Goal: Transaction & Acquisition: Purchase product/service

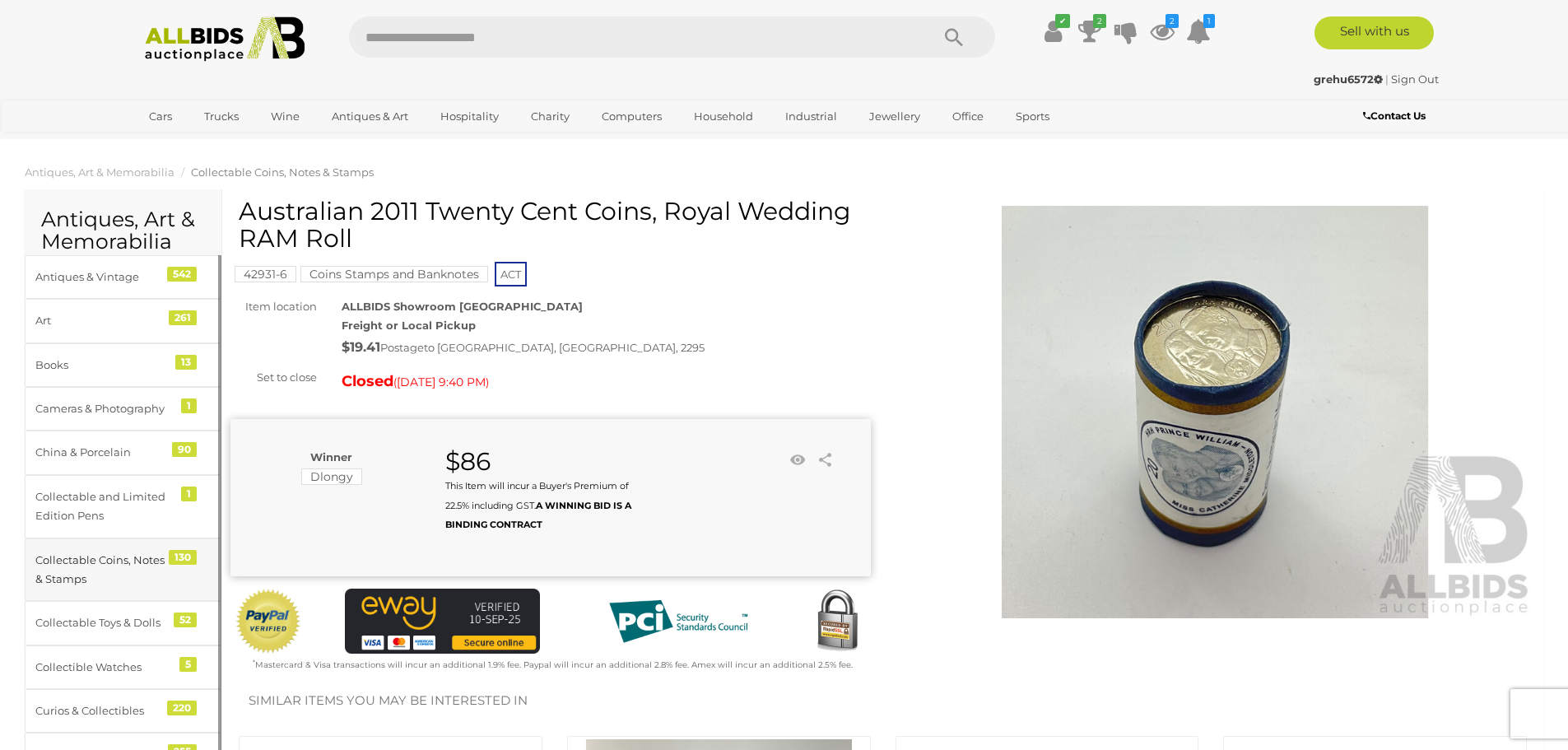
click at [61, 559] on div "Collectable Coins, Notes & Stamps" at bounding box center [103, 570] width 136 height 38
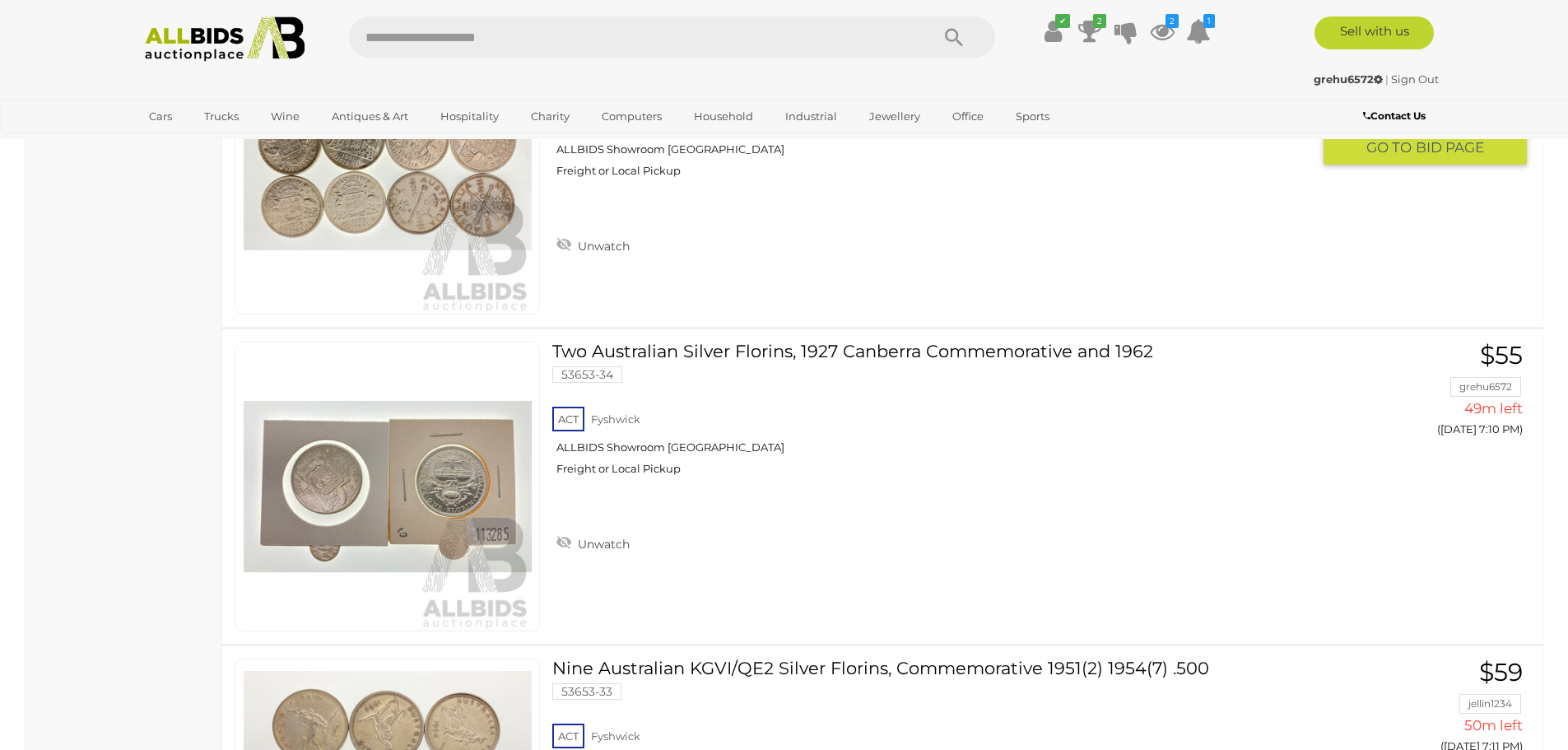
scroll to position [11439, 0]
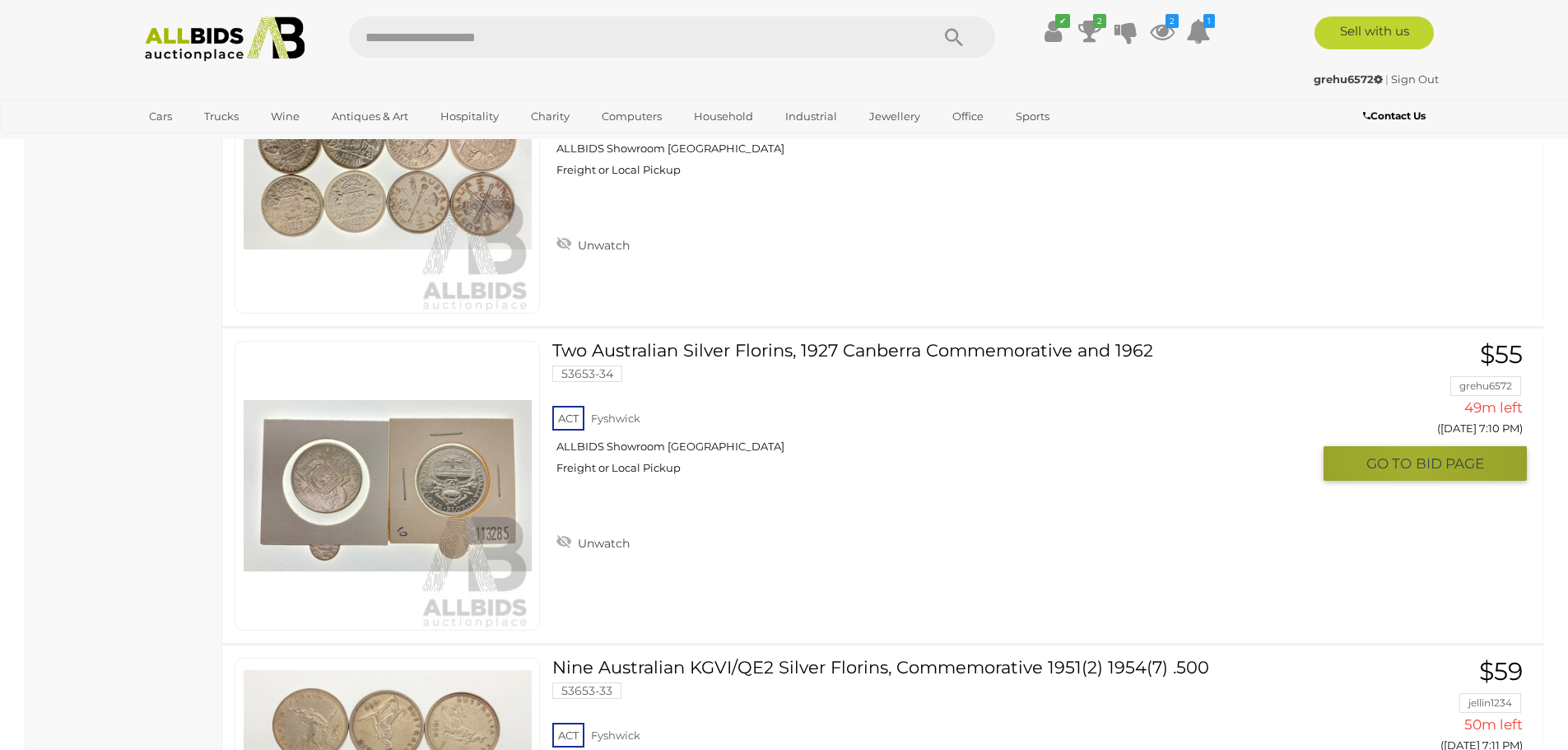
click at [1419, 462] on span "BID PAGE" at bounding box center [1450, 463] width 68 height 19
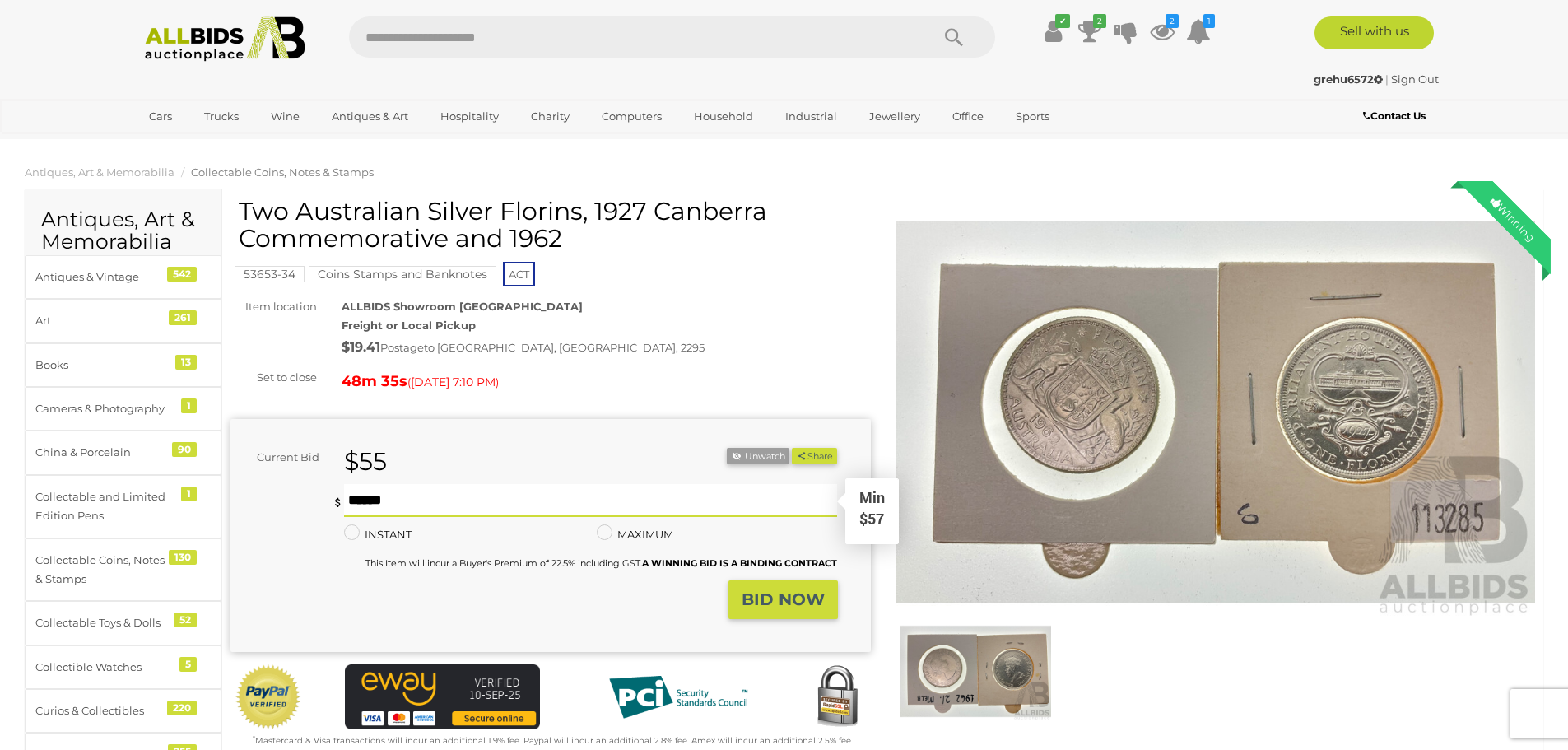
click at [351, 502] on input "text" at bounding box center [592, 500] width 494 height 33
type input "**"
click at [775, 597] on strong "BID NOW" at bounding box center [783, 599] width 83 height 20
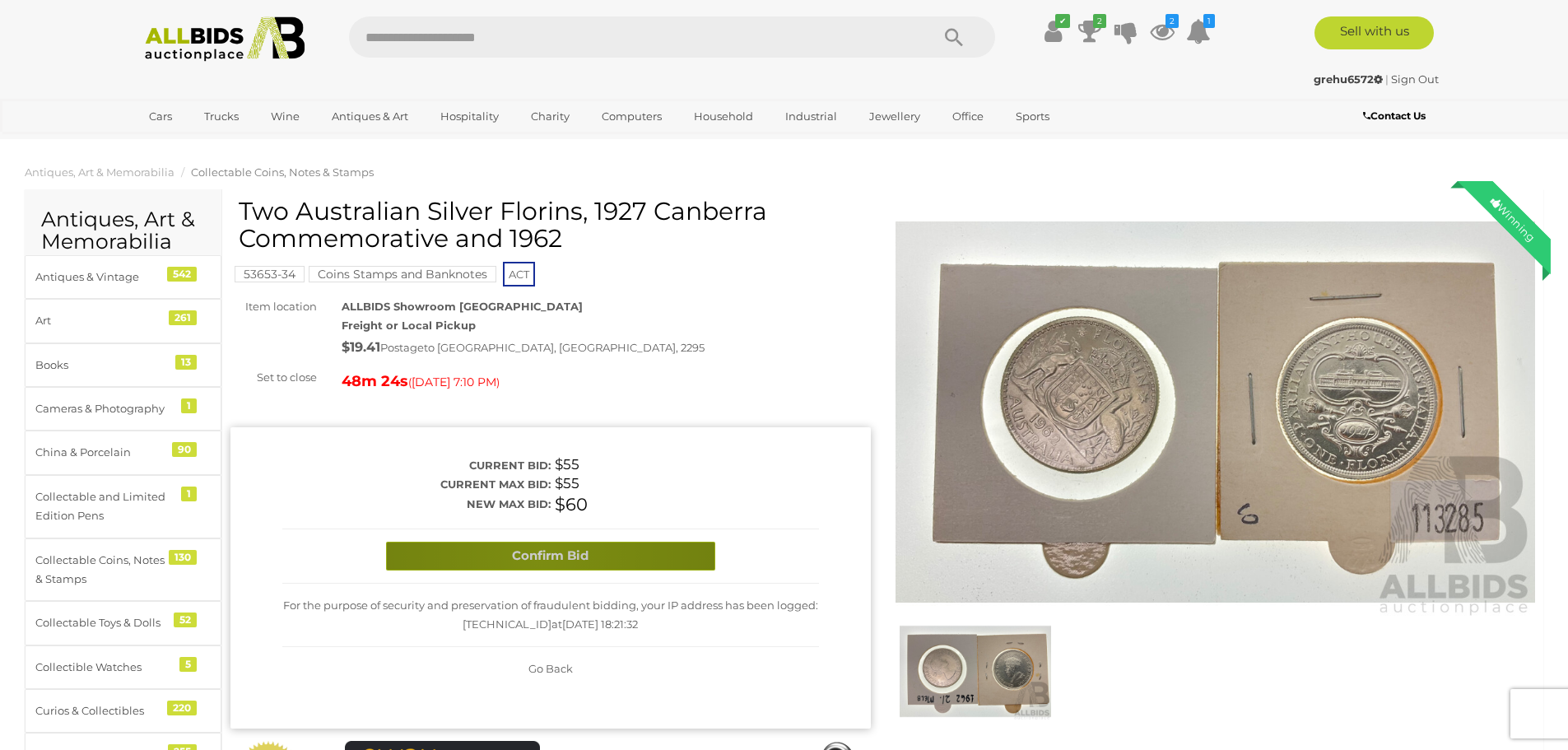
click at [538, 555] on button "Confirm Bid" at bounding box center [550, 556] width 329 height 29
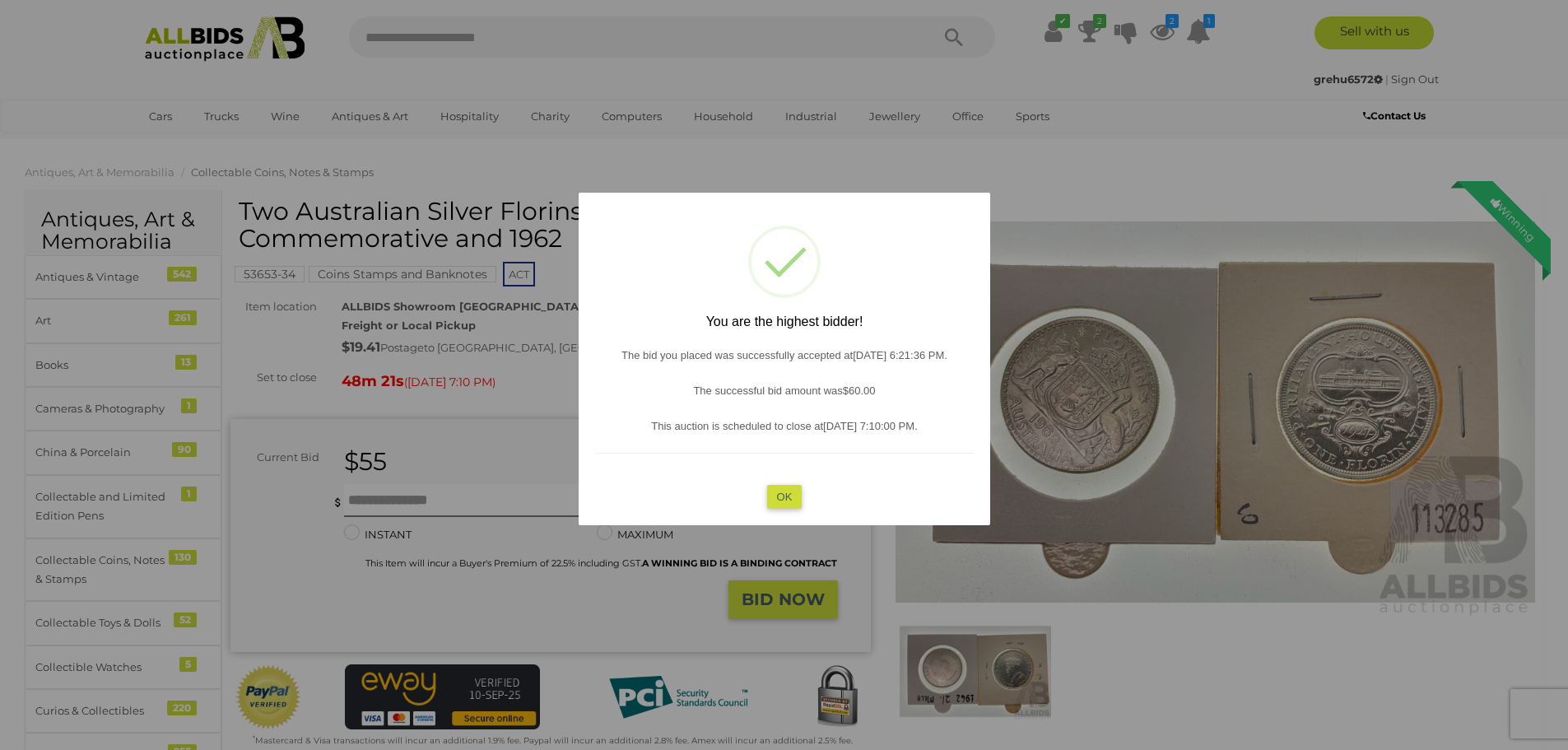
click at [786, 492] on button "OK" at bounding box center [784, 495] width 36 height 24
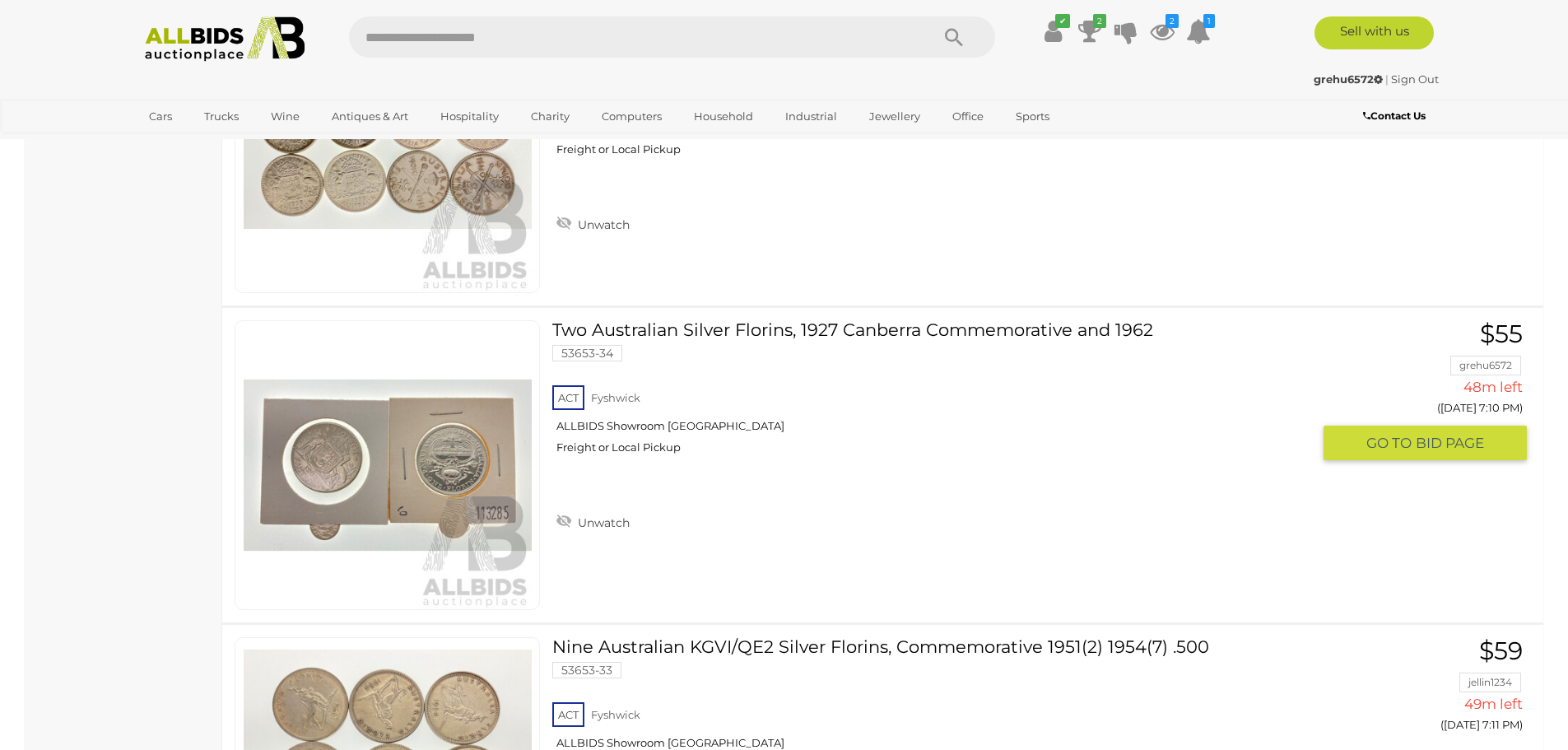
scroll to position [11276, 0]
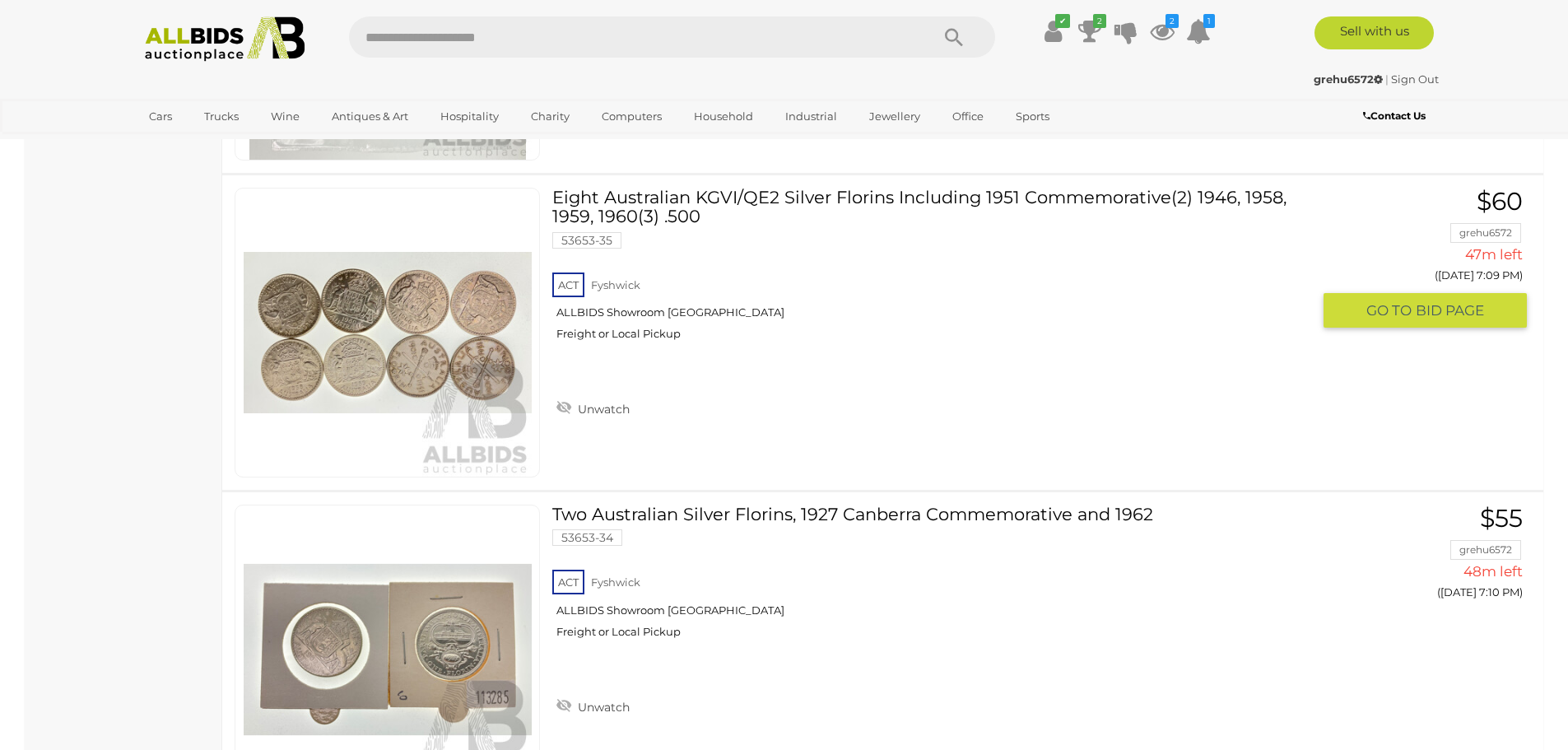
click at [1418, 310] on span "BID PAGE" at bounding box center [1450, 311] width 68 height 19
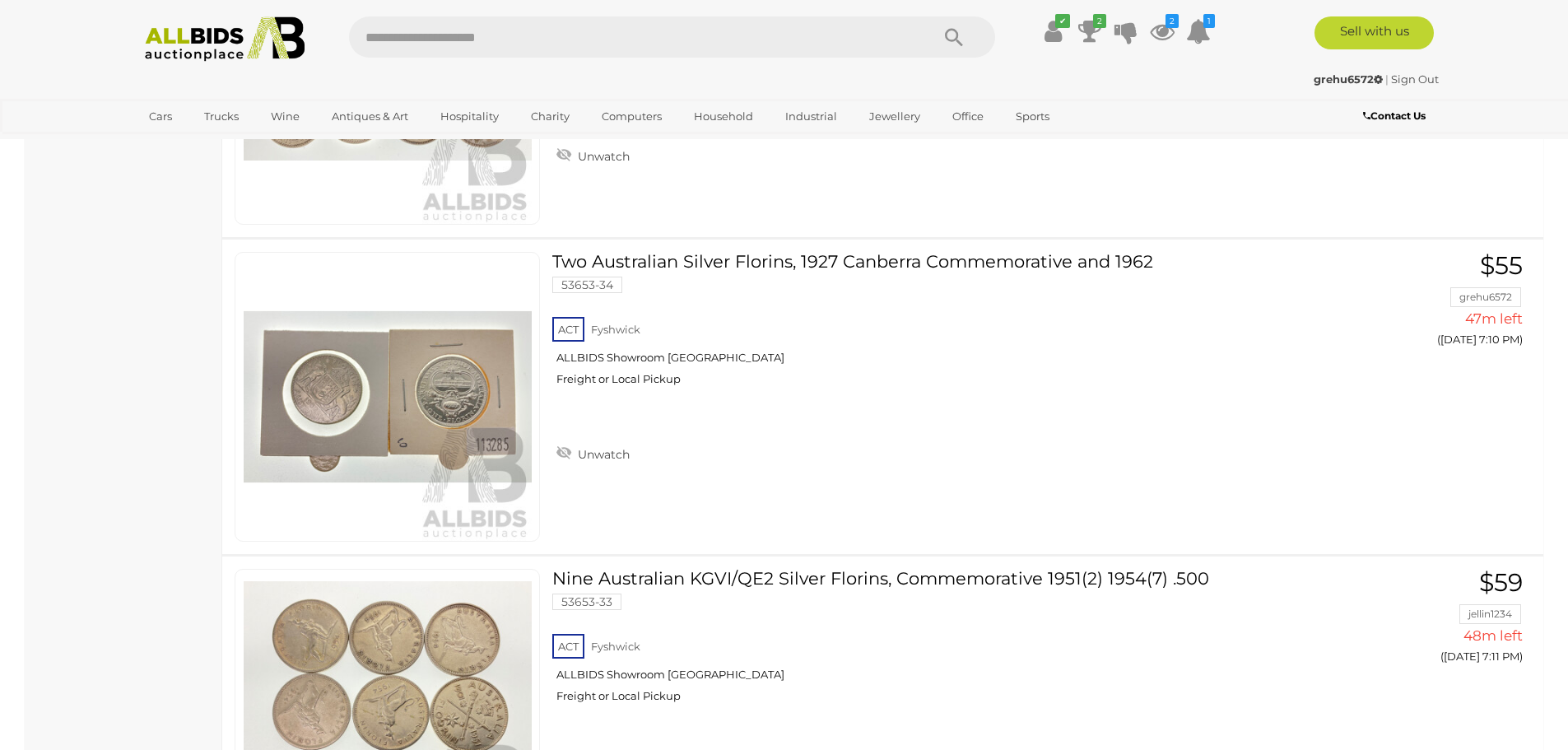
scroll to position [11531, 0]
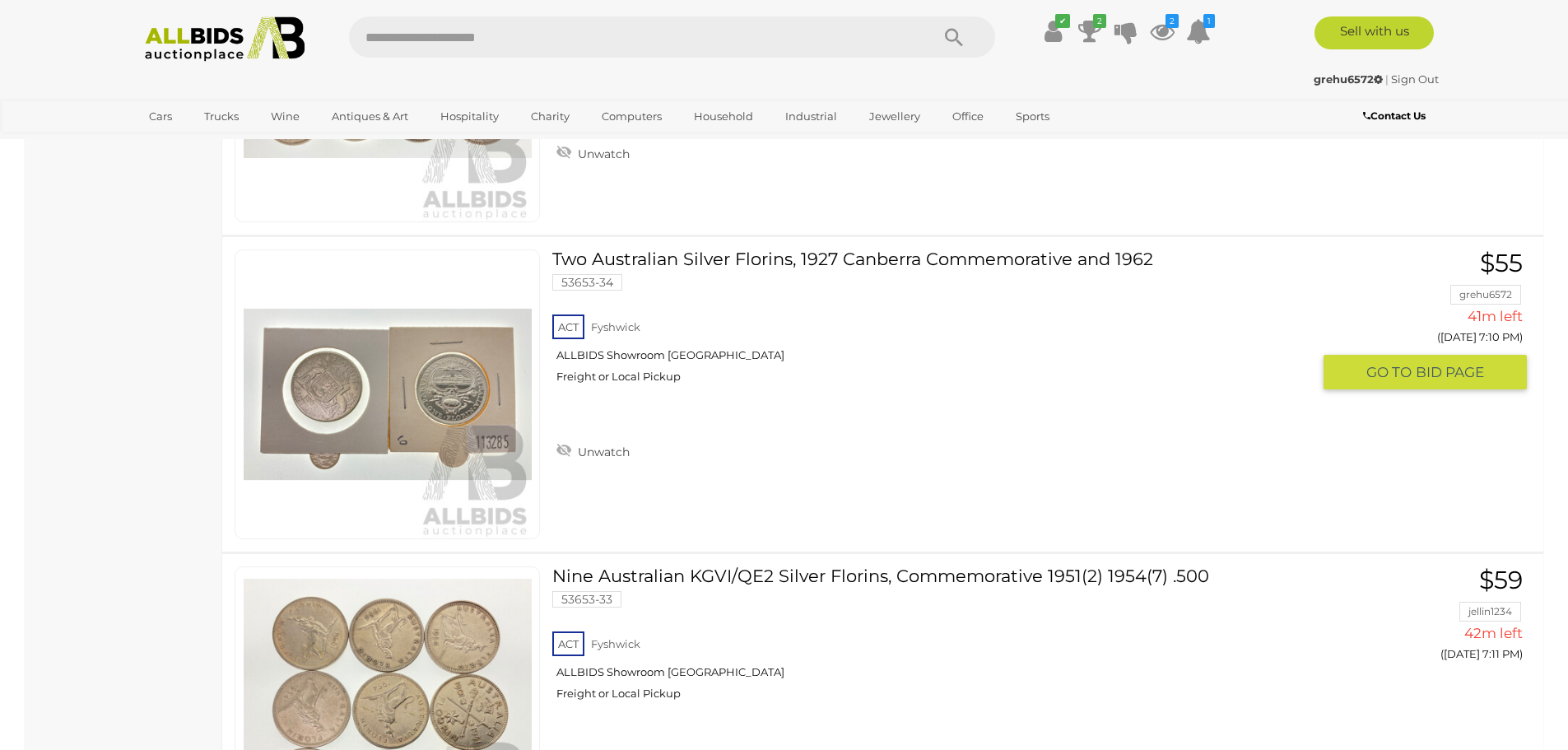
click at [399, 388] on link at bounding box center [388, 393] width 306 height 289
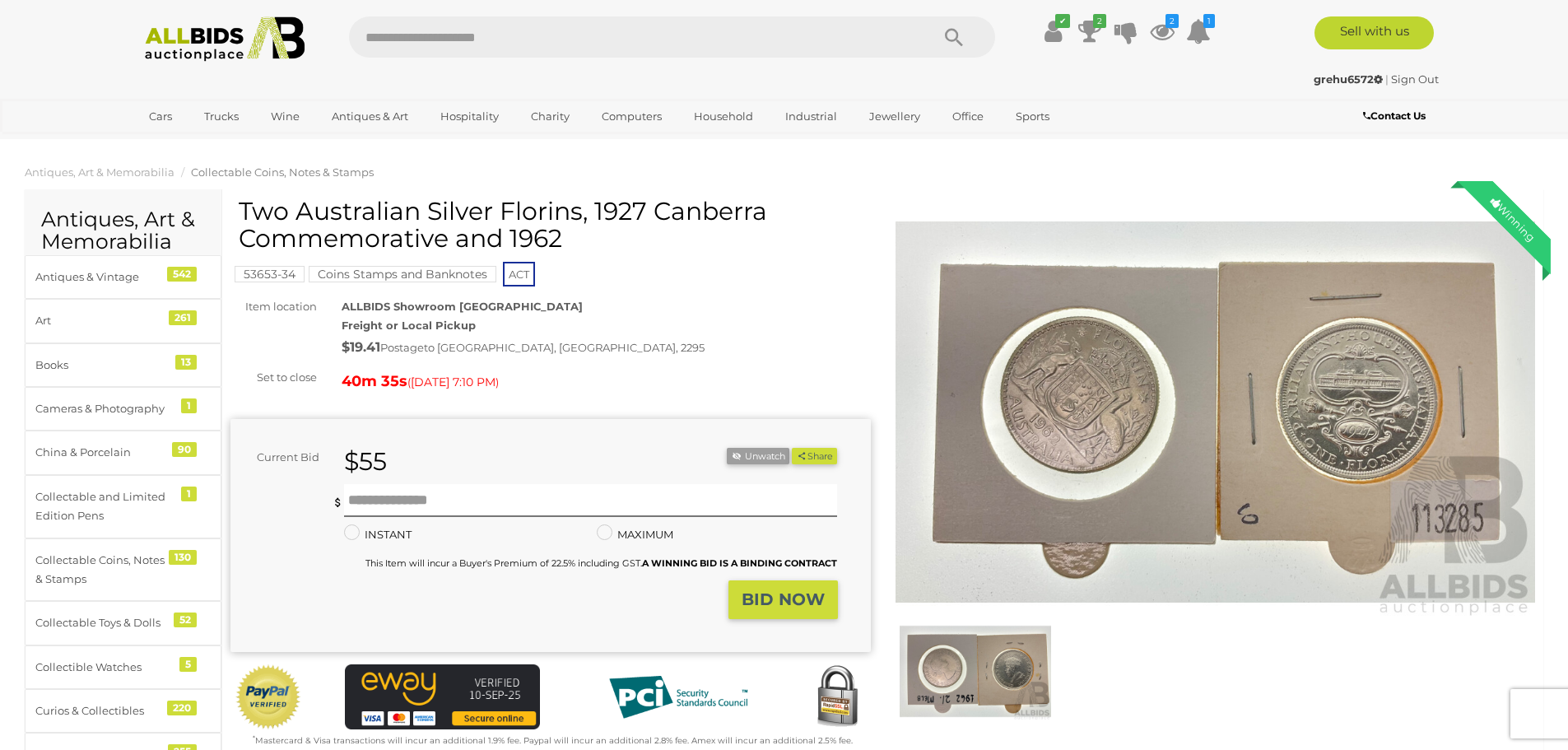
click at [980, 663] on img at bounding box center [975, 671] width 151 height 98
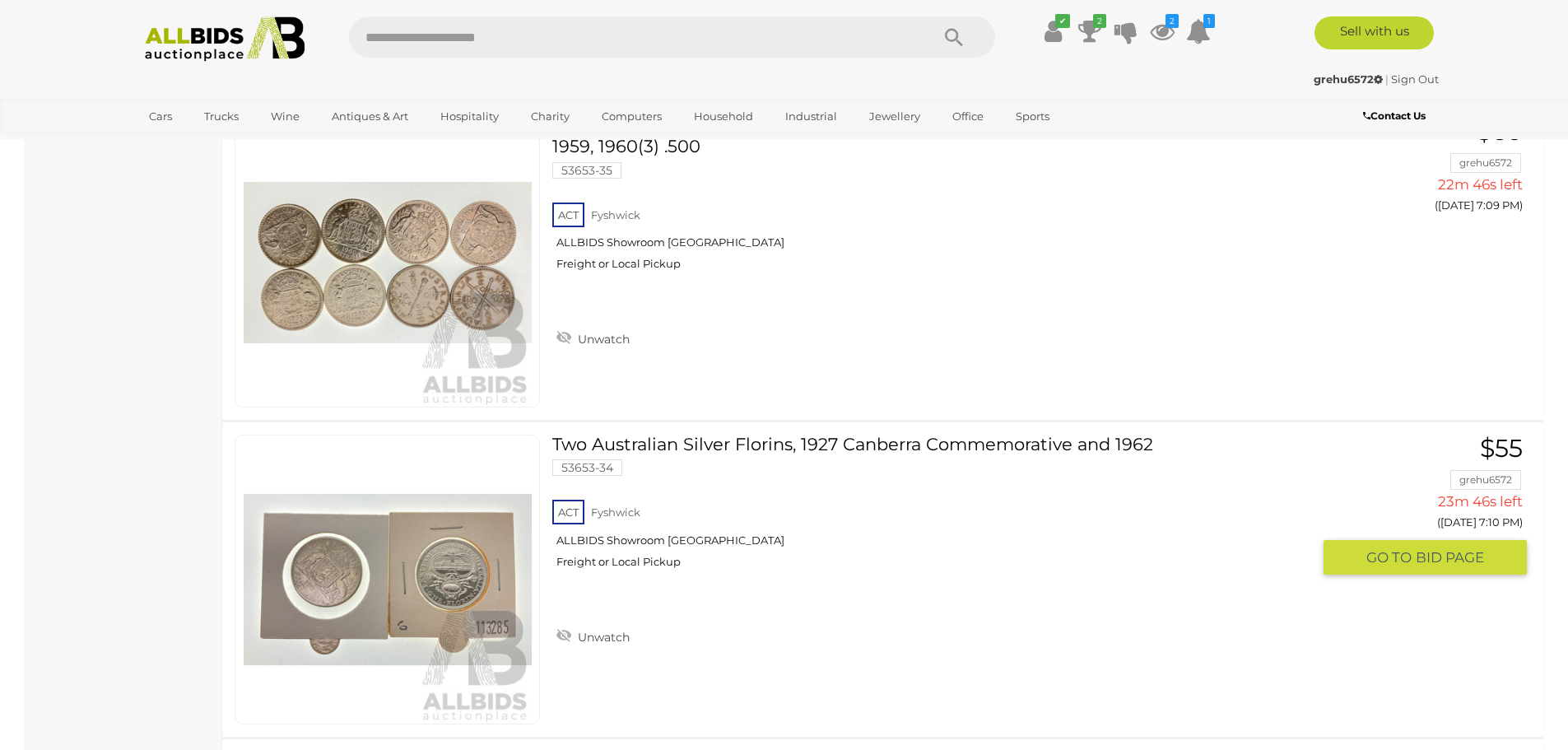
scroll to position [11447, 0]
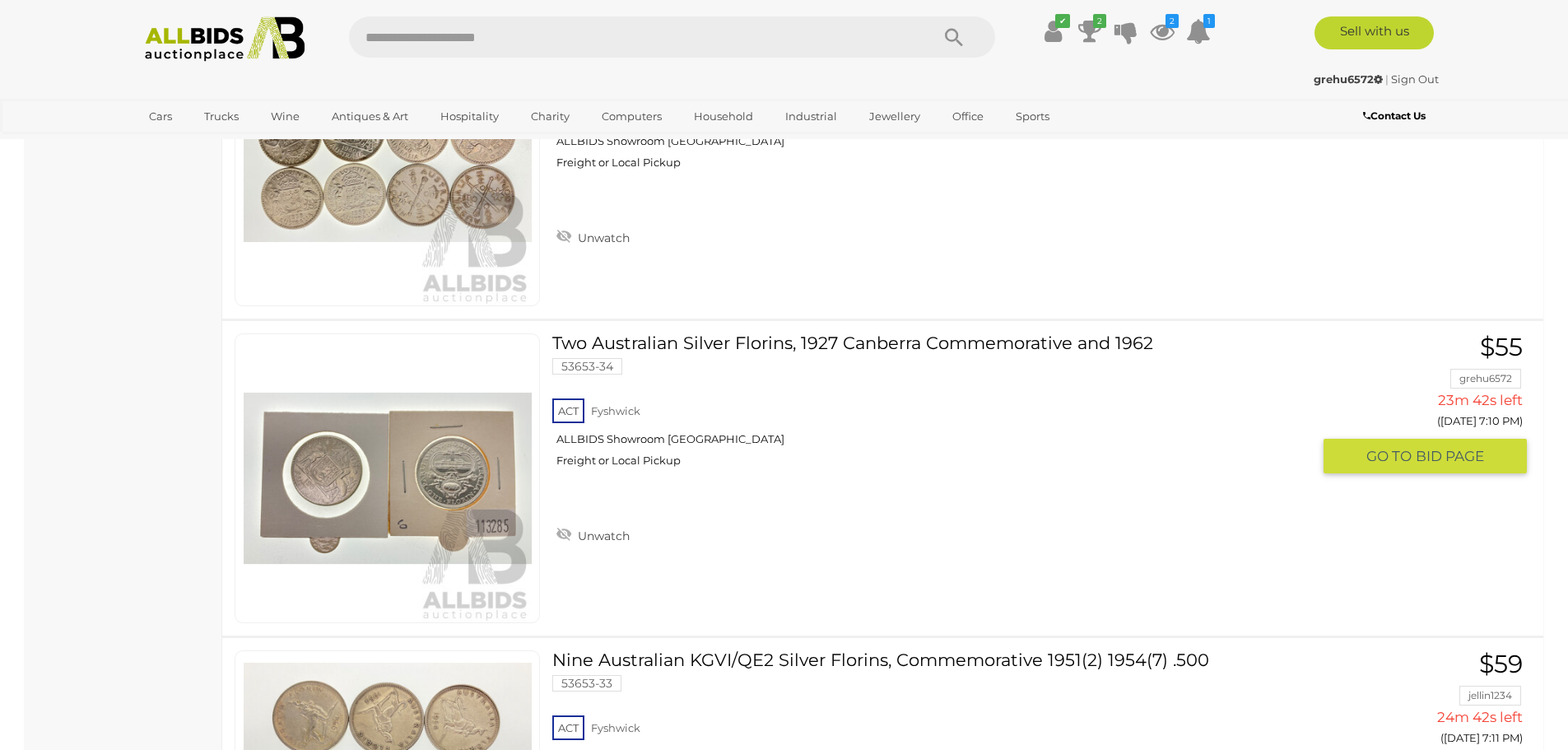
click at [1406, 454] on span "GO TO" at bounding box center [1391, 457] width 49 height 19
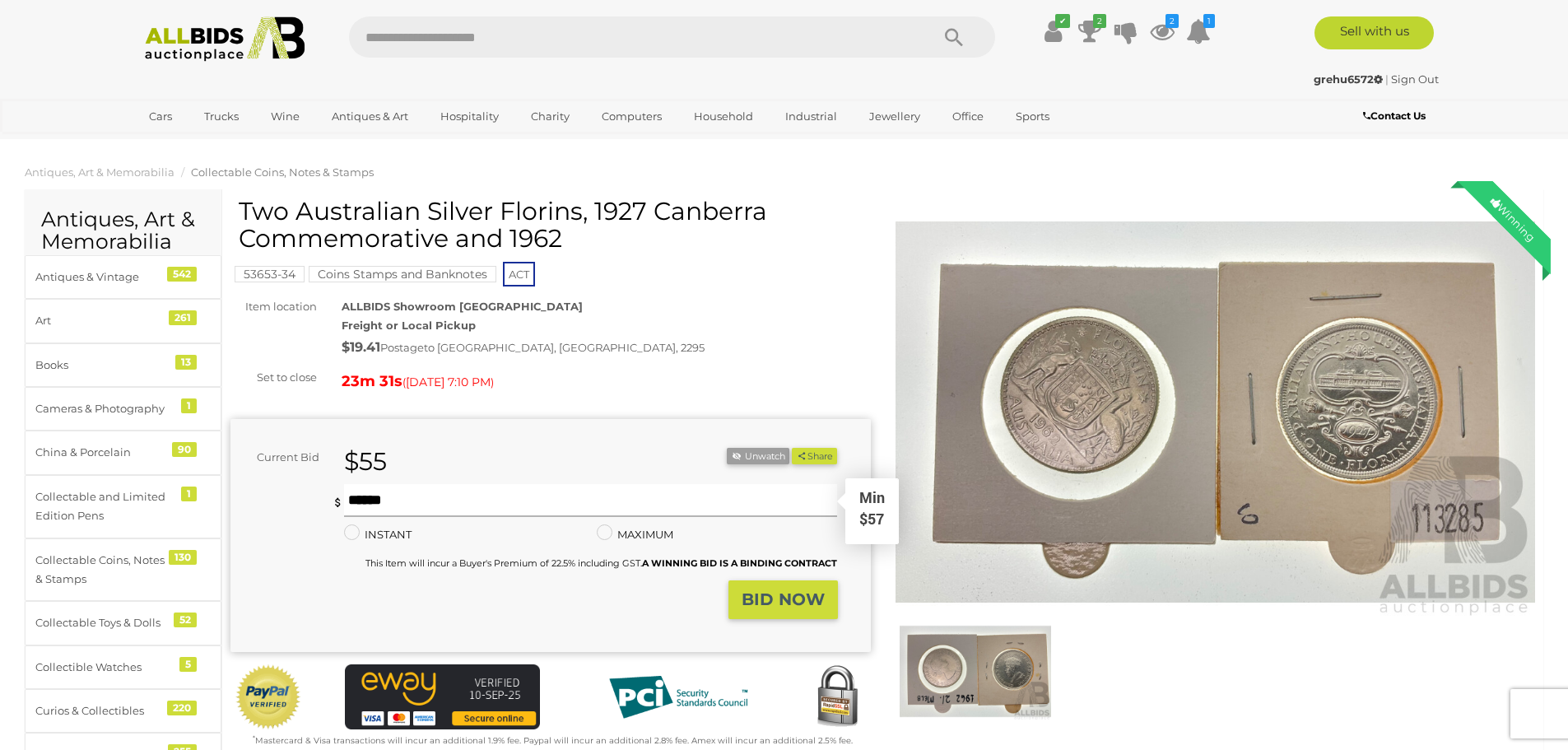
click at [352, 502] on input "text" at bounding box center [592, 500] width 494 height 33
type input "**"
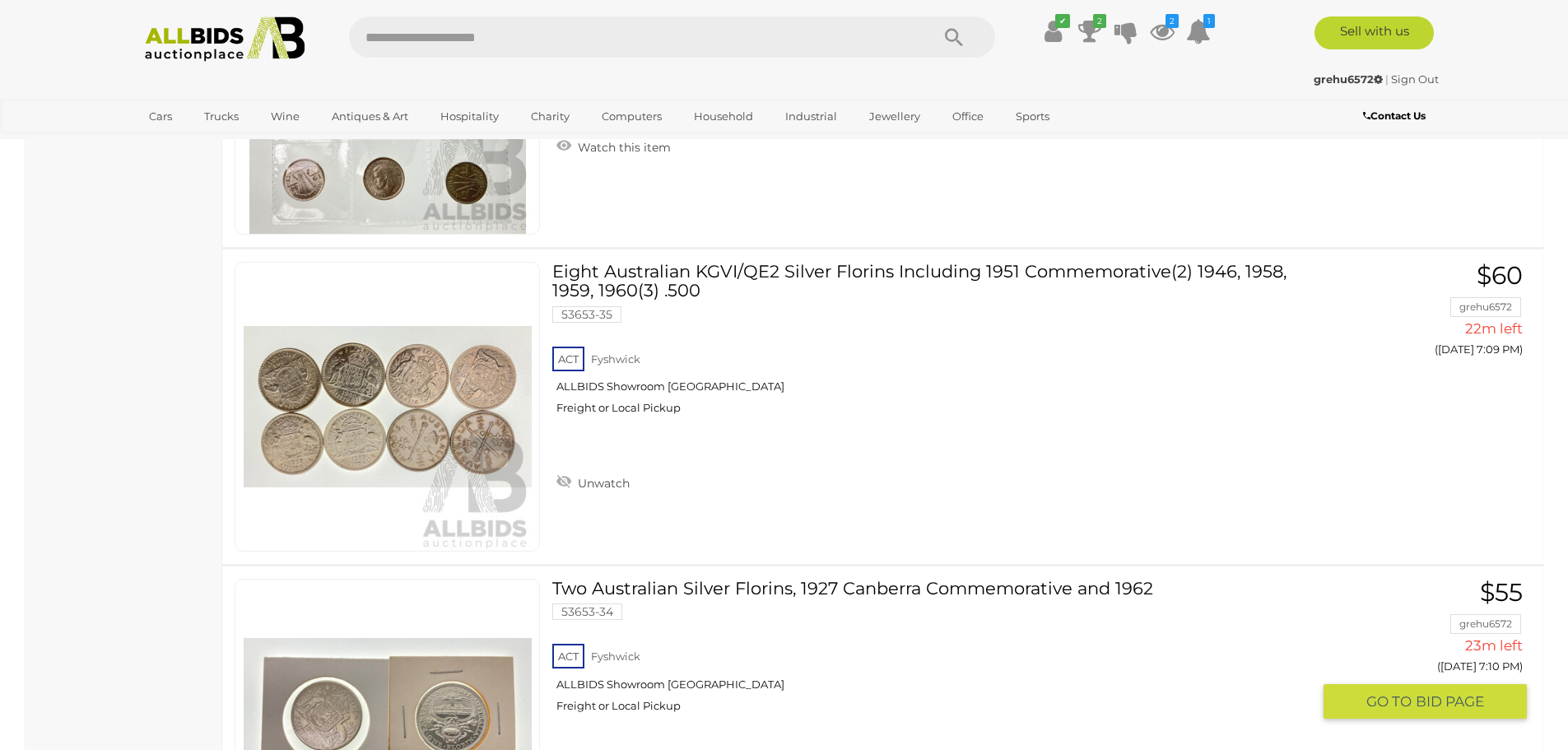
scroll to position [6131, 0]
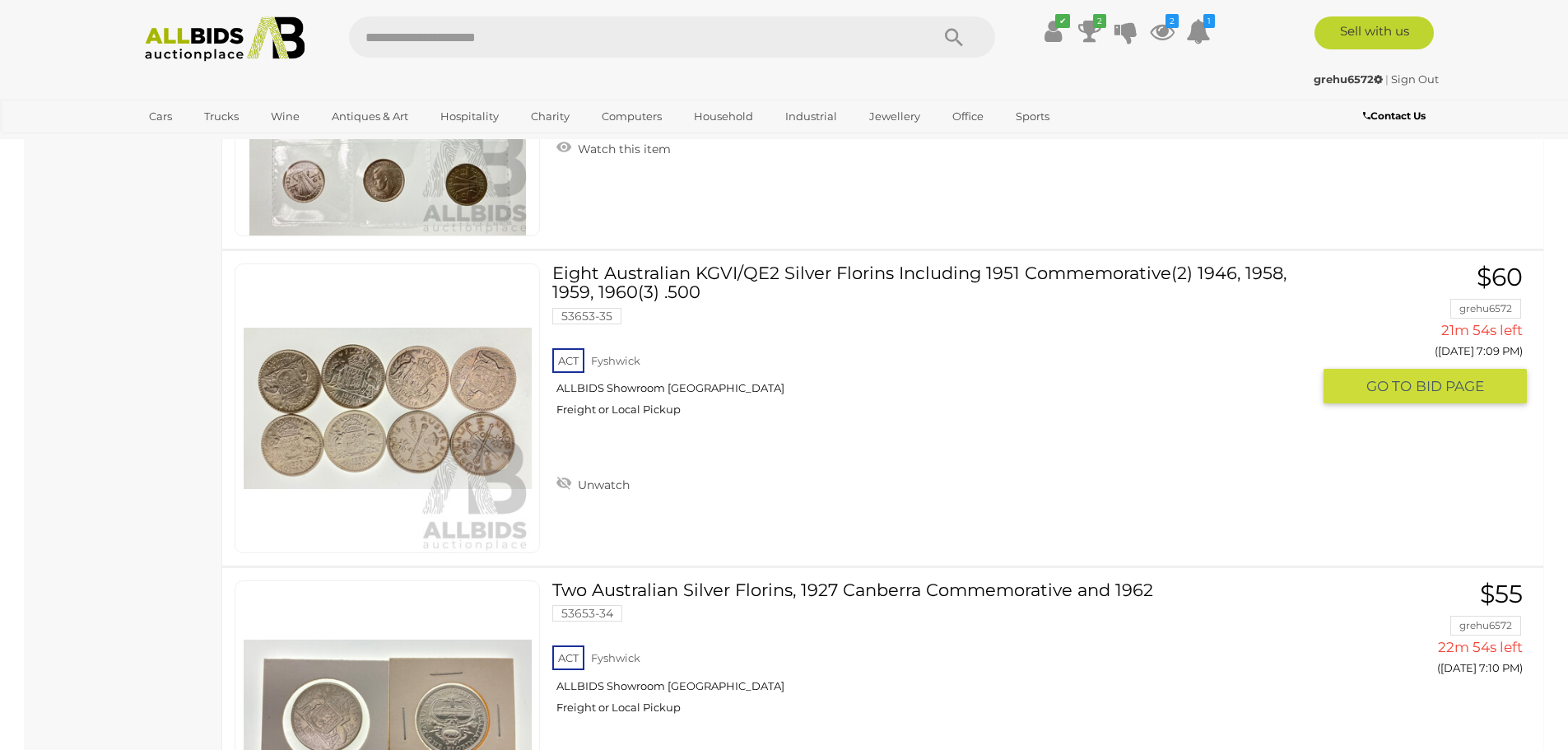
click at [1408, 381] on span "GO TO" at bounding box center [1391, 387] width 49 height 19
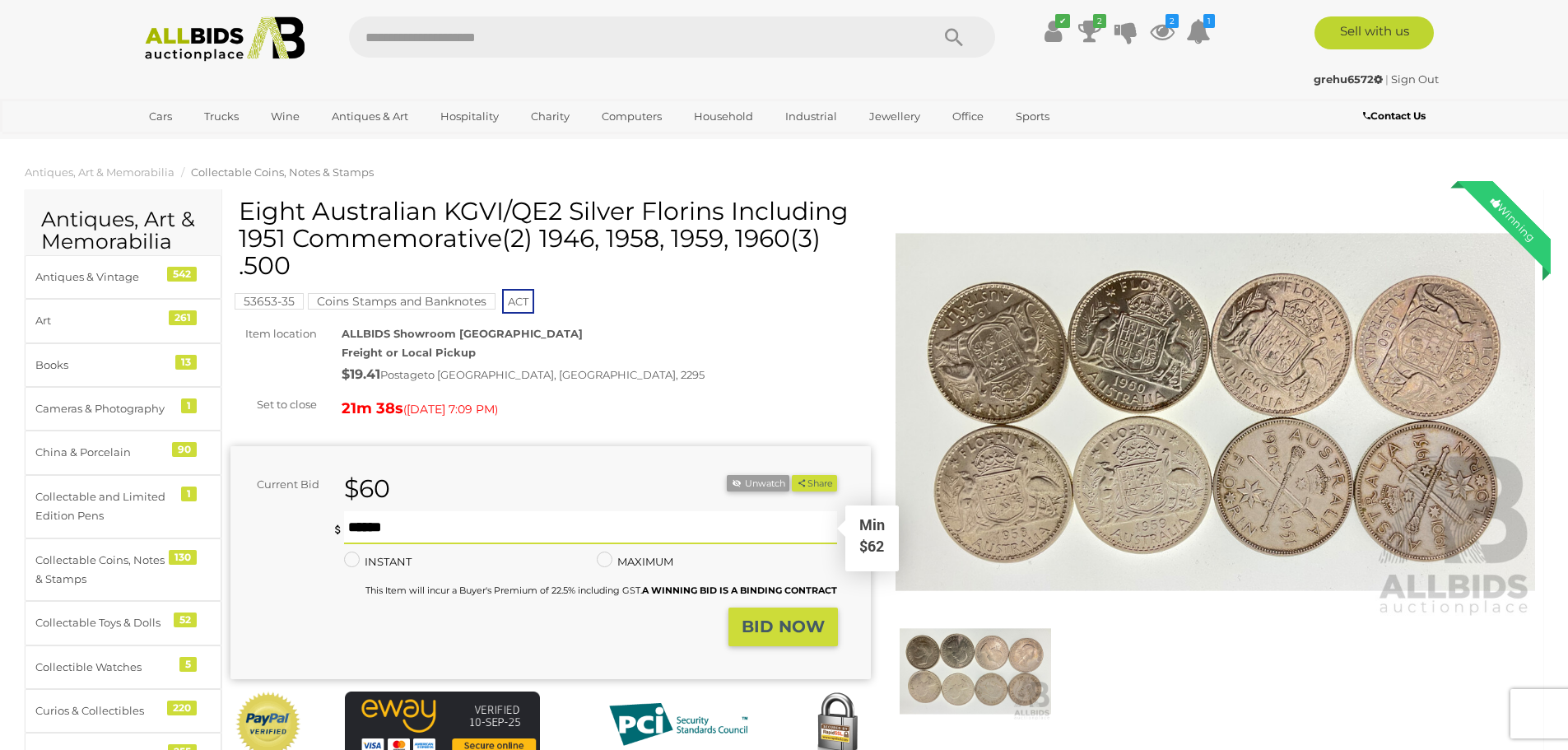
click at [347, 529] on input "text" at bounding box center [592, 528] width 494 height 33
type input "**"
click at [779, 623] on strong "BID NOW" at bounding box center [783, 626] width 83 height 20
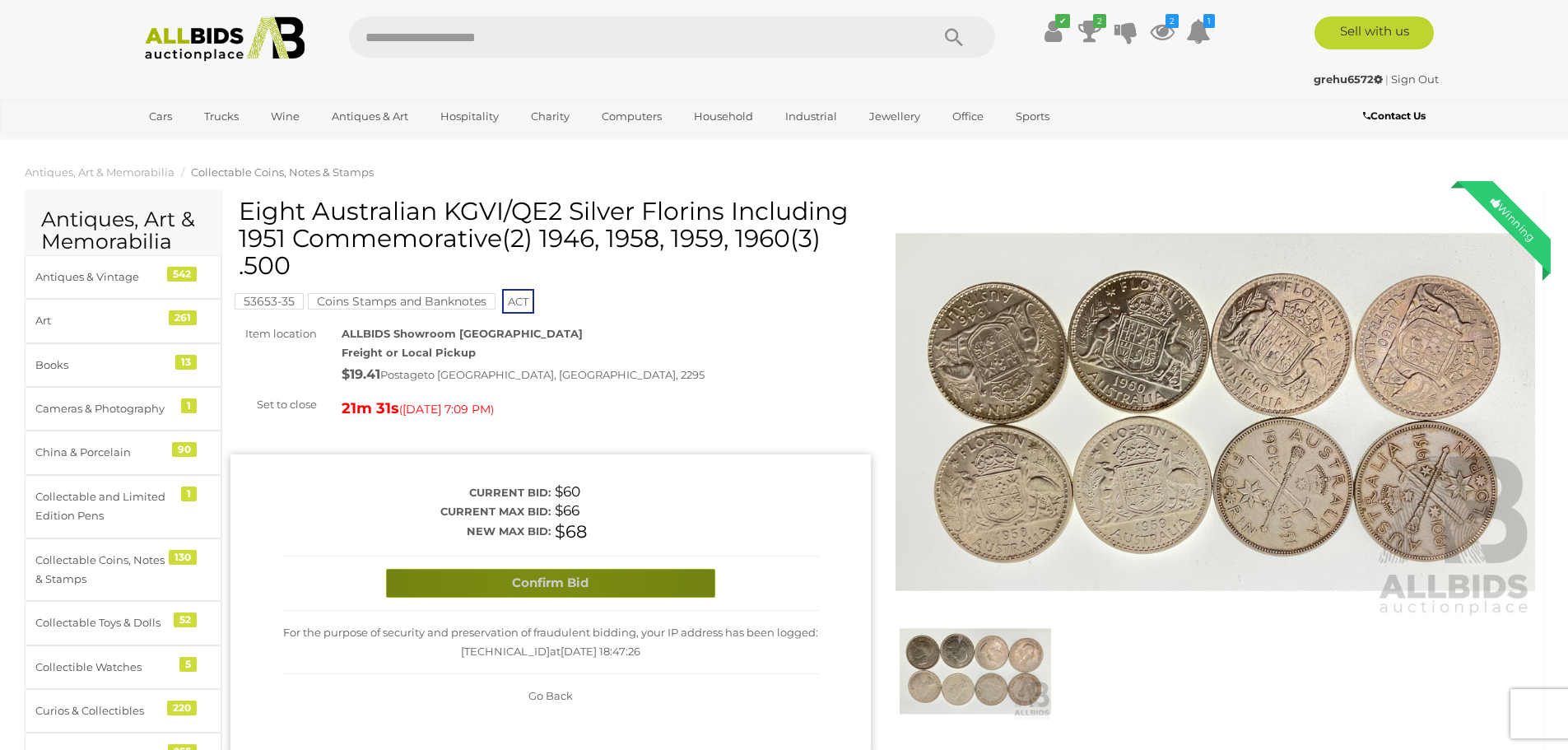
click at [542, 583] on button "Confirm Bid" at bounding box center [550, 583] width 329 height 29
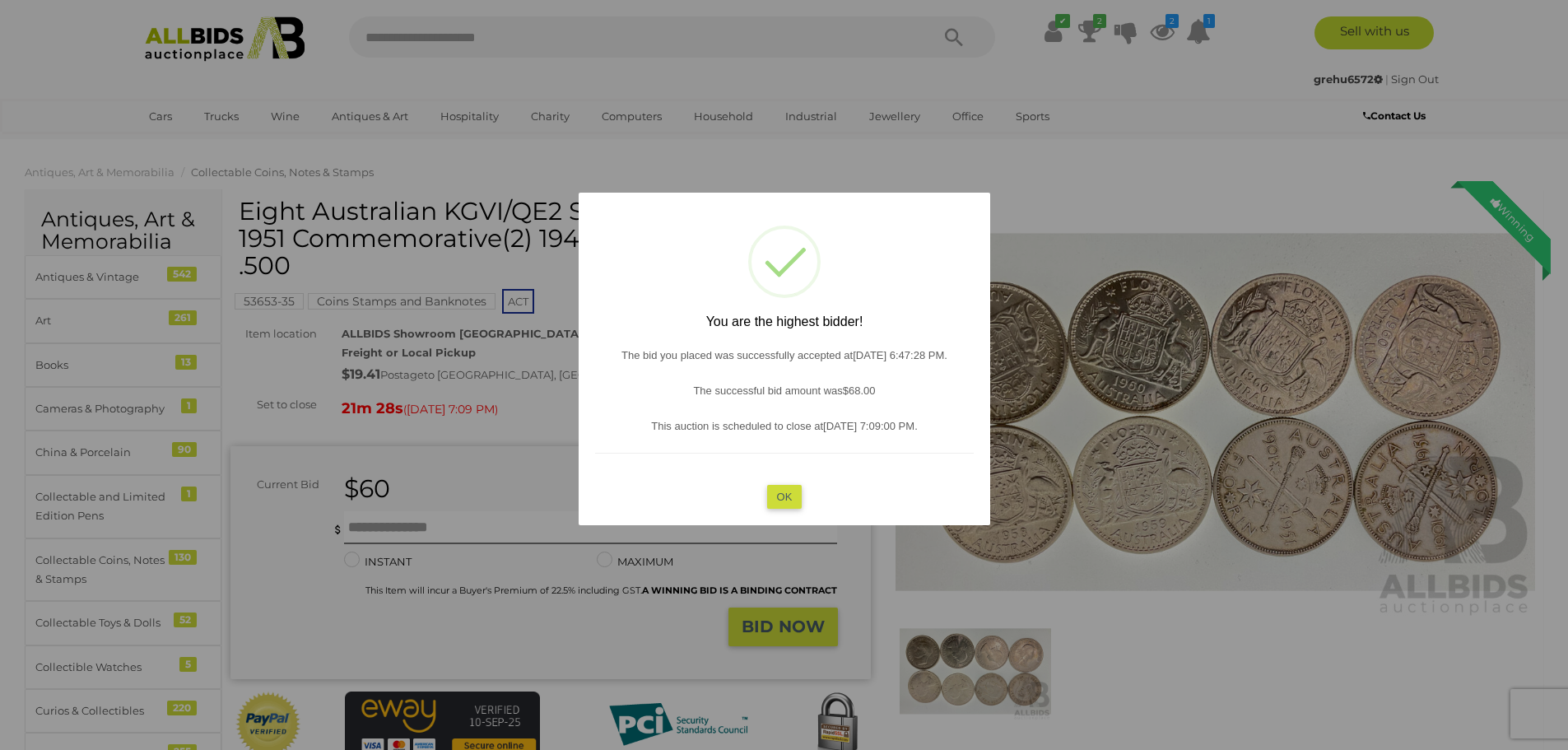
click at [785, 494] on button "OK" at bounding box center [784, 495] width 36 height 24
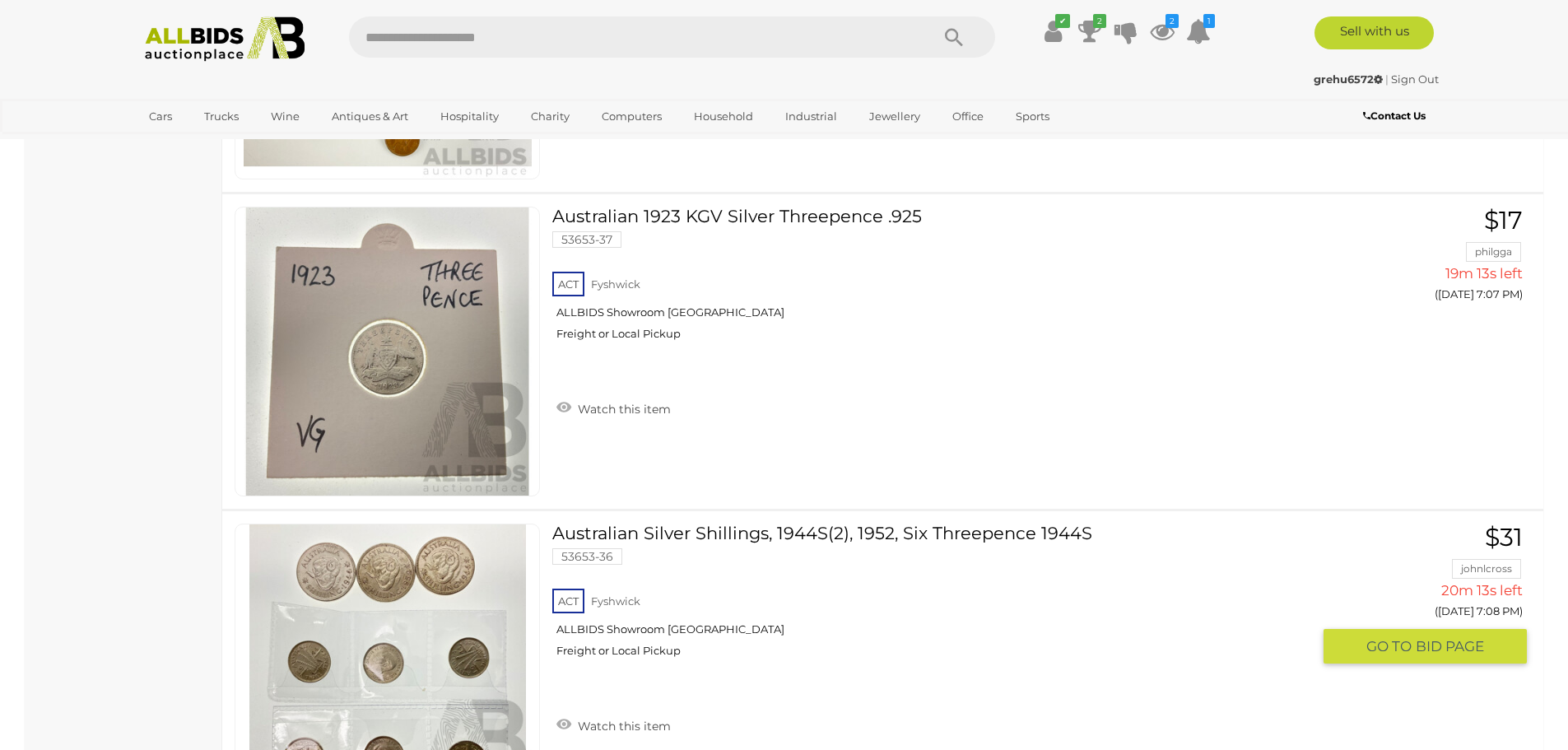
scroll to position [5236, 0]
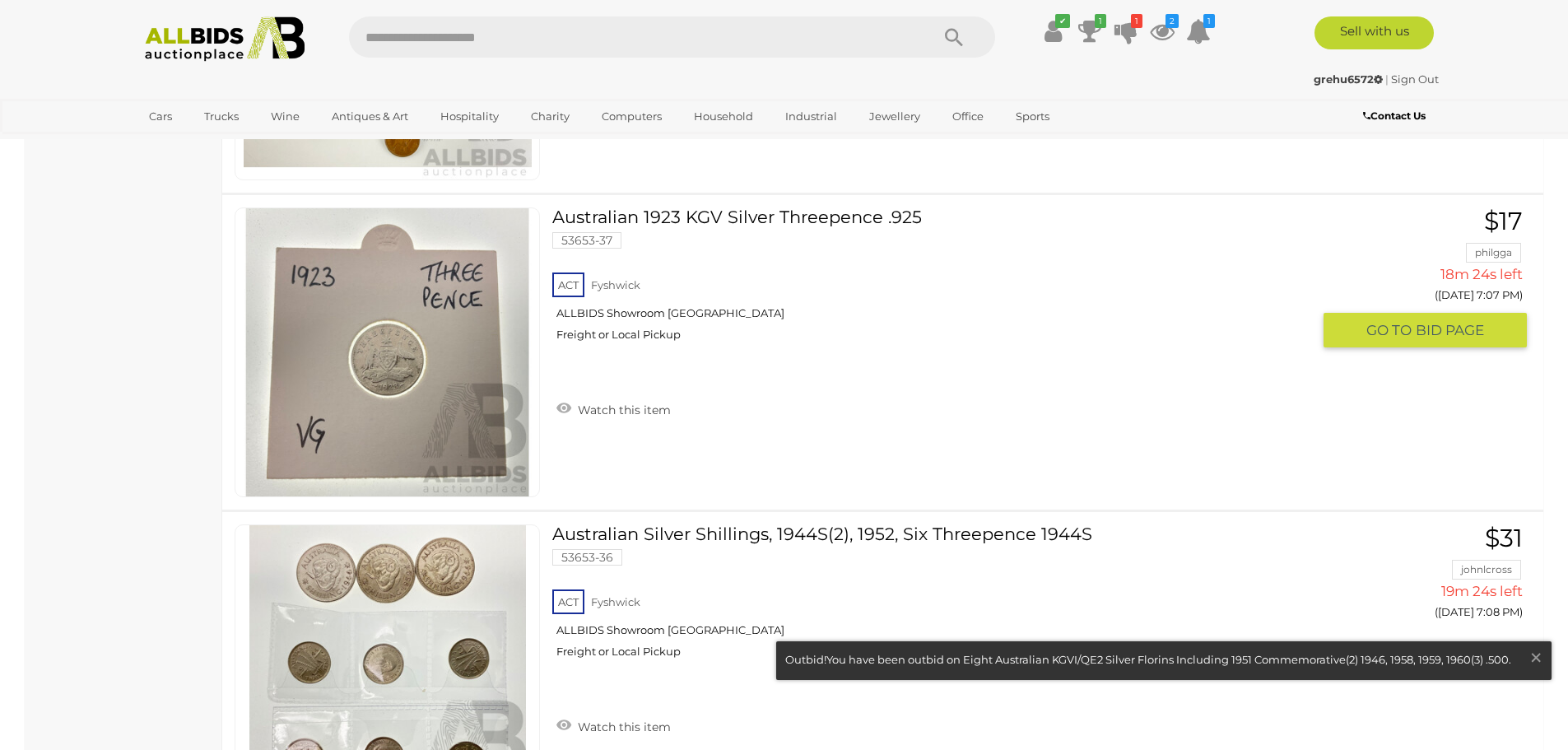
click at [391, 363] on img at bounding box center [388, 353] width 289 height 288
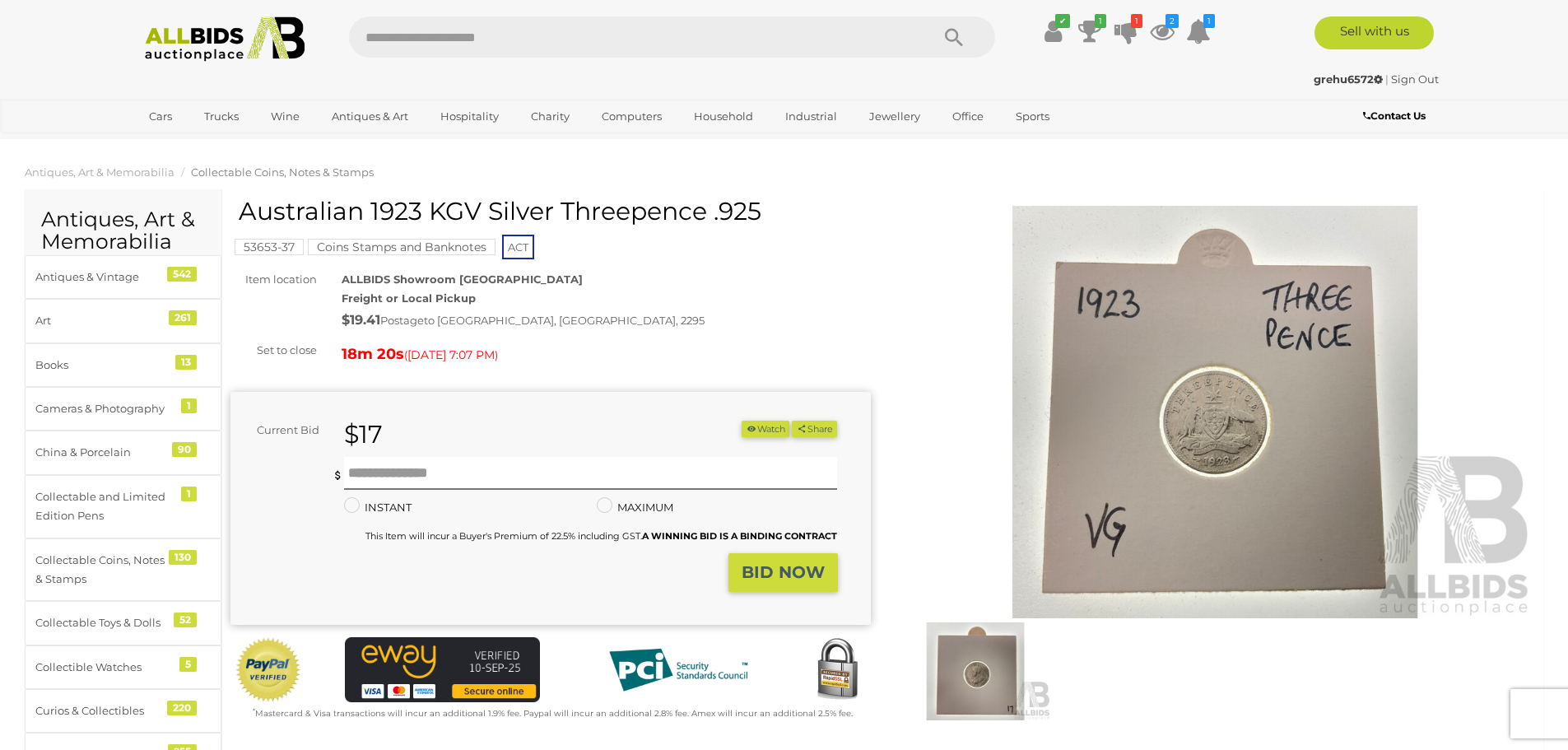
click at [971, 676] on img at bounding box center [975, 671] width 151 height 98
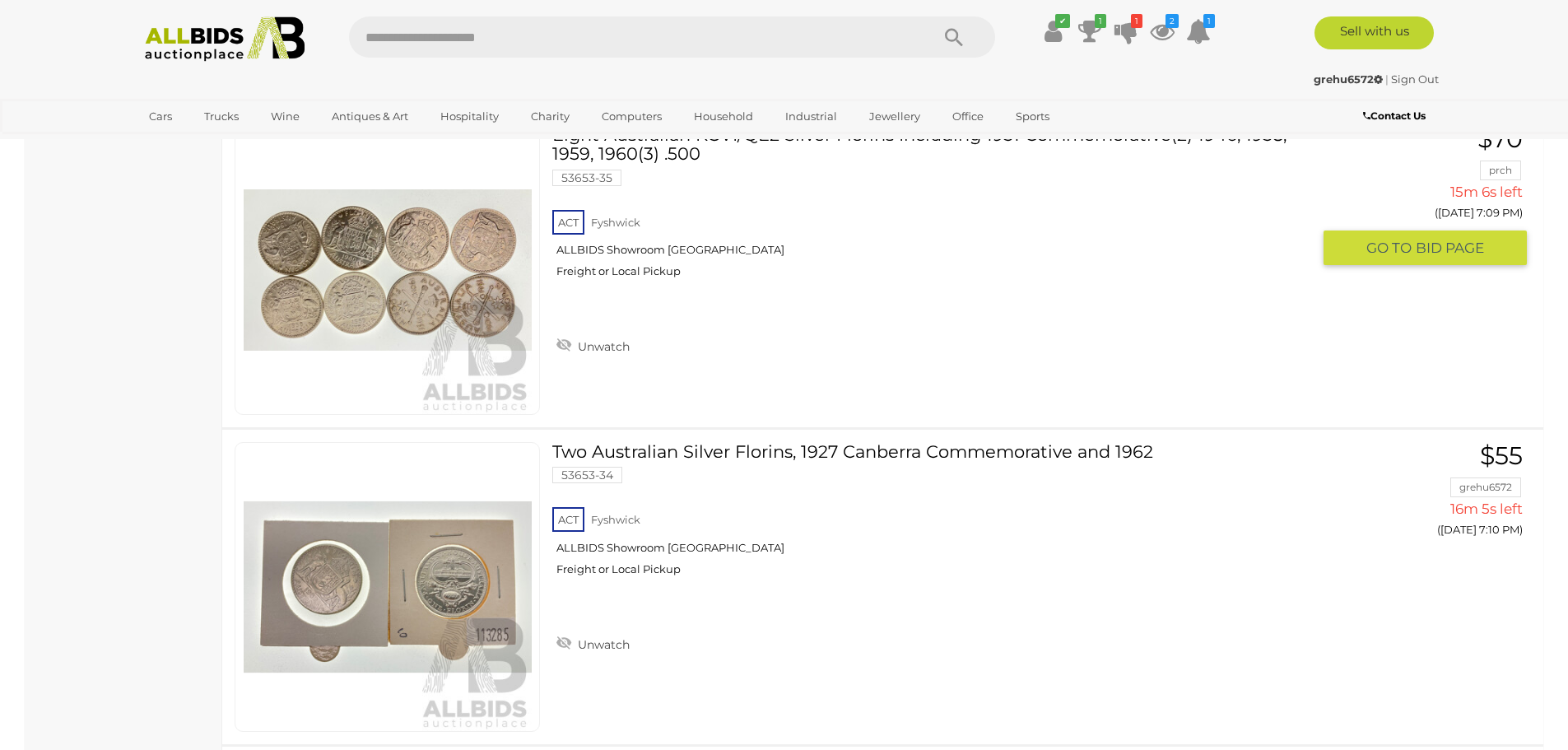
scroll to position [5553, 0]
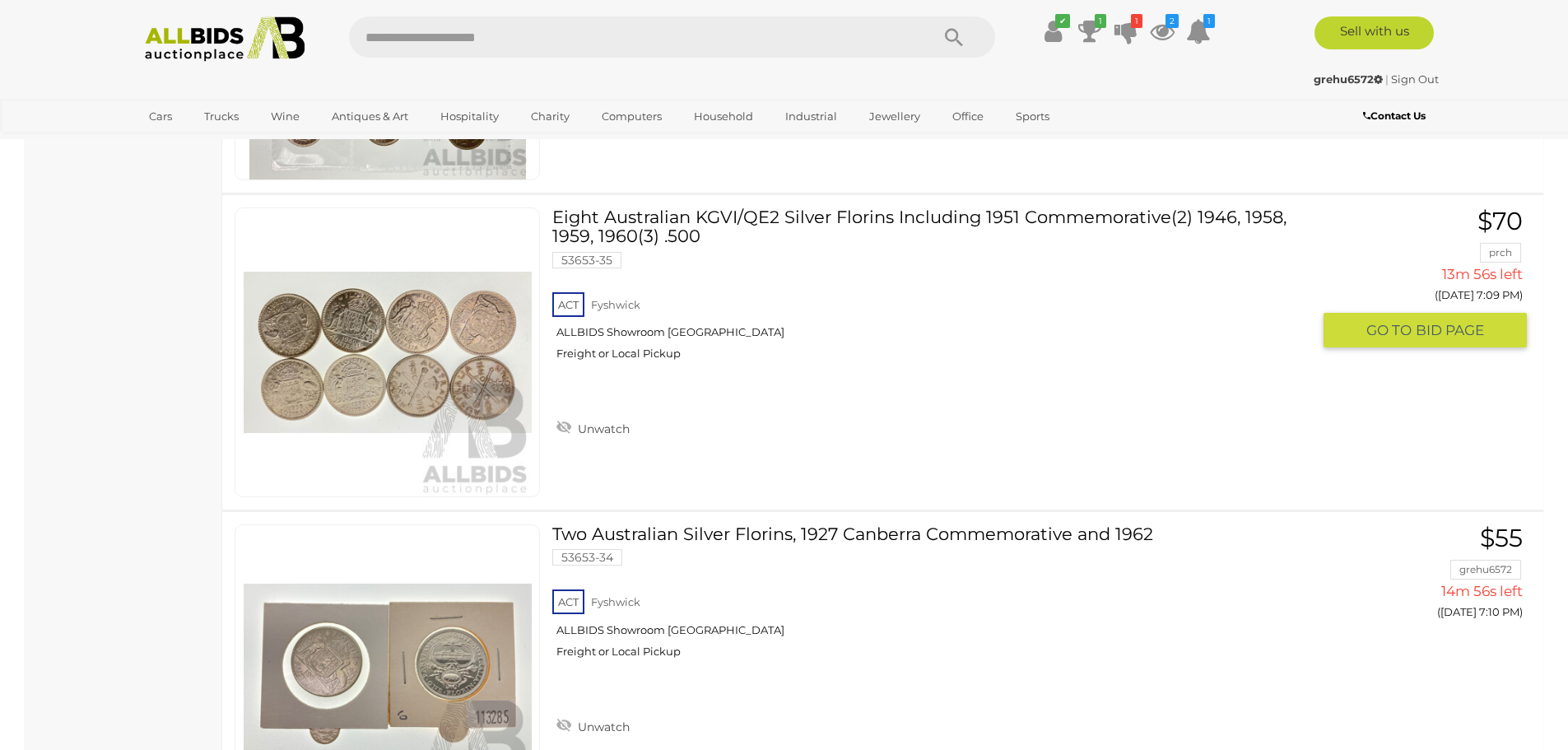
click at [1421, 328] on span "BID PAGE" at bounding box center [1450, 331] width 68 height 19
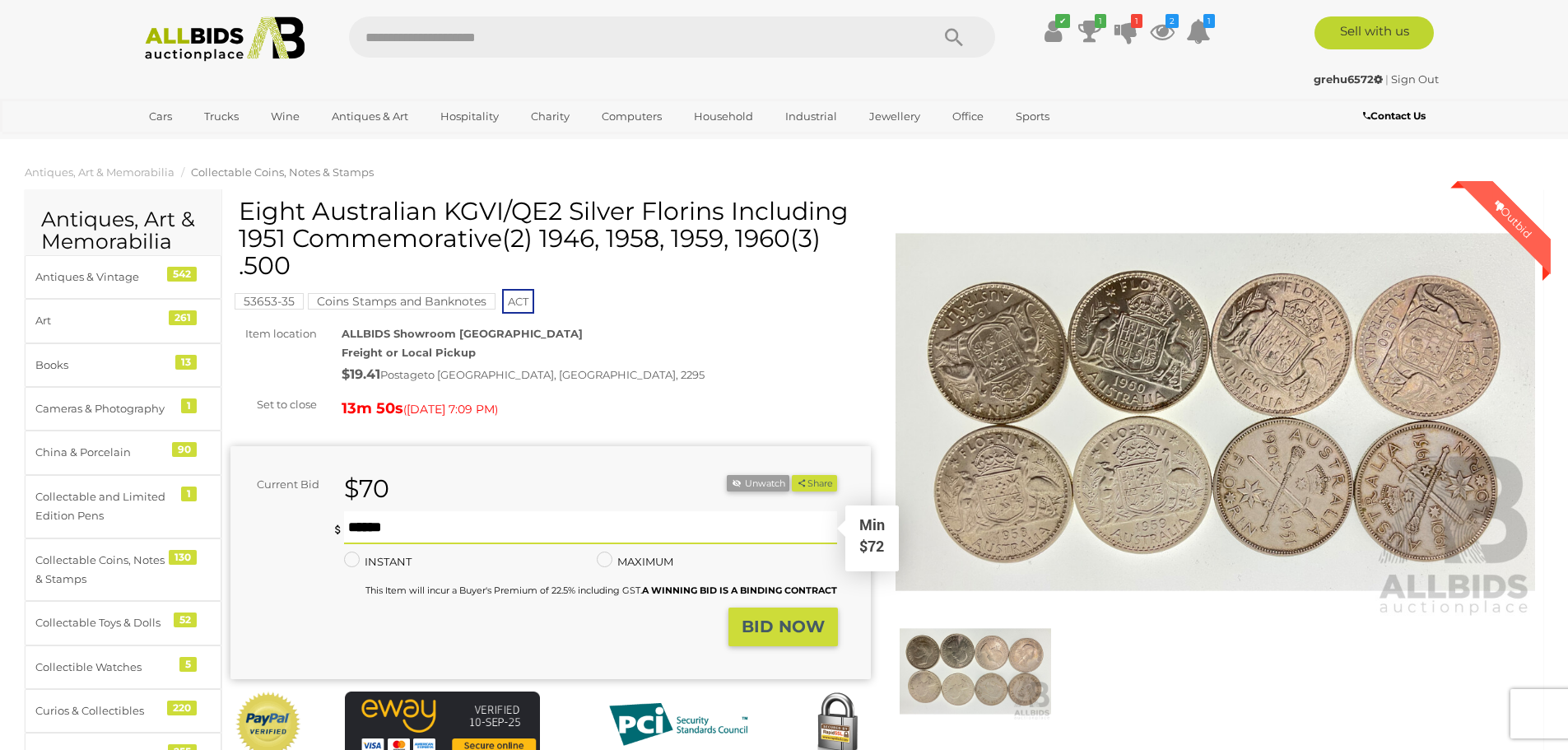
click at [358, 529] on input "text" at bounding box center [592, 528] width 494 height 33
type input "**"
click at [787, 625] on strong "BID NOW" at bounding box center [783, 626] width 83 height 20
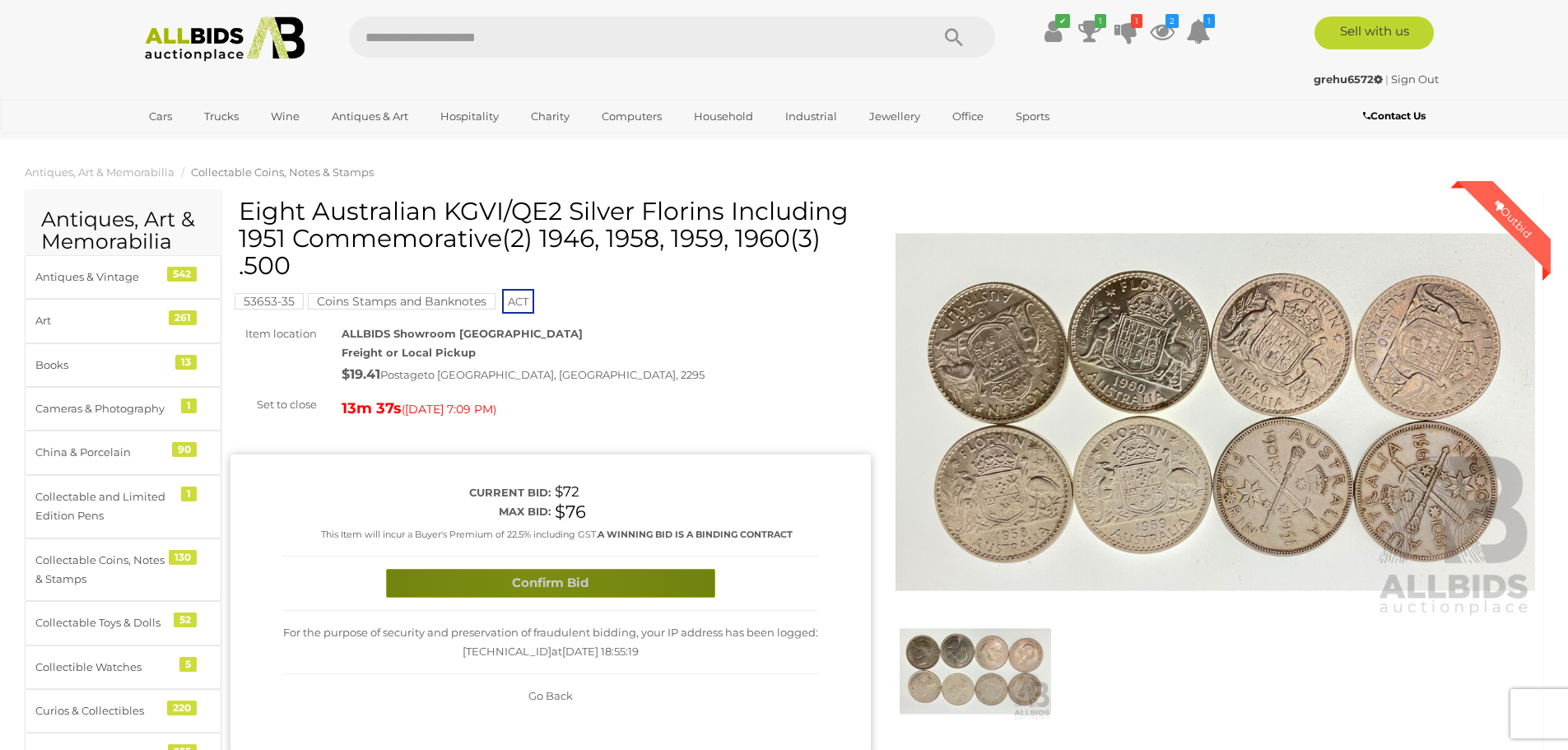
click at [536, 585] on button "Confirm Bid" at bounding box center [550, 583] width 329 height 29
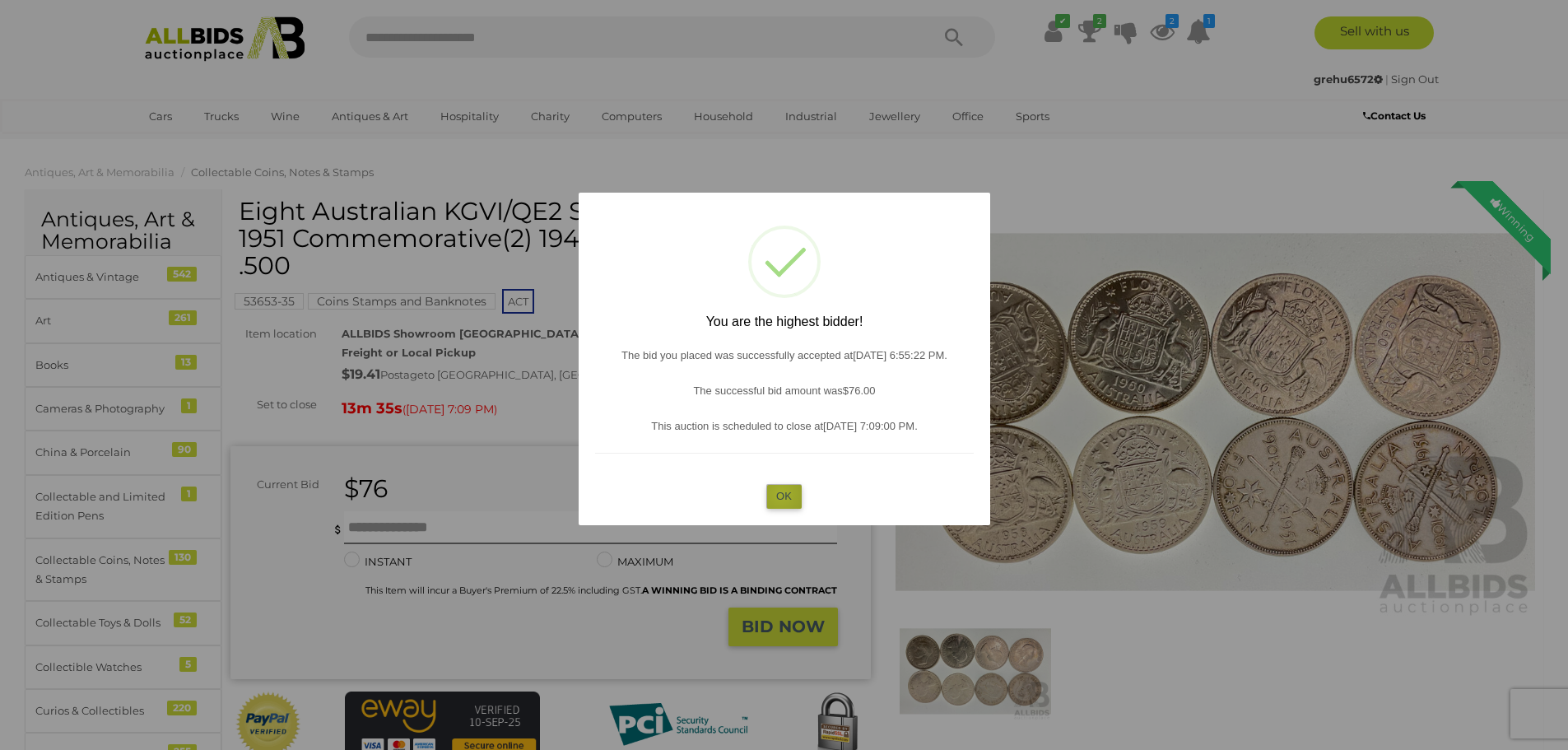
click at [781, 494] on button "OK" at bounding box center [784, 495] width 36 height 24
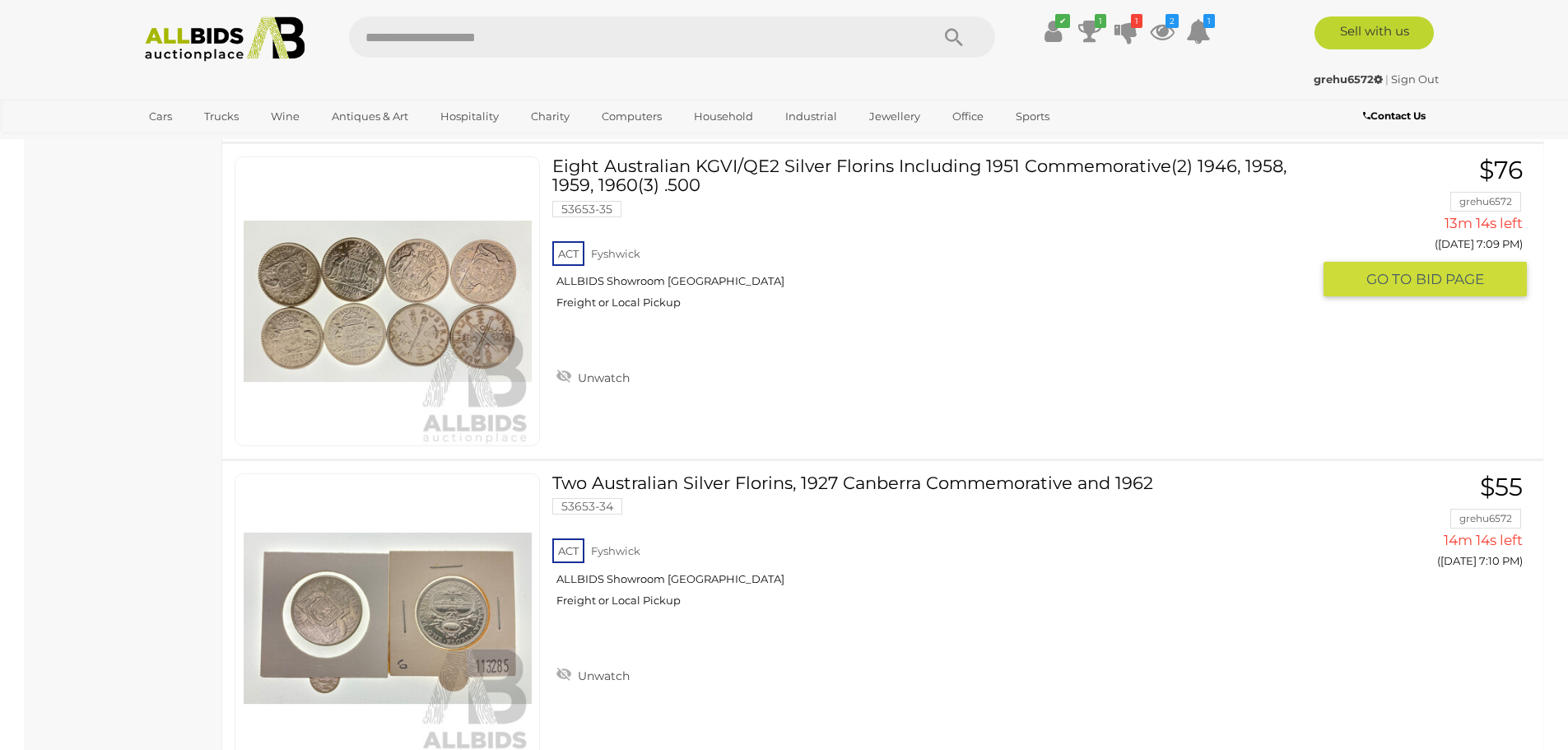
scroll to position [4102, 0]
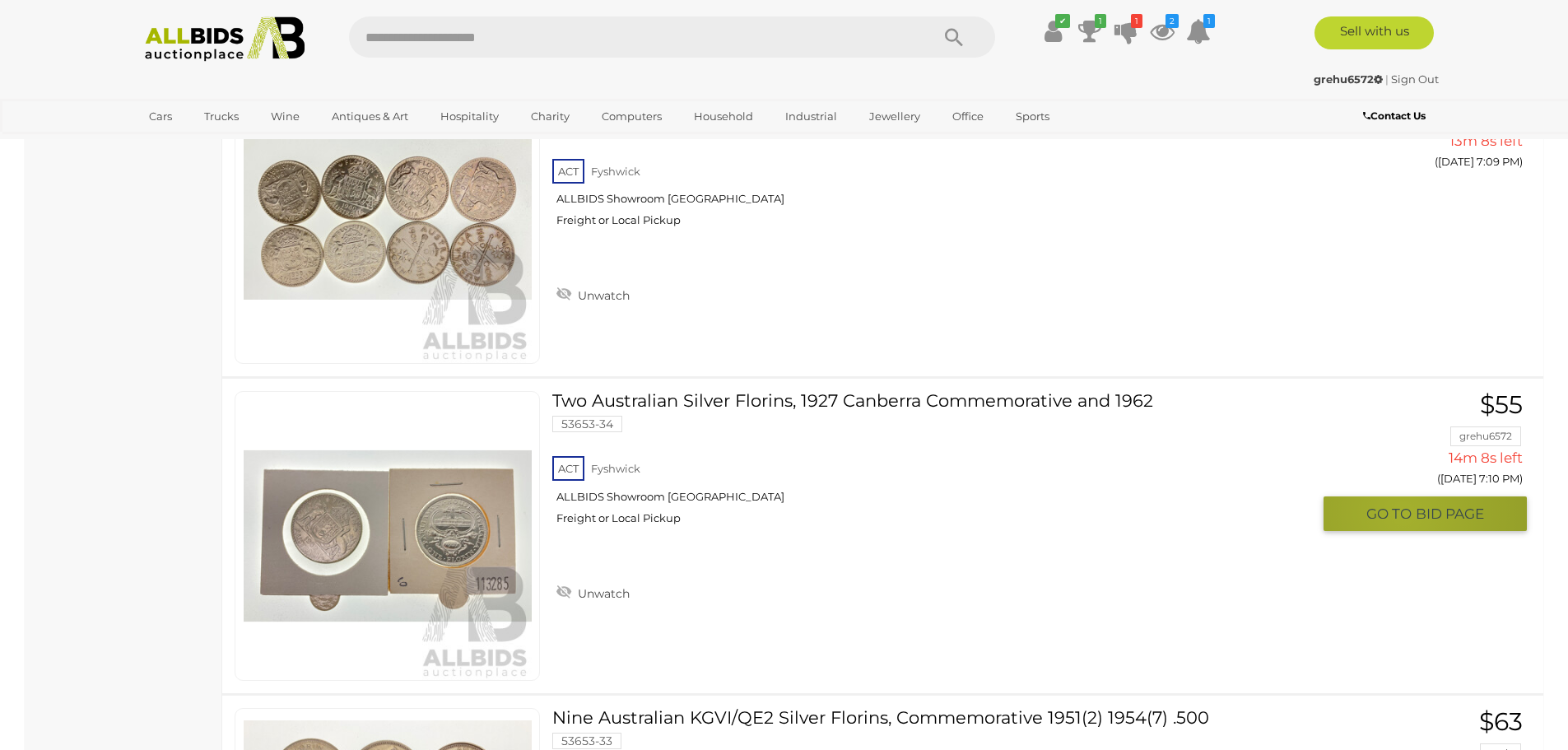
click at [1404, 513] on span "GO TO" at bounding box center [1391, 514] width 49 height 19
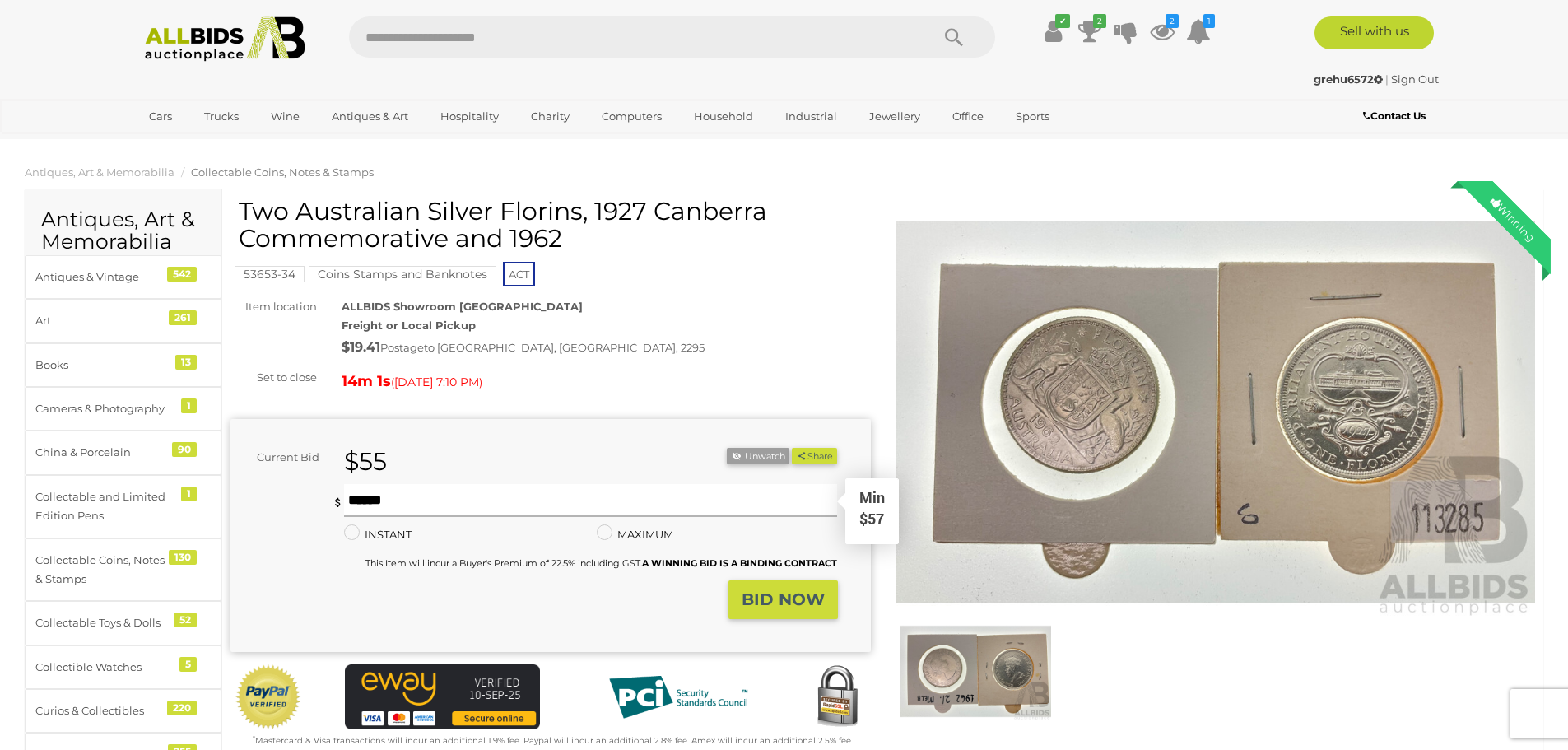
click at [351, 500] on input "text" at bounding box center [592, 500] width 494 height 33
type input "**"
click at [776, 594] on strong "BID NOW" at bounding box center [783, 599] width 83 height 20
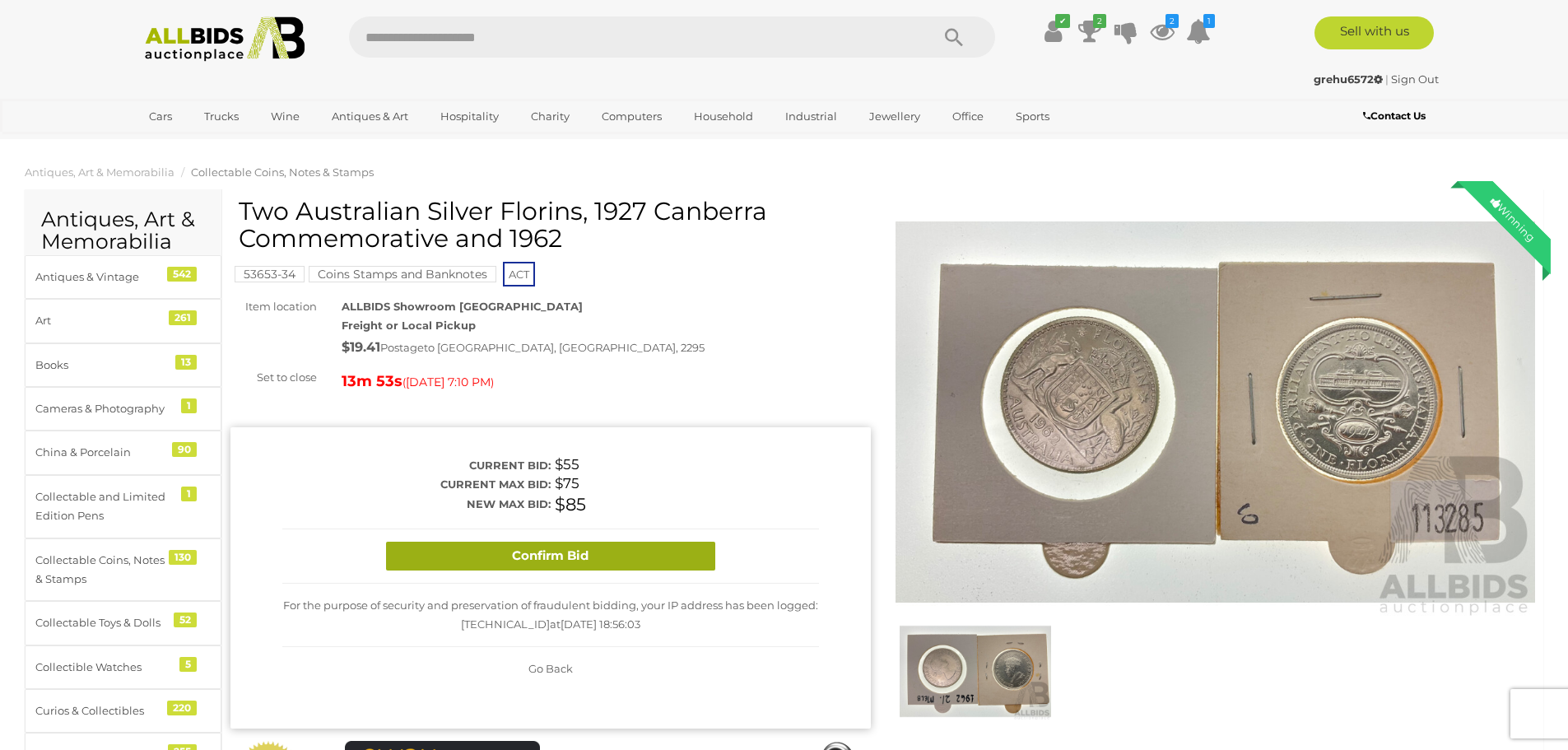
click at [540, 553] on button "Confirm Bid" at bounding box center [550, 556] width 329 height 29
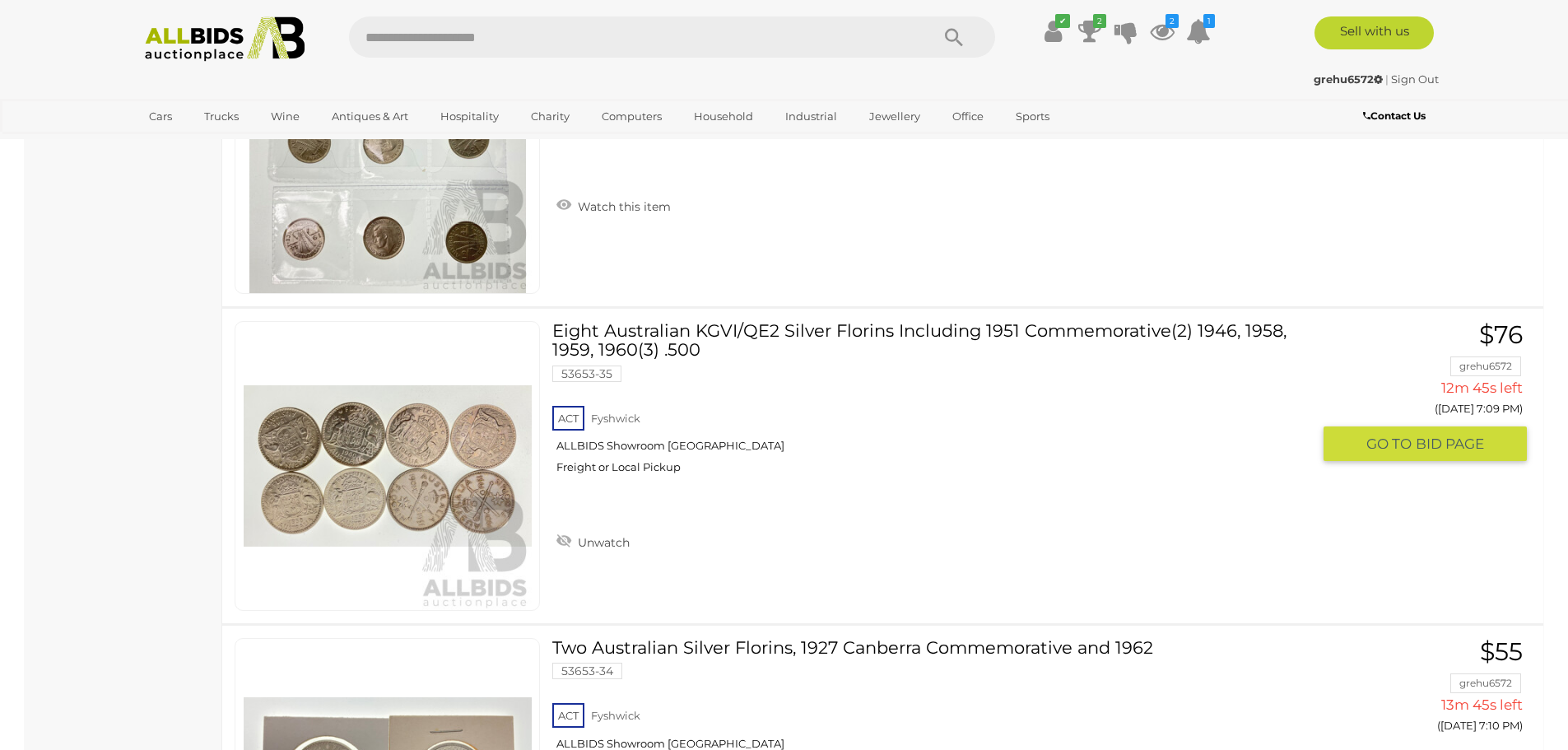
scroll to position [3620, 0]
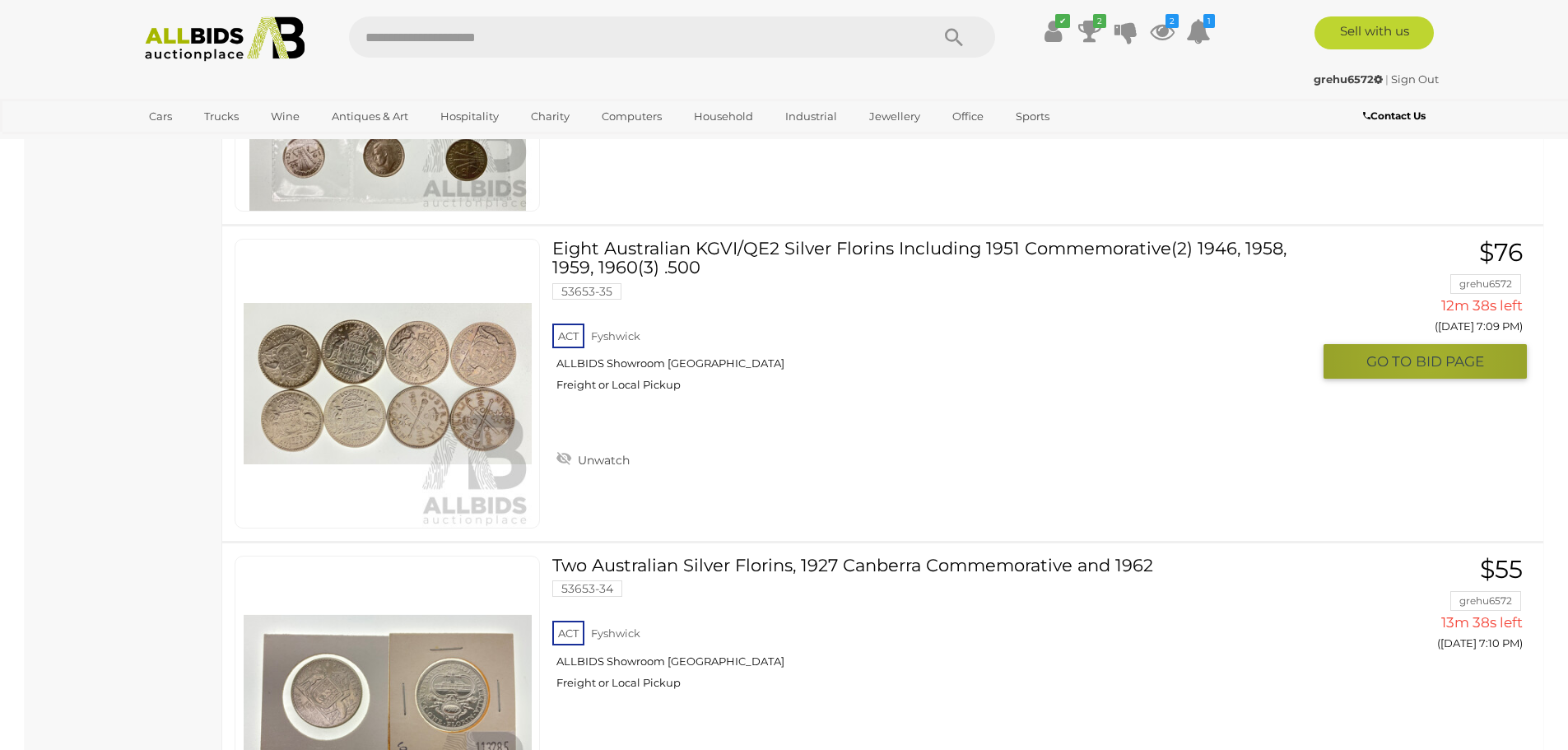
click at [1431, 360] on span "BID PAGE" at bounding box center [1450, 362] width 68 height 19
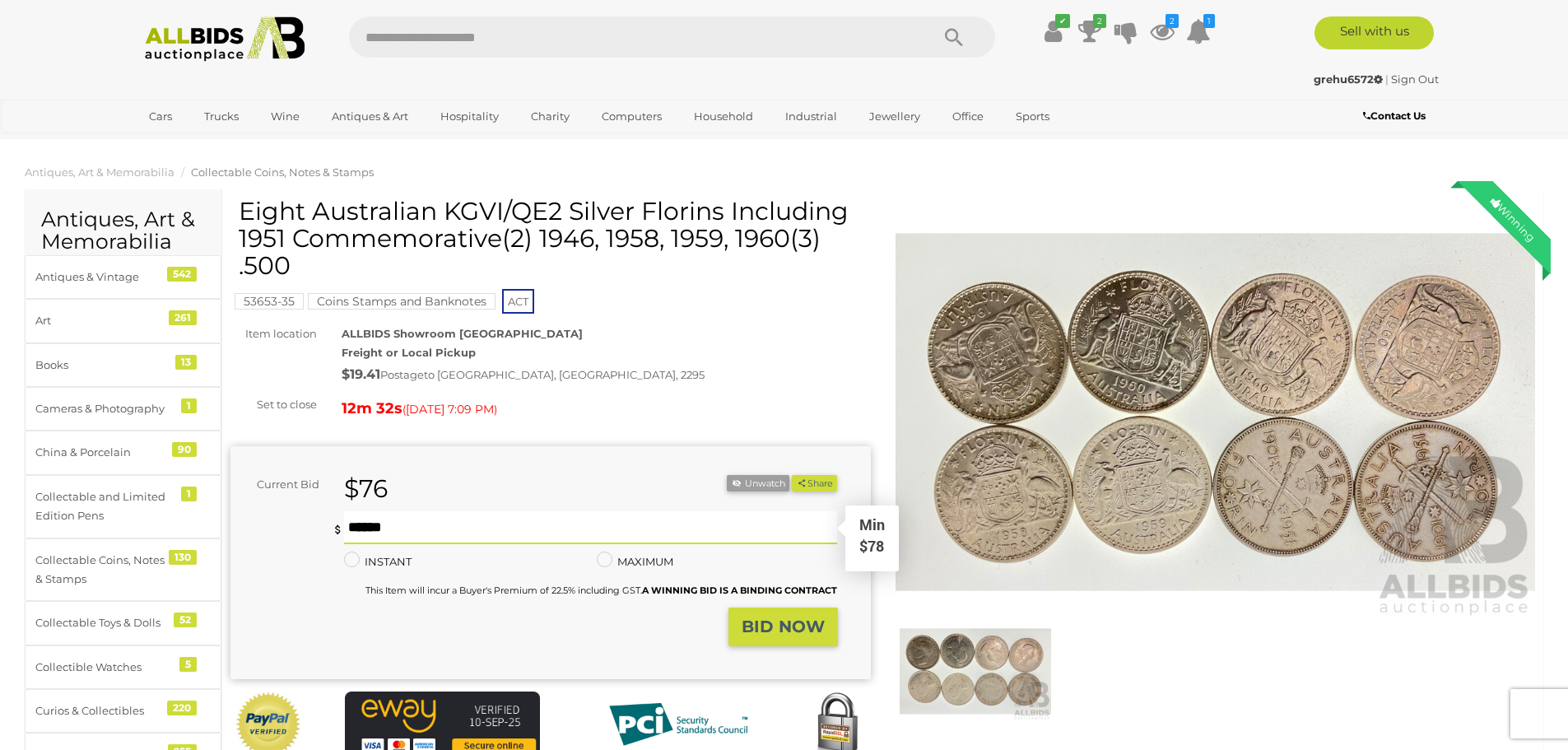
click at [351, 529] on input "text" at bounding box center [592, 528] width 494 height 33
type input "**"
click at [786, 627] on strong "BID NOW" at bounding box center [783, 626] width 83 height 20
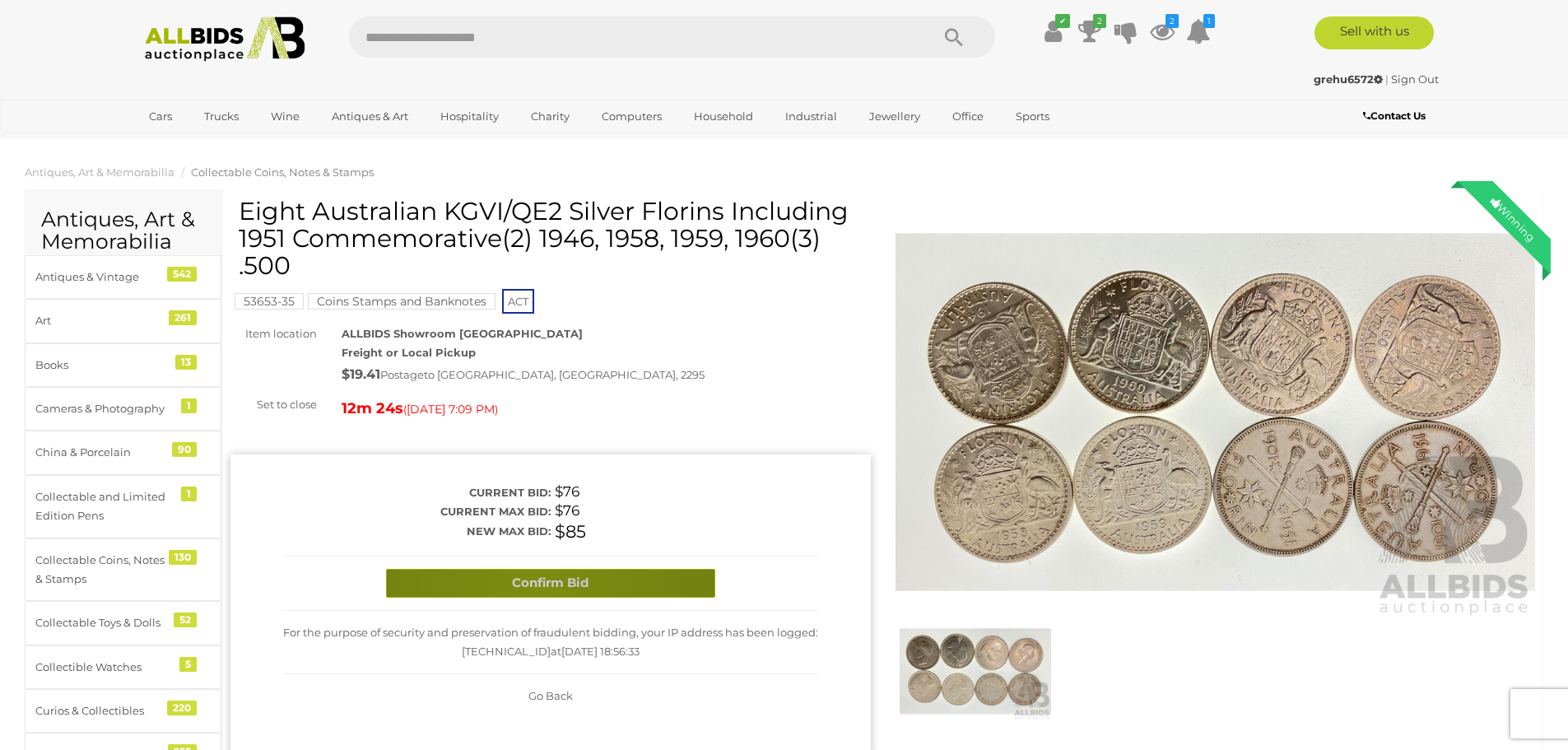
click at [534, 581] on button "Confirm Bid" at bounding box center [550, 583] width 329 height 29
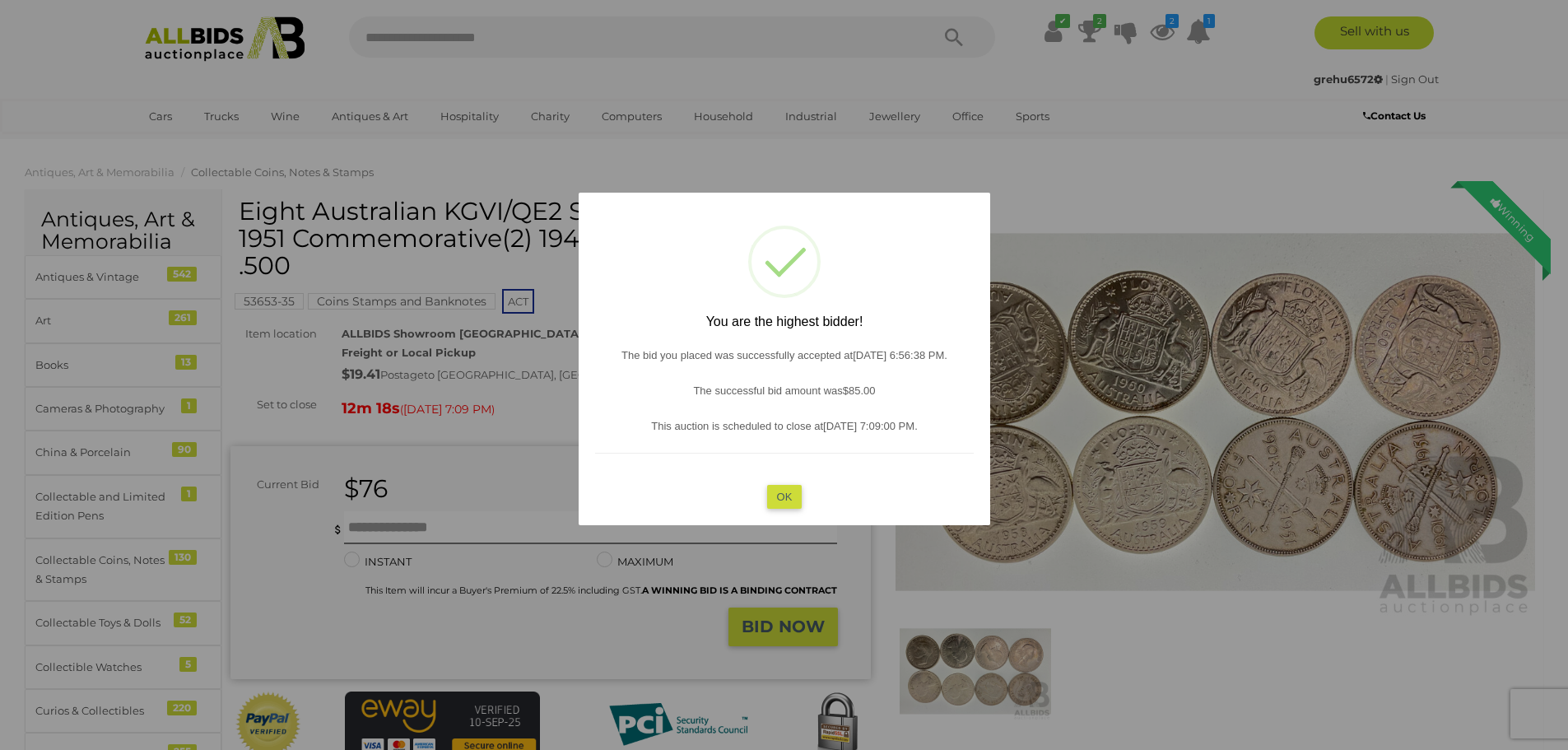
click at [784, 490] on button "OK" at bounding box center [784, 495] width 36 height 24
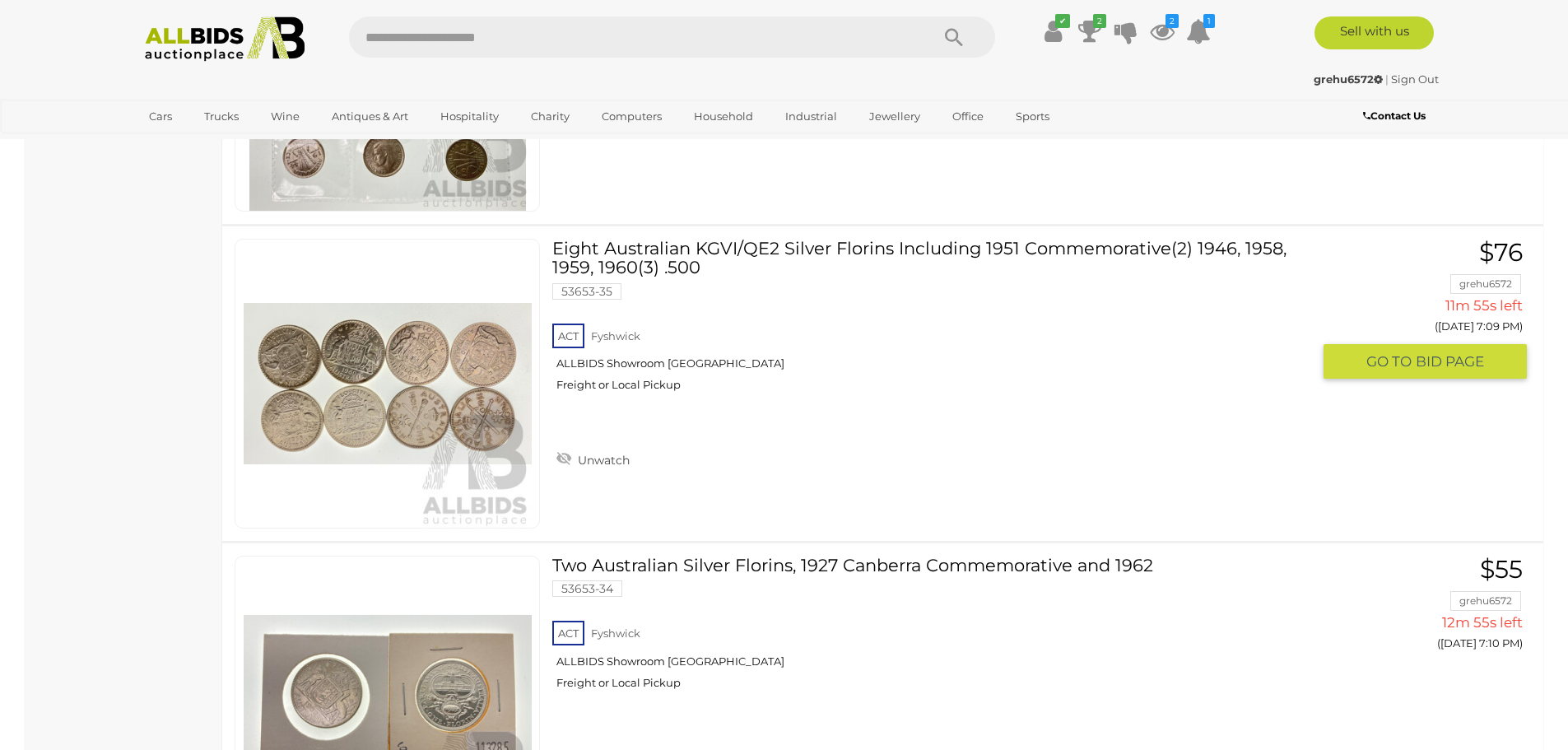
scroll to position [3703, 0]
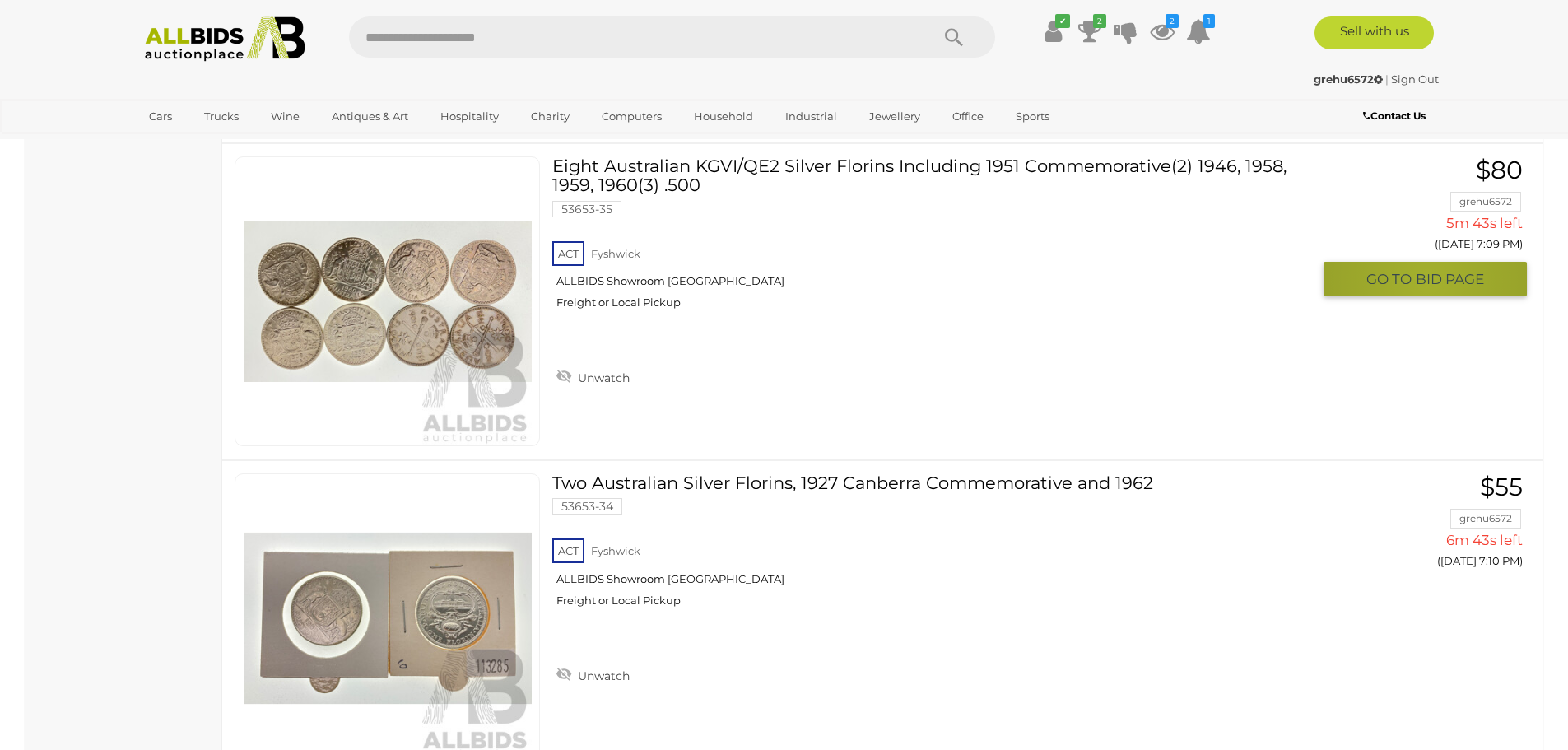
click at [1429, 282] on span "BID PAGE" at bounding box center [1450, 280] width 68 height 19
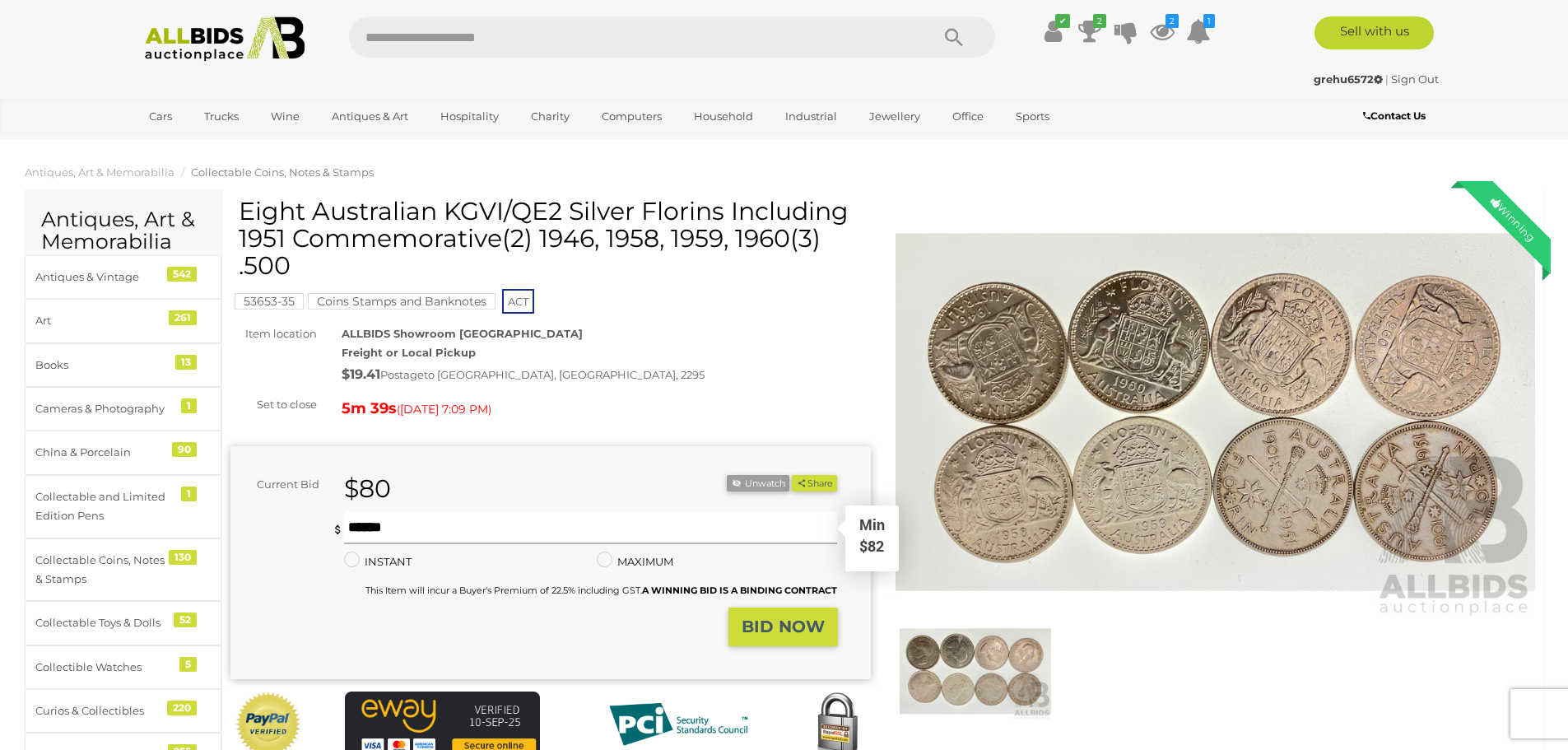
click at [350, 528] on input "text" at bounding box center [592, 528] width 494 height 33
type input "***"
click at [776, 624] on strong "BID NOW" at bounding box center [783, 626] width 83 height 20
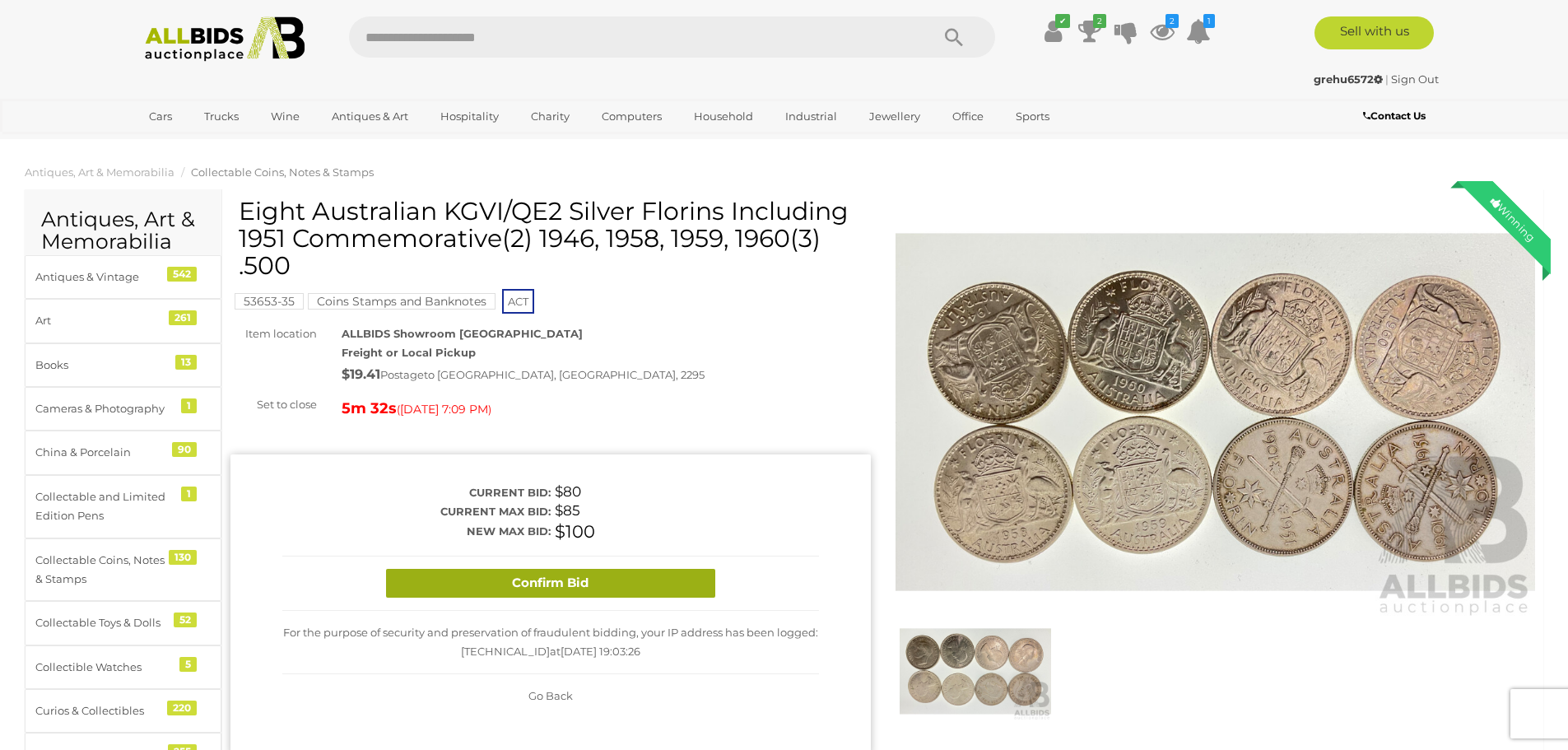
click at [534, 575] on button "Confirm Bid" at bounding box center [550, 583] width 329 height 29
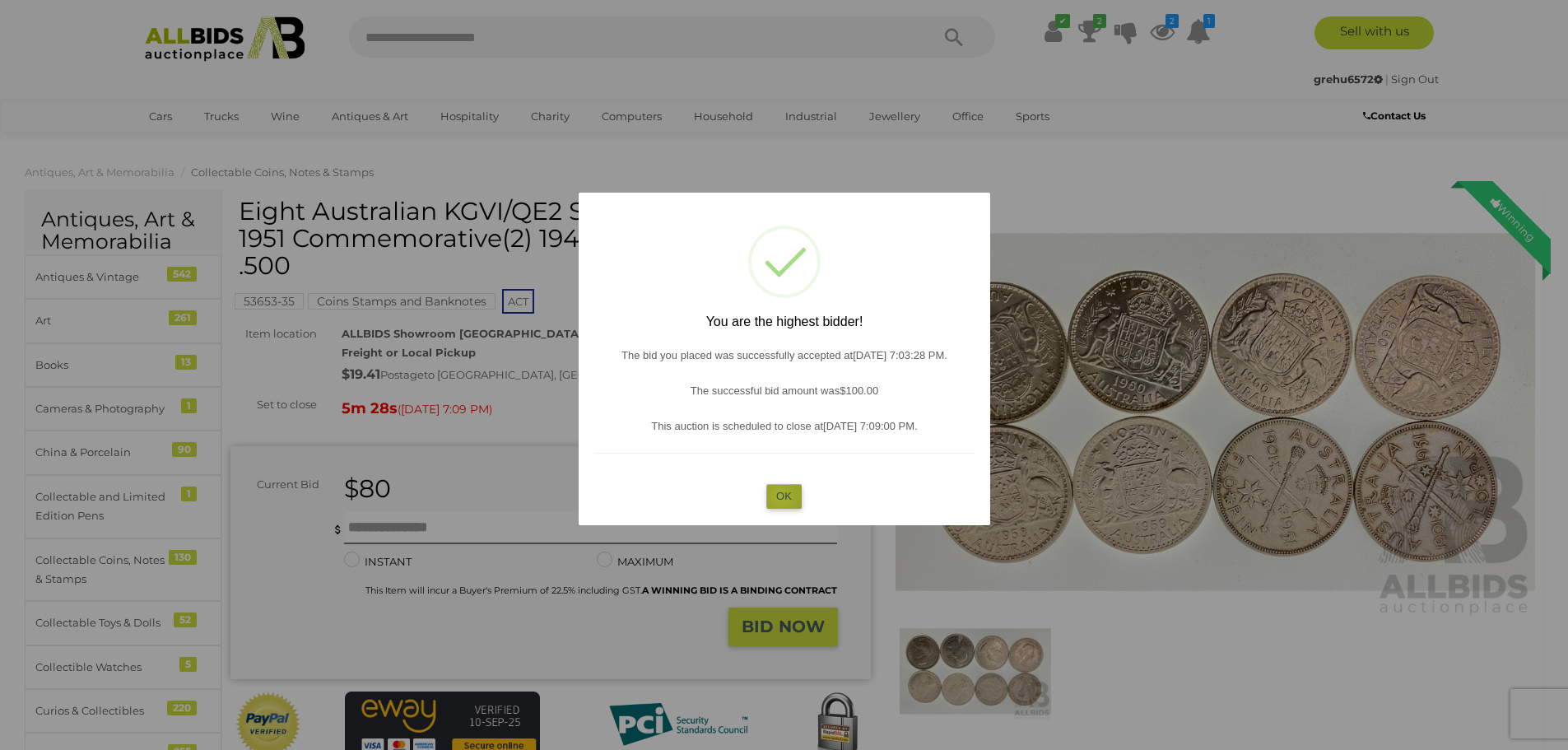
click at [781, 496] on button "OK" at bounding box center [784, 495] width 36 height 24
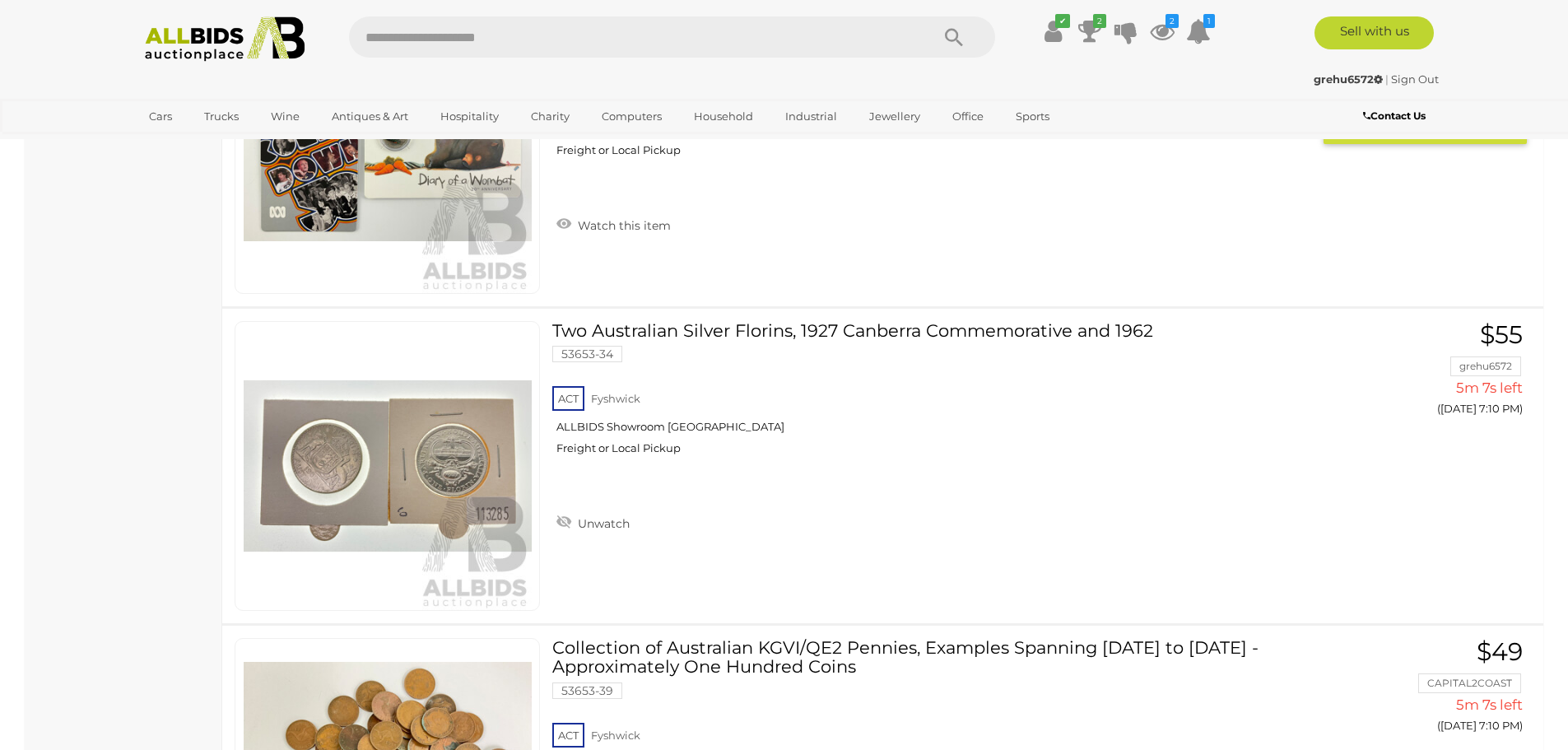
scroll to position [2323, 0]
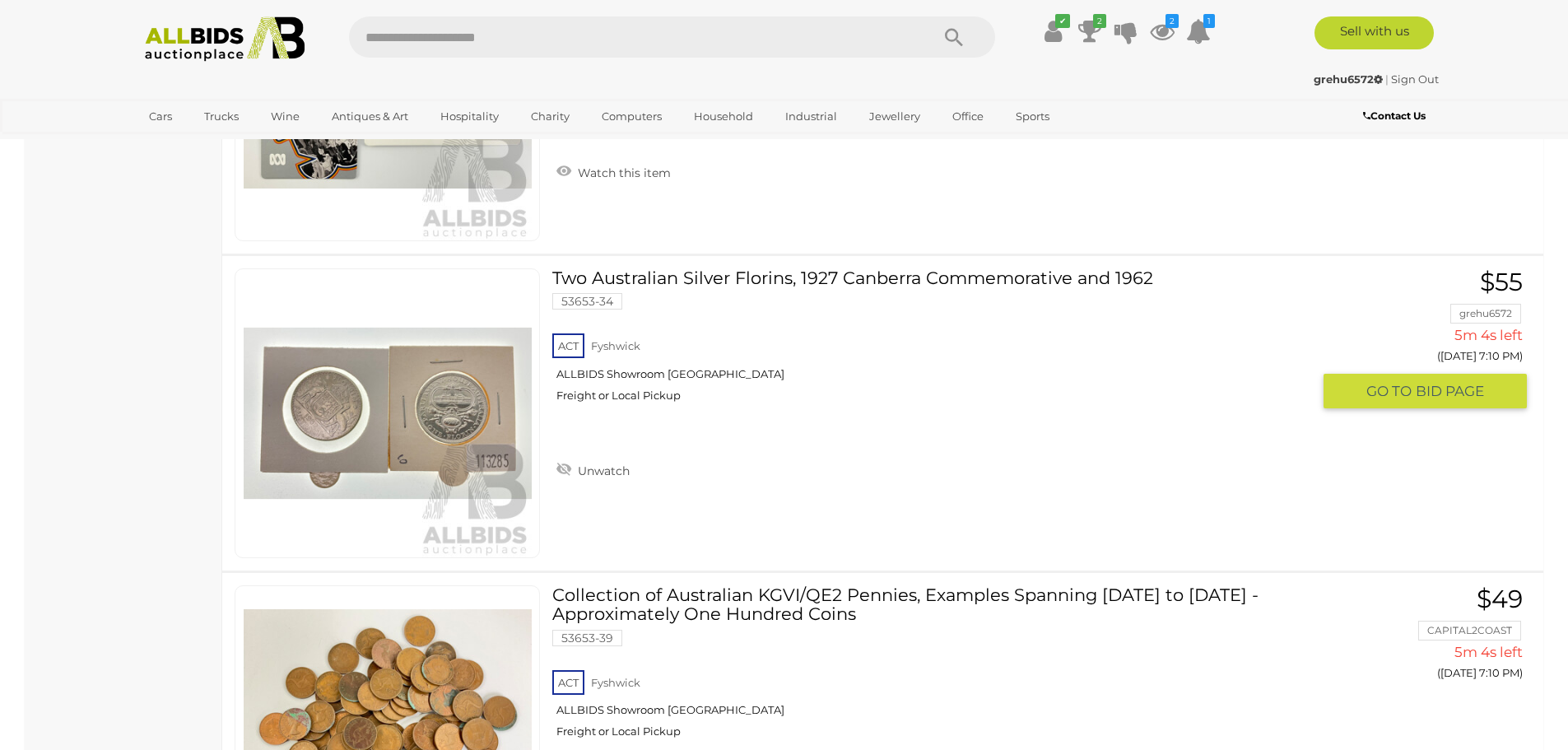
click at [1418, 388] on span "BID PAGE" at bounding box center [1450, 391] width 68 height 19
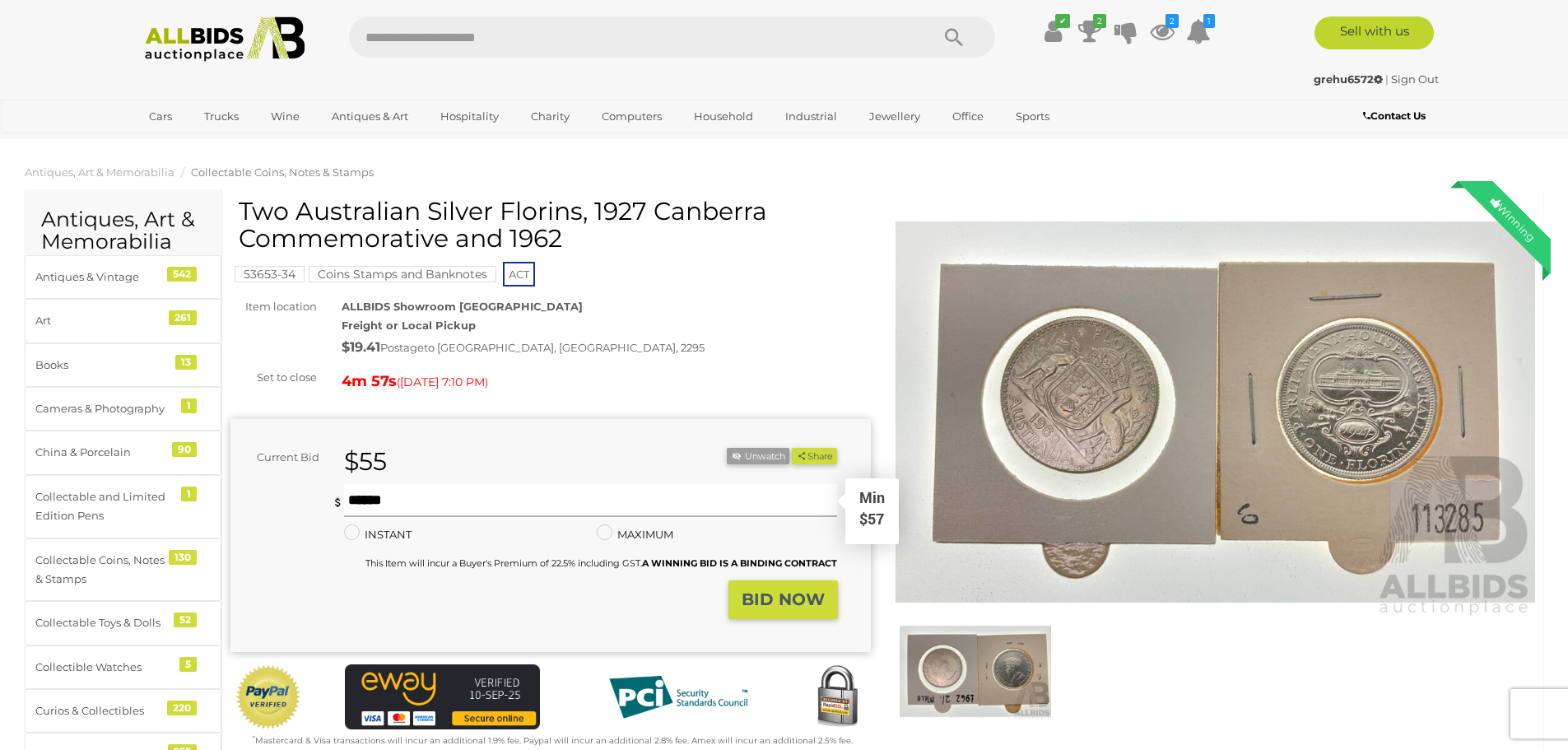
click at [349, 501] on input "text" at bounding box center [592, 500] width 494 height 33
type input "***"
click at [784, 597] on strong "BID NOW" at bounding box center [783, 599] width 83 height 20
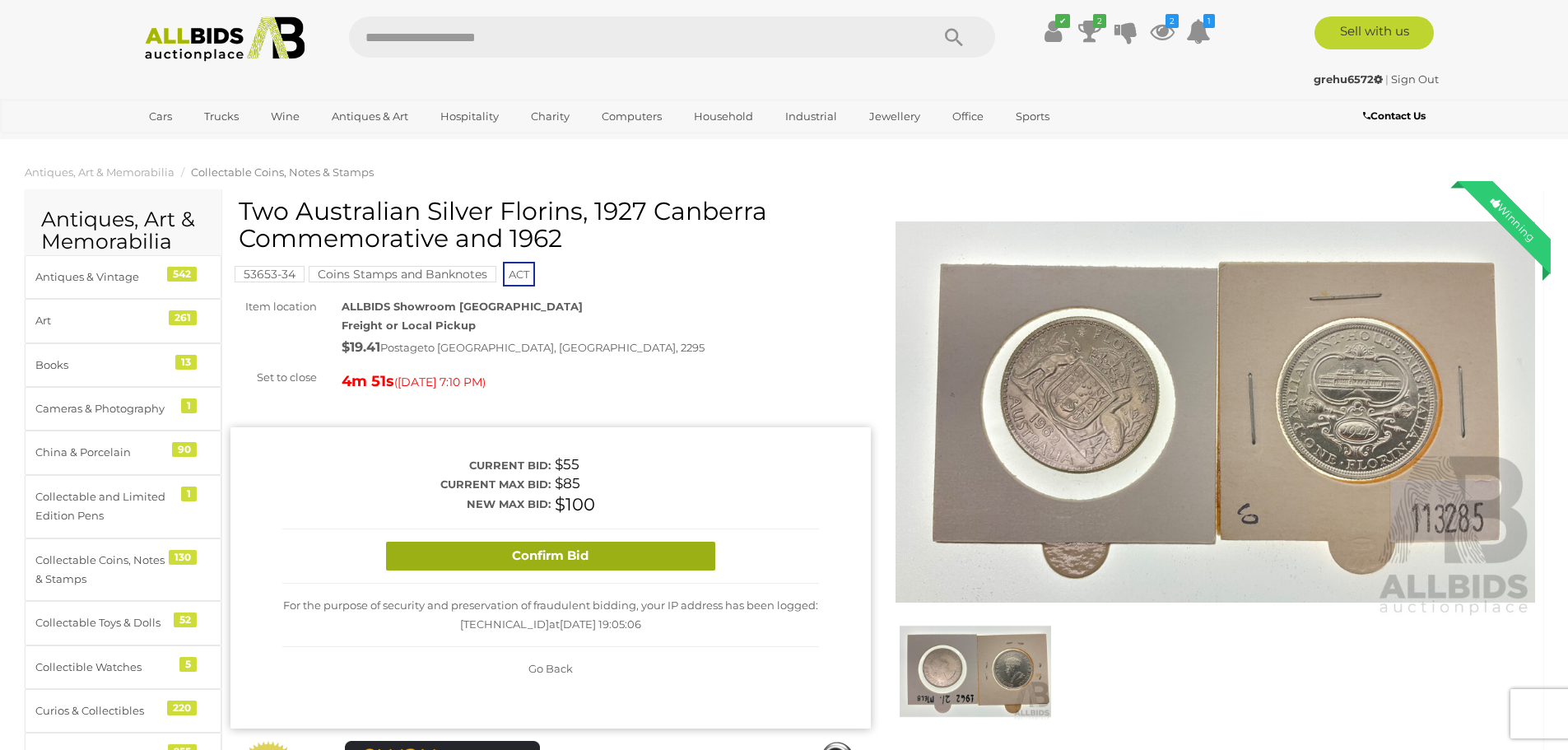
click at [553, 552] on button "Confirm Bid" at bounding box center [550, 556] width 329 height 29
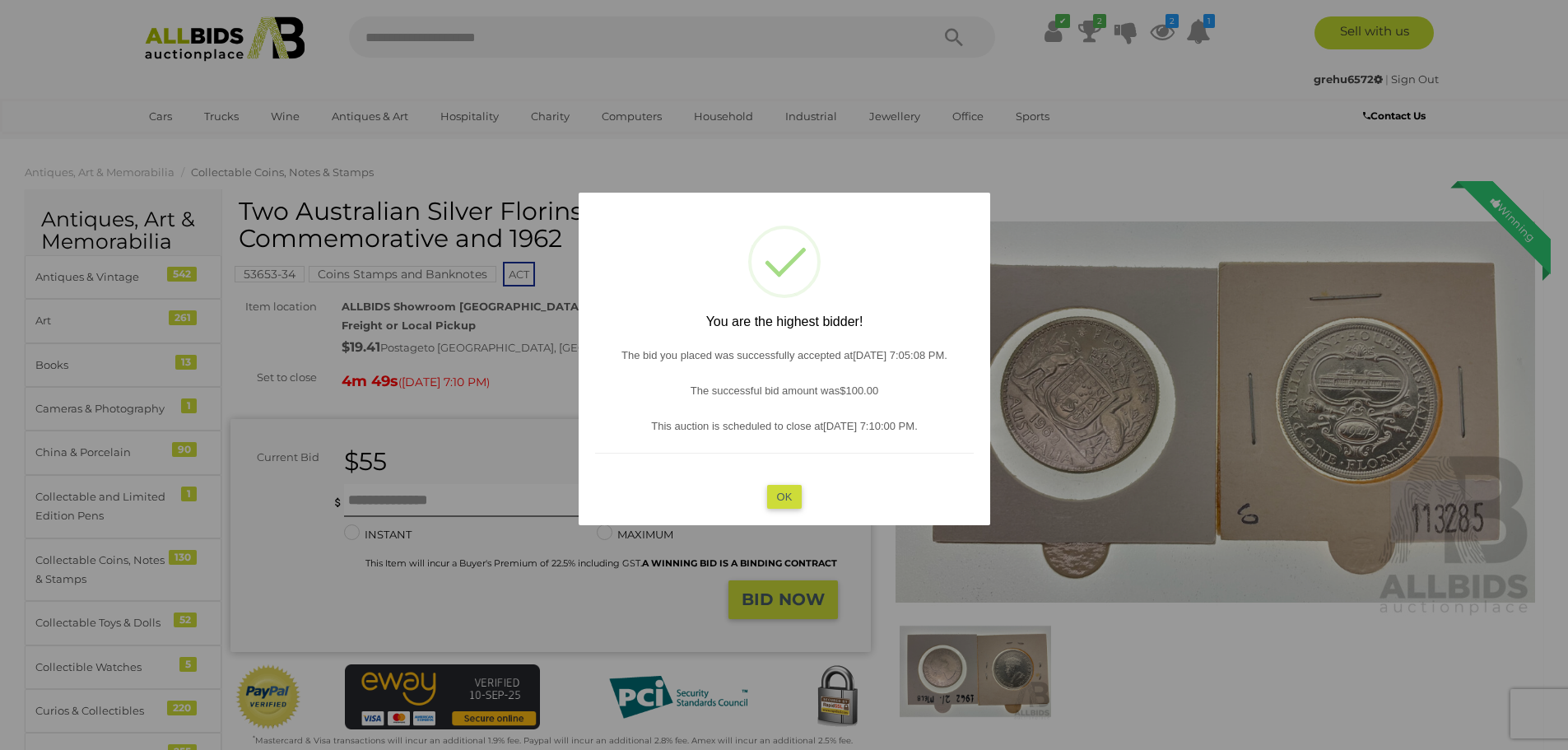
click at [786, 499] on button "OK" at bounding box center [784, 495] width 36 height 24
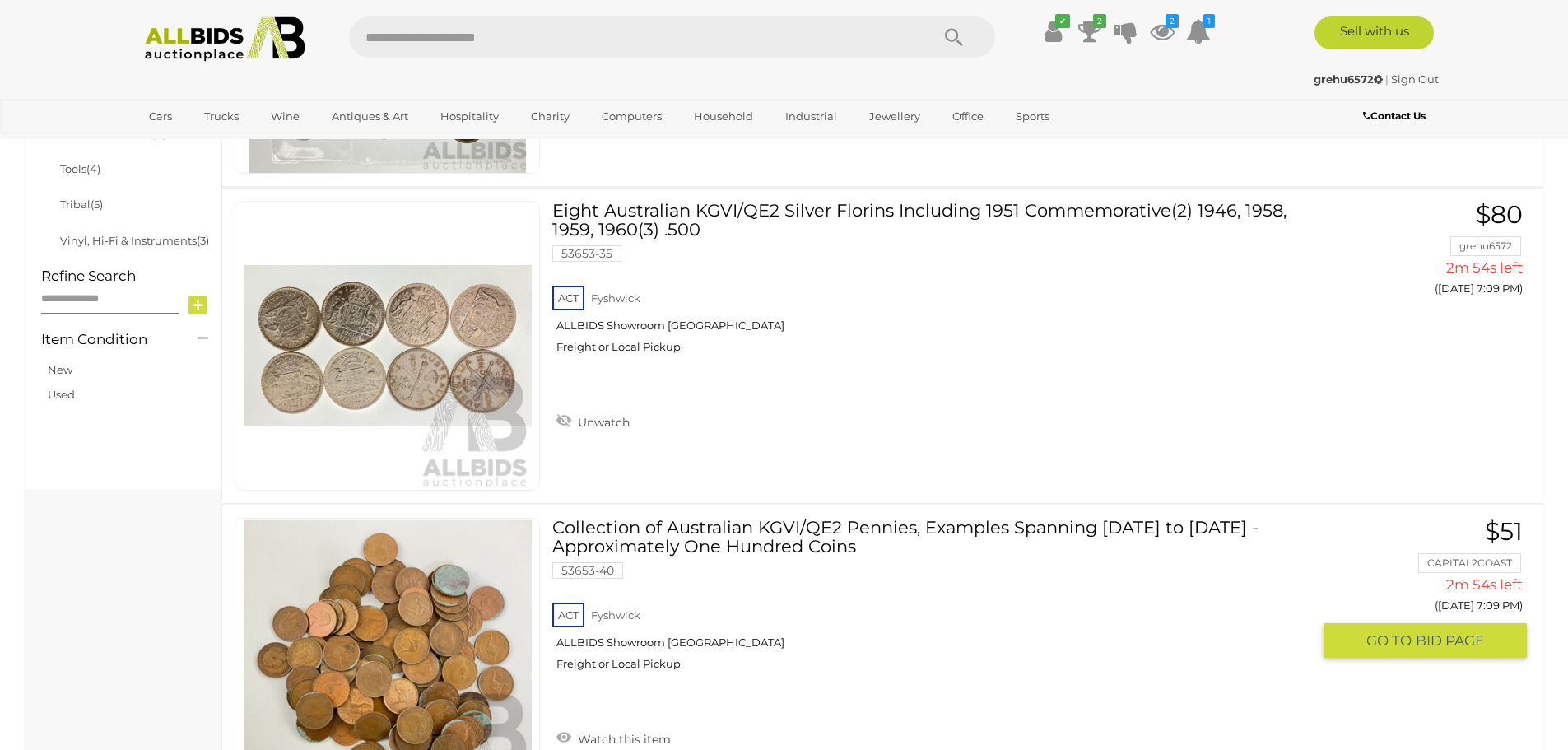
scroll to position [1042, 0]
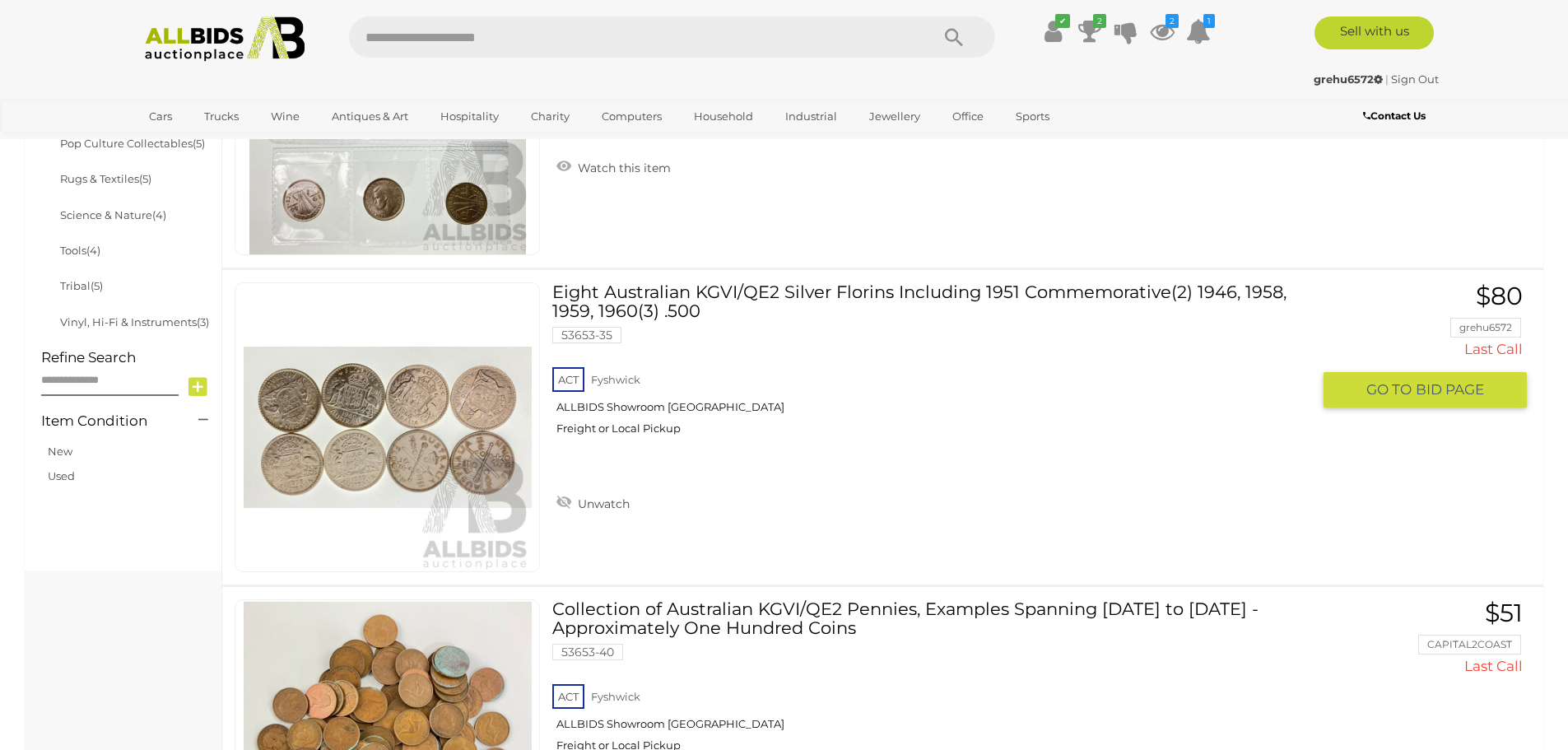
click at [1411, 390] on span "GO TO" at bounding box center [1391, 389] width 49 height 19
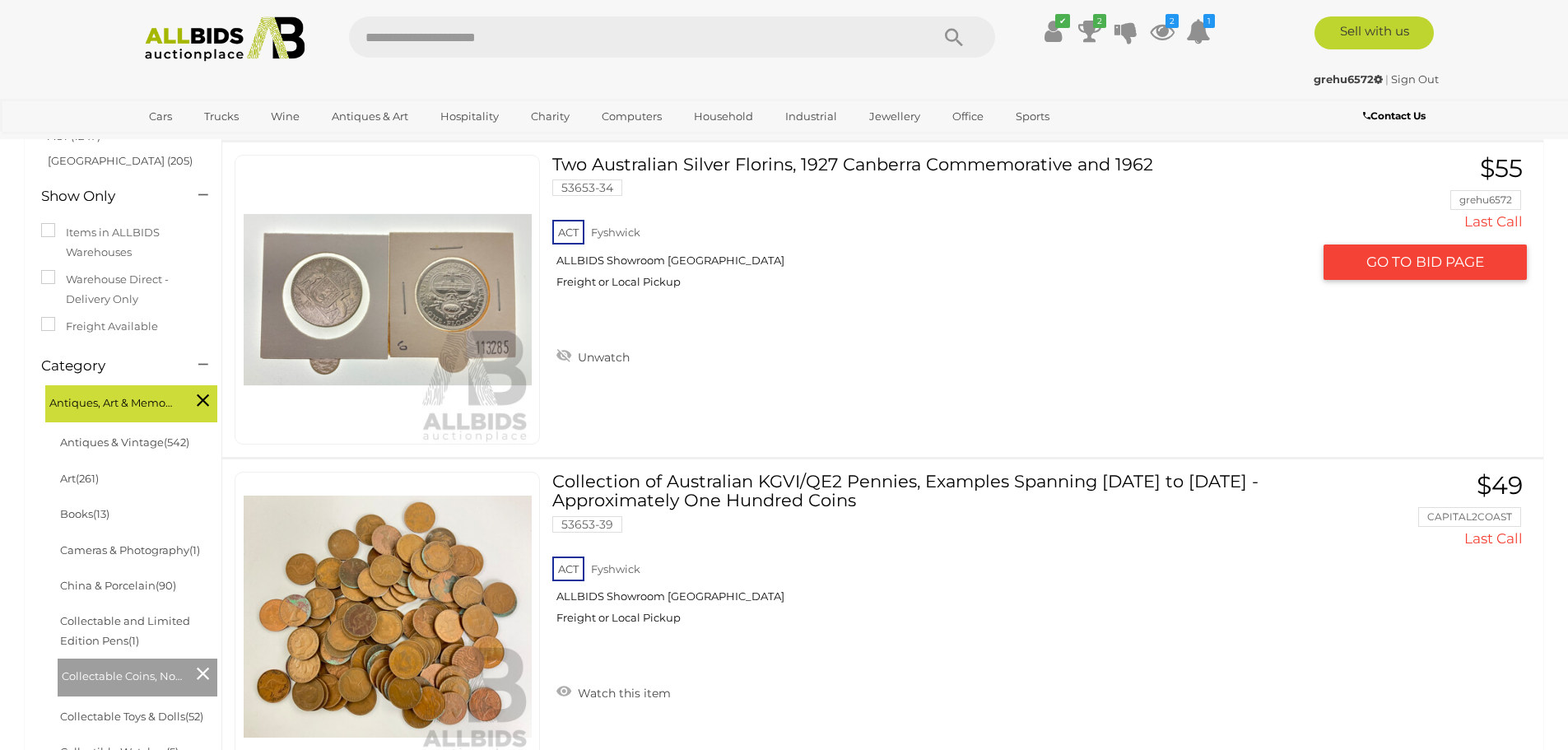
scroll to position [137, 0]
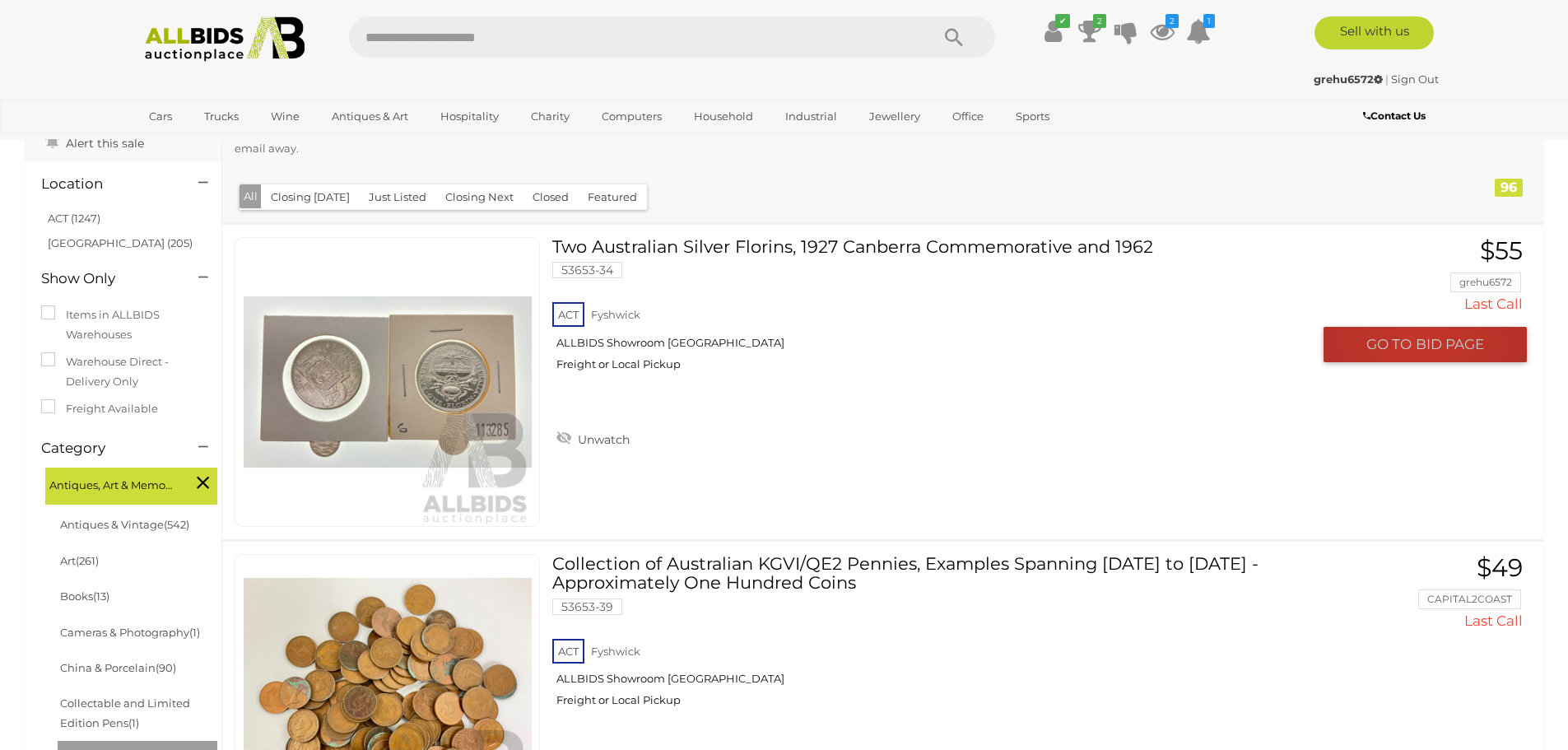
click at [1423, 341] on span "BID PAGE" at bounding box center [1450, 344] width 68 height 19
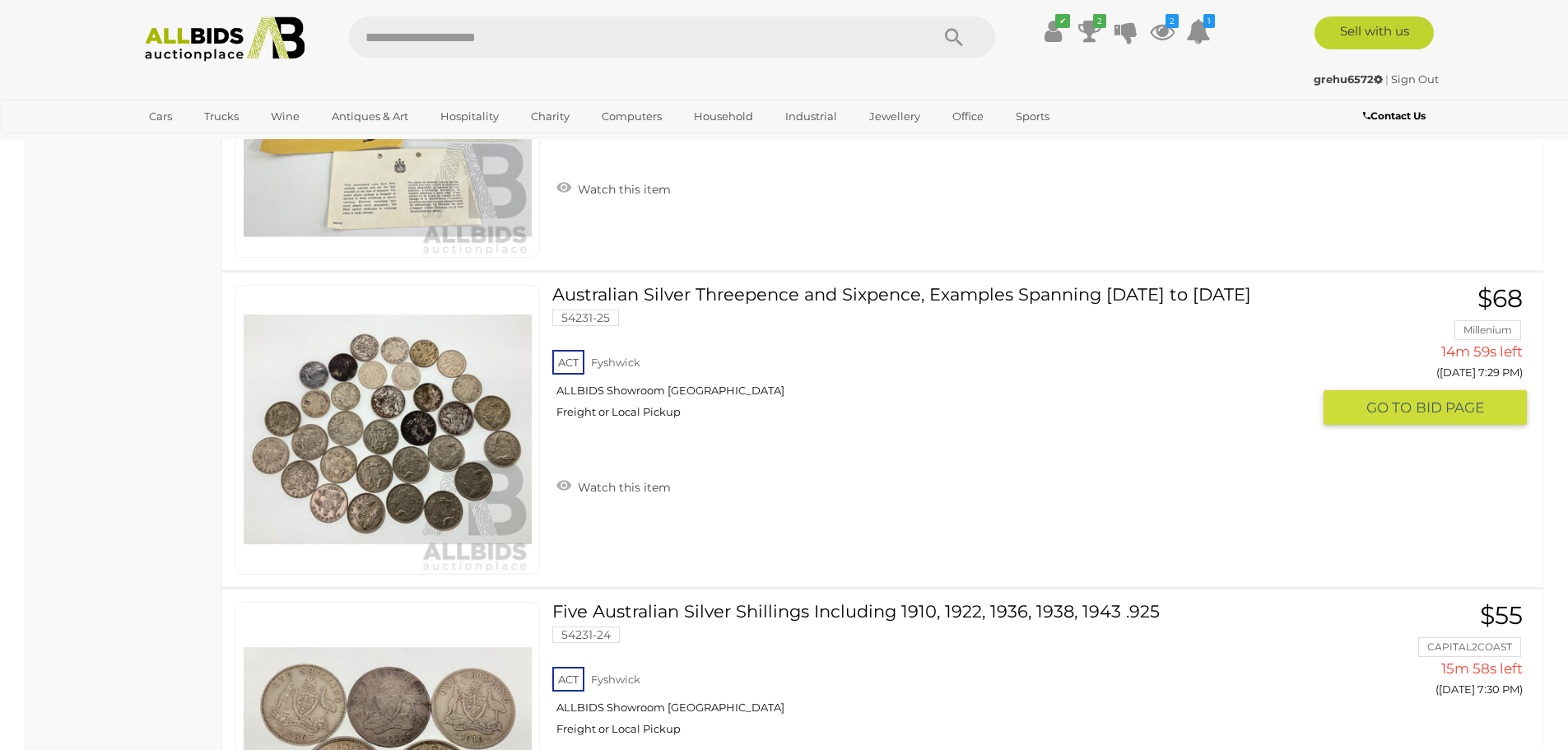
scroll to position [5514, 0]
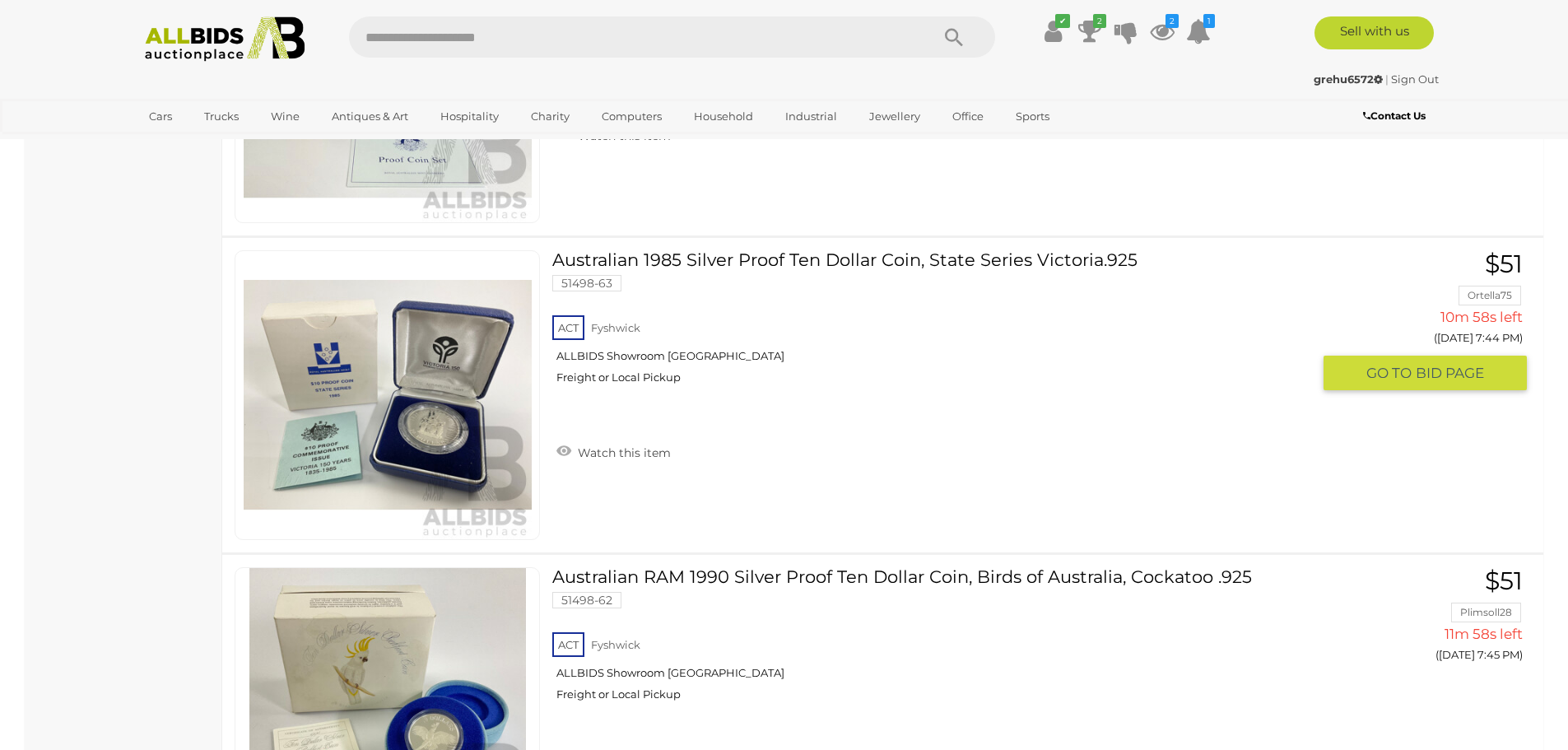
scroll to position [9546, 0]
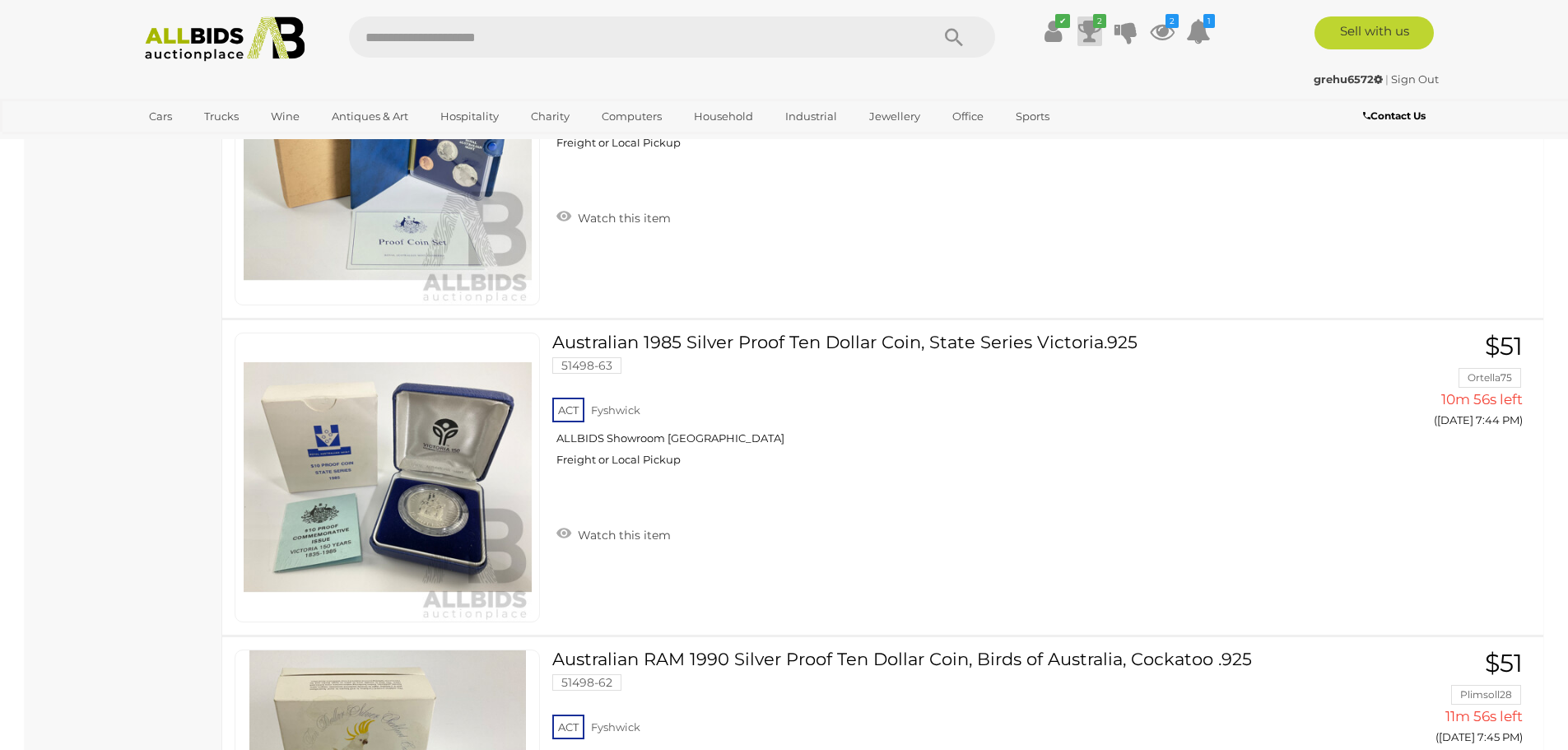
click at [1090, 26] on icon at bounding box center [1090, 31] width 23 height 30
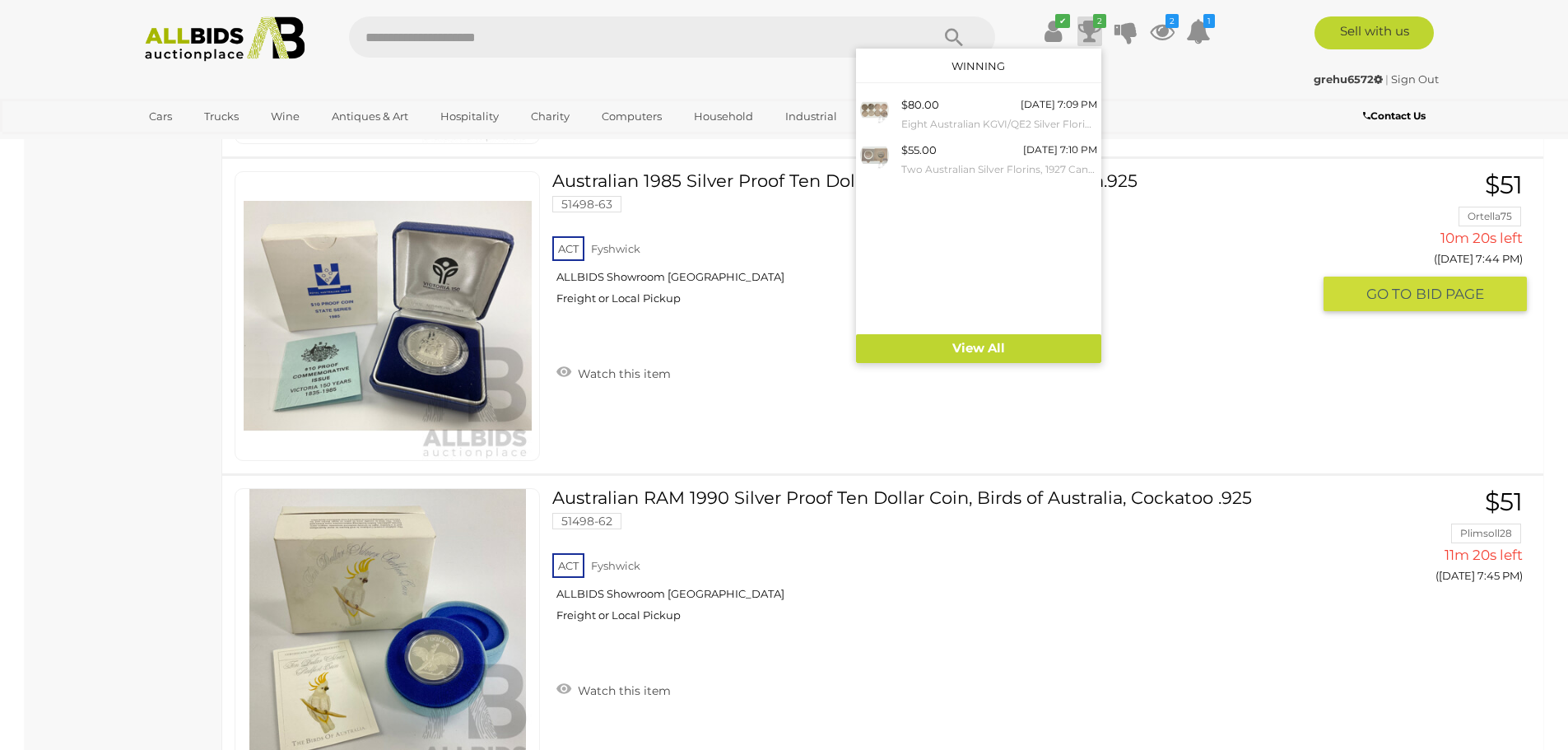
scroll to position [9793, 0]
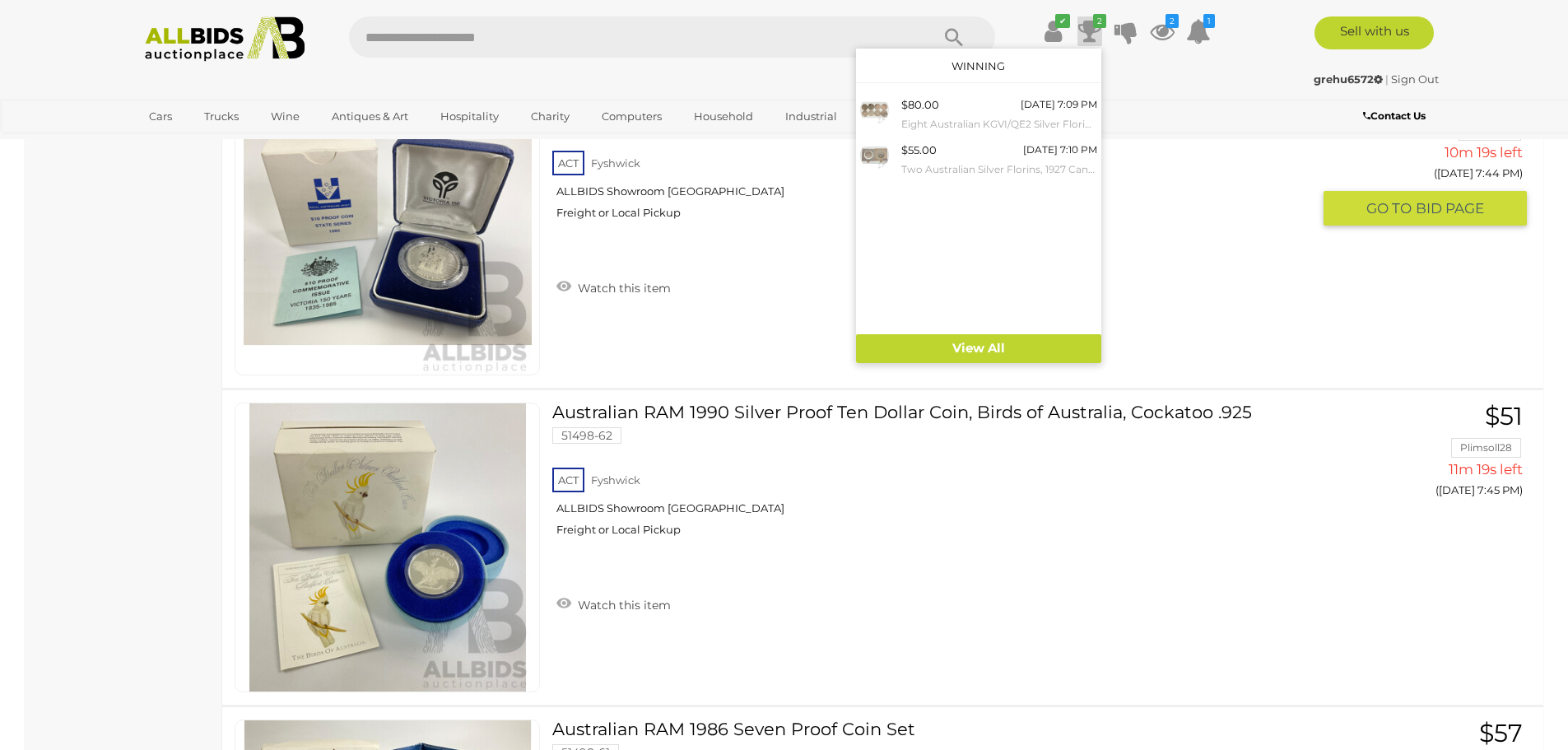
click at [1271, 301] on div "Australian 1985 Silver Proof Ten Dollar Coin, State Series [GEOGRAPHIC_DATA]925…" at bounding box center [937, 195] width 771 height 220
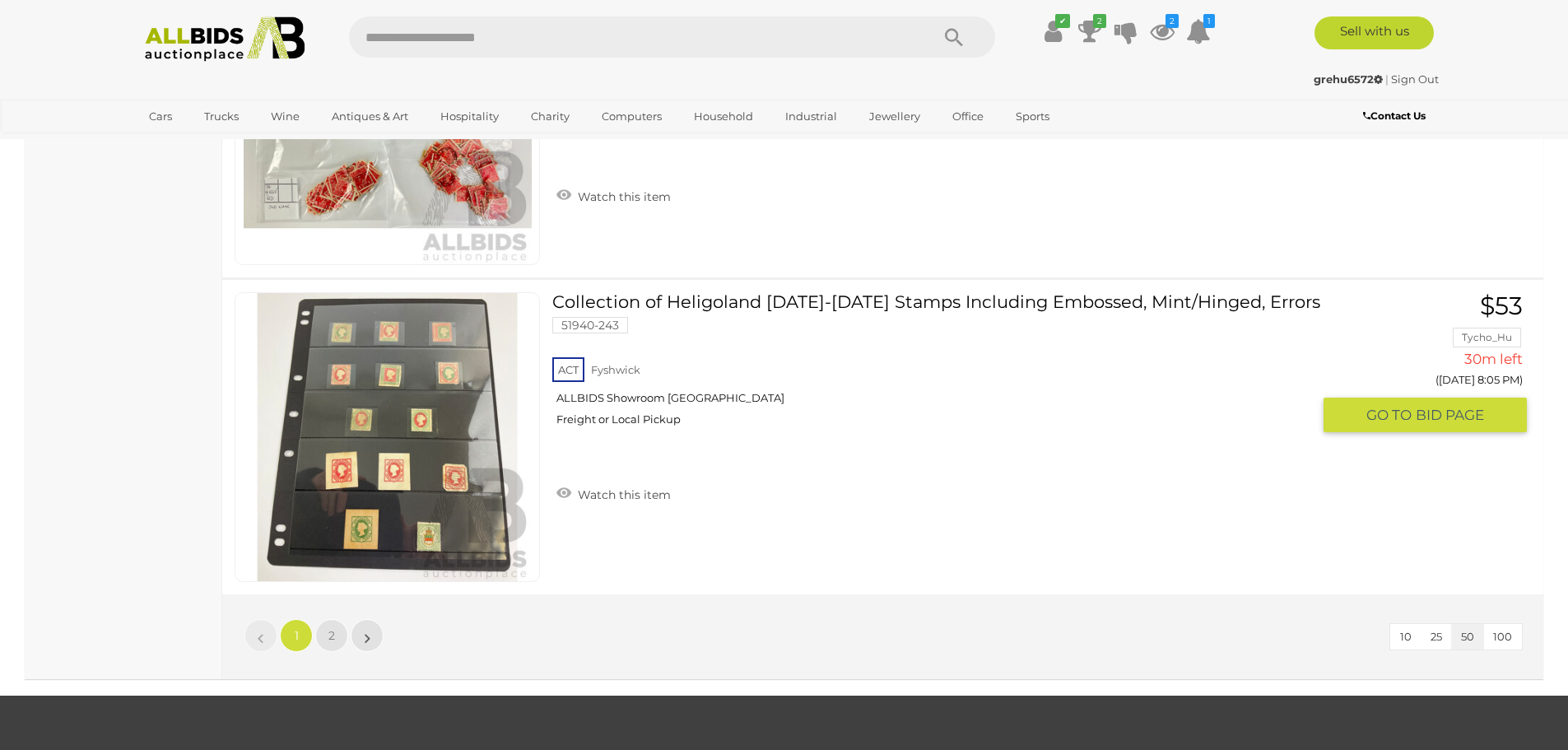
scroll to position [15637, 0]
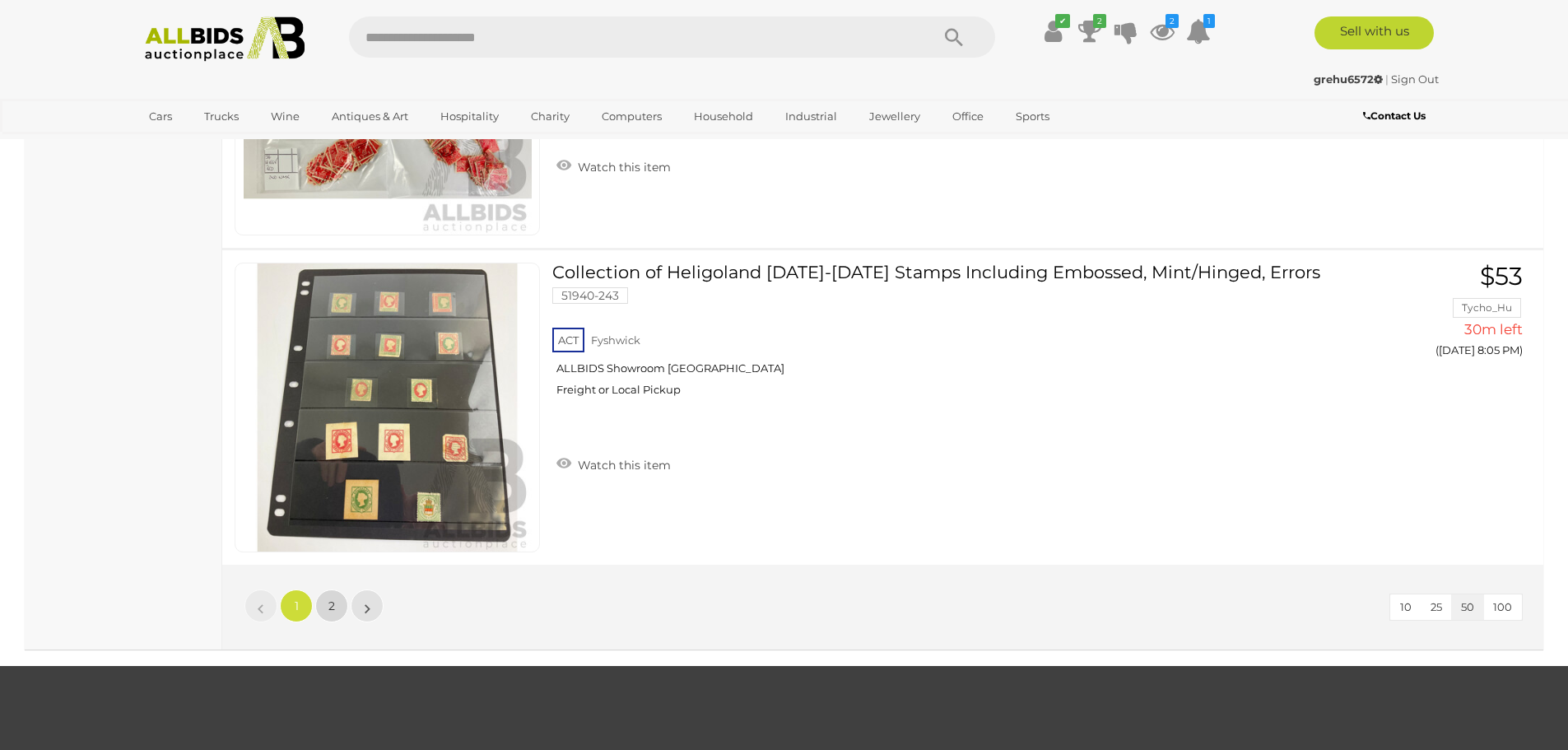
click at [331, 600] on span "2" at bounding box center [332, 605] width 7 height 14
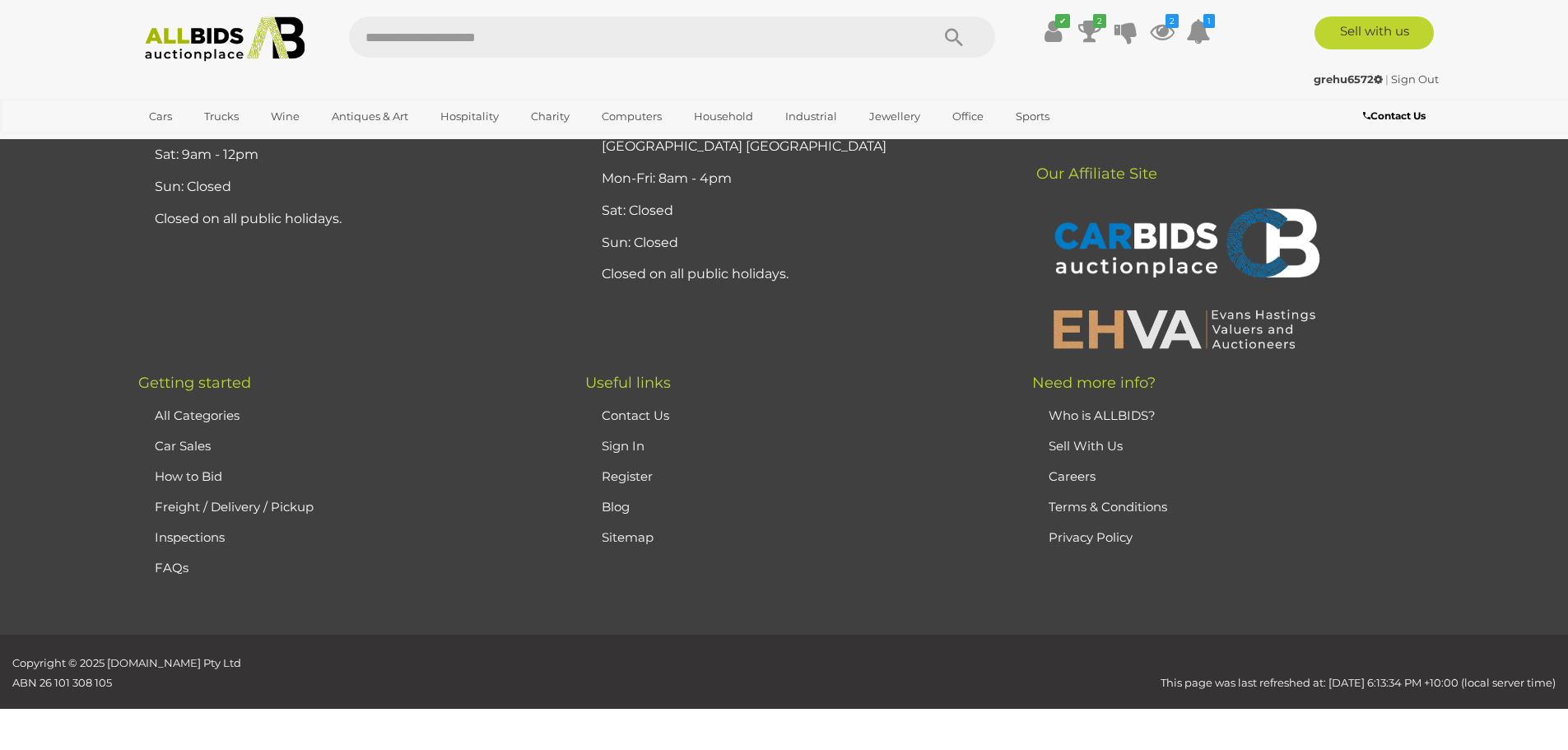
scroll to position [194, 0]
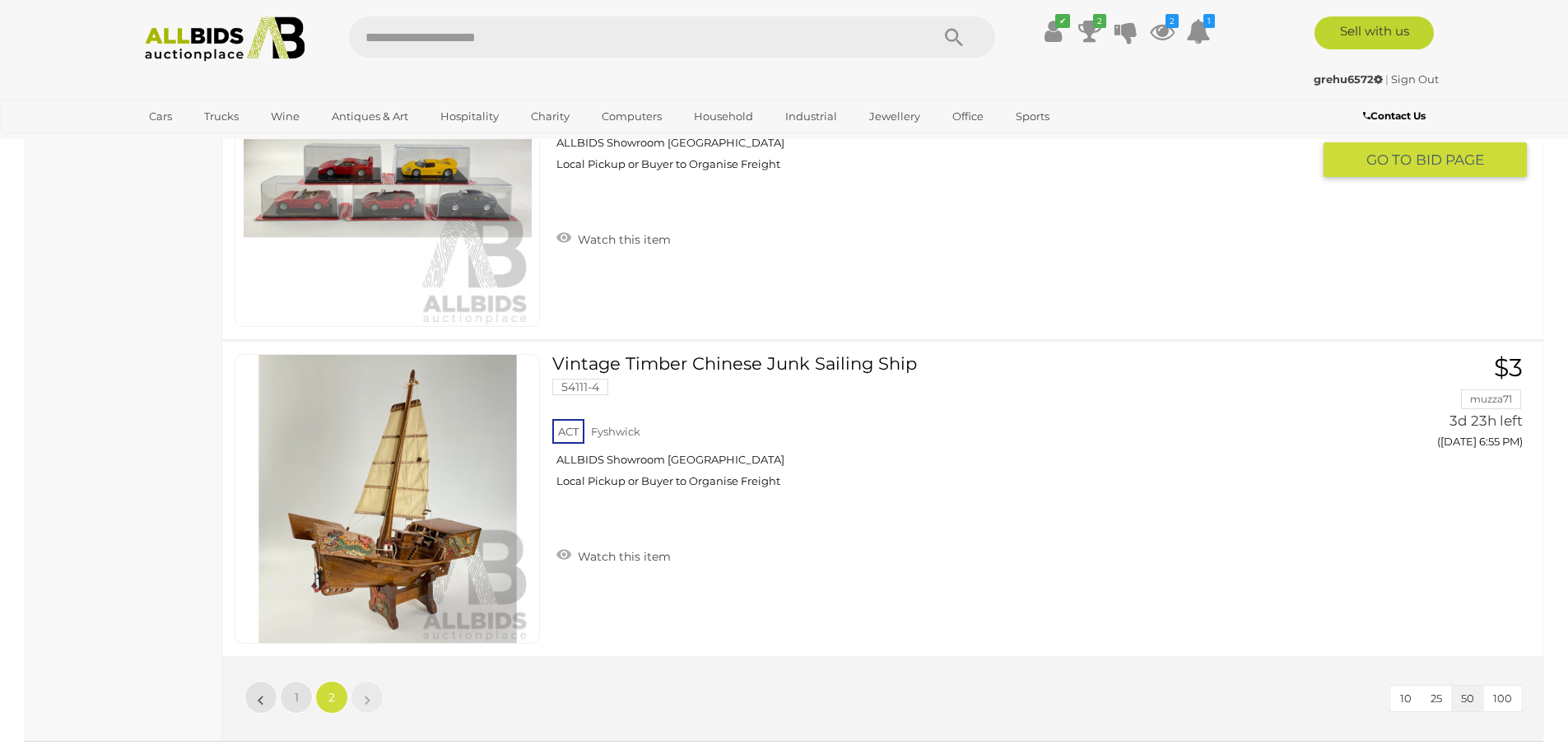
scroll to position [6778, 0]
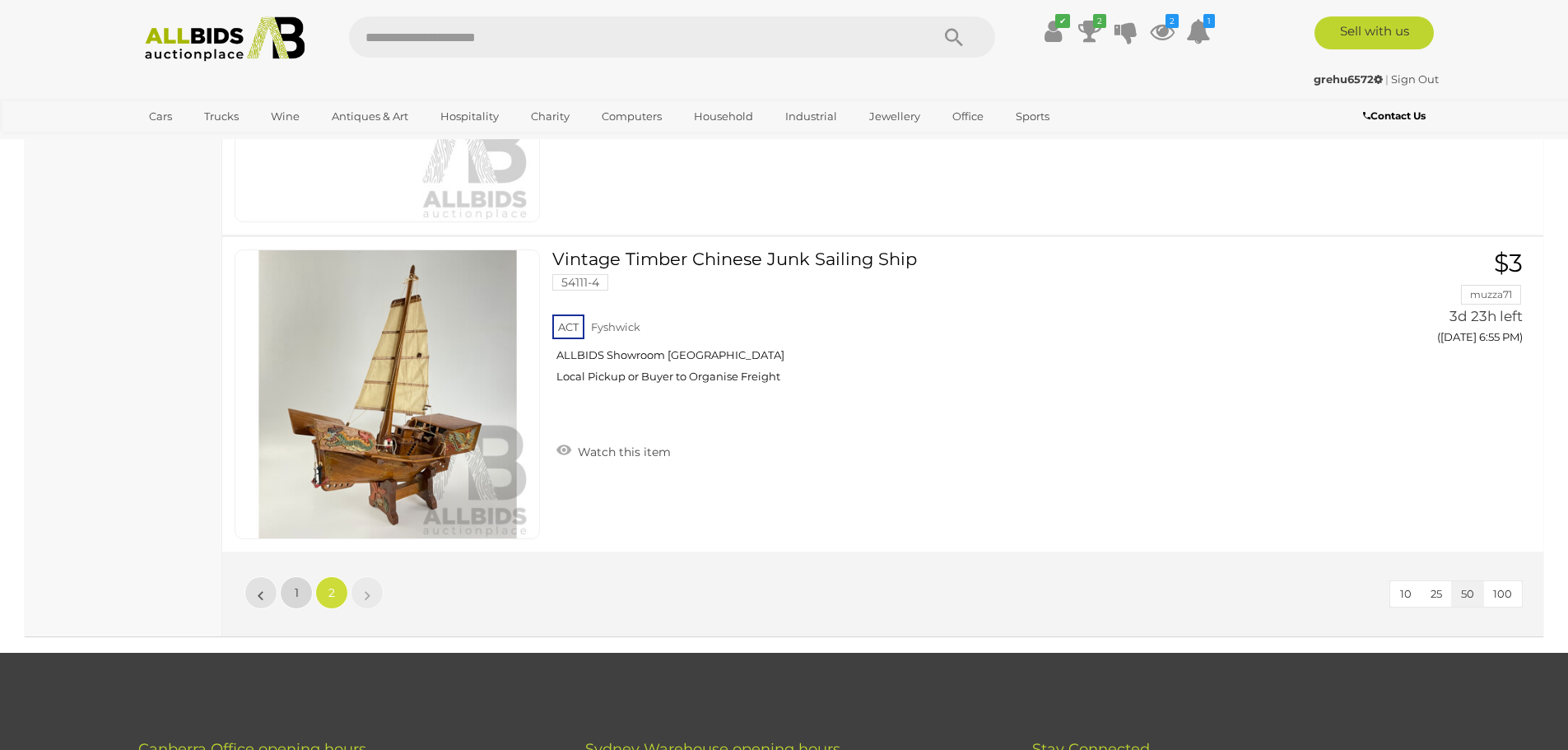
click at [299, 588] on link "1" at bounding box center [296, 592] width 33 height 33
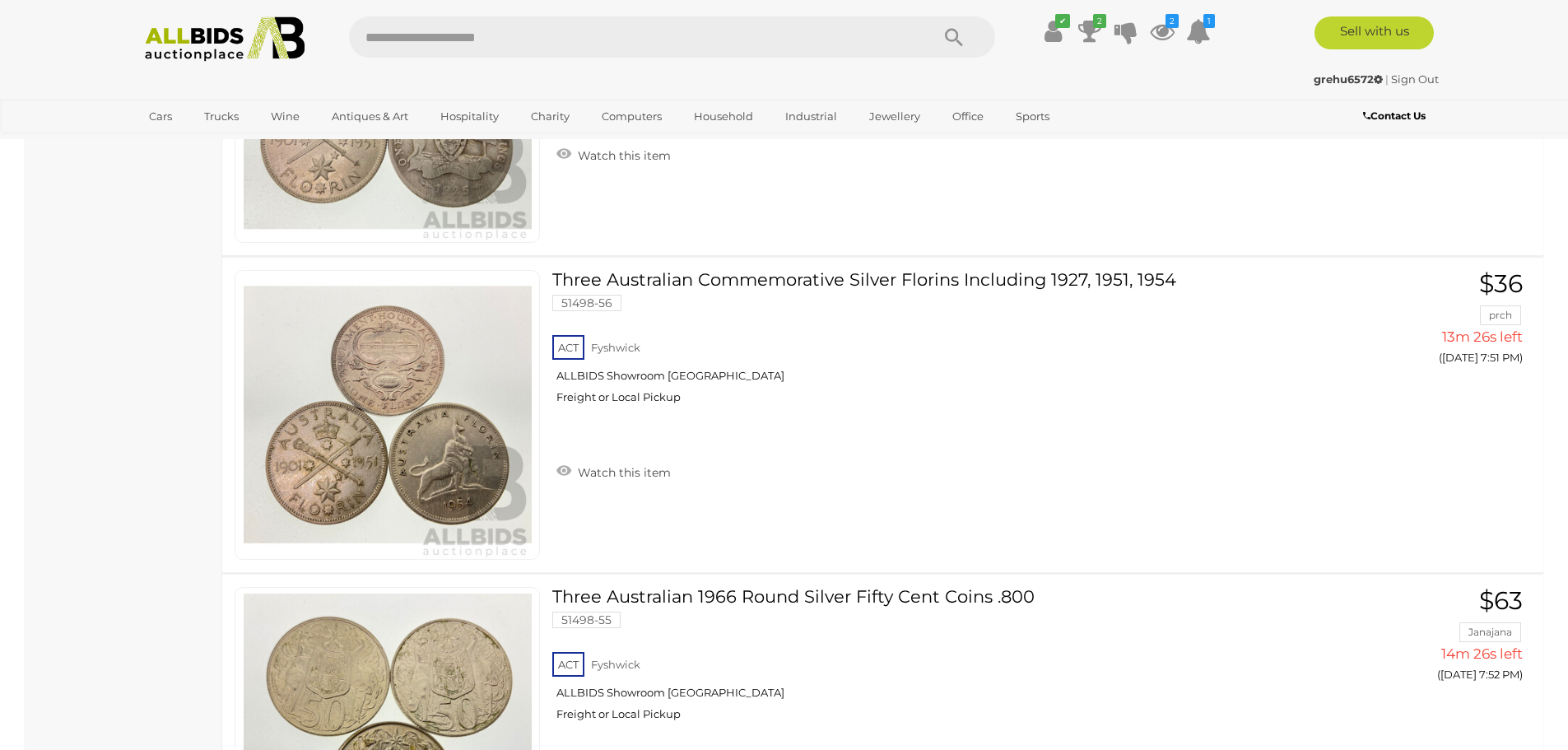
scroll to position [4227, 0]
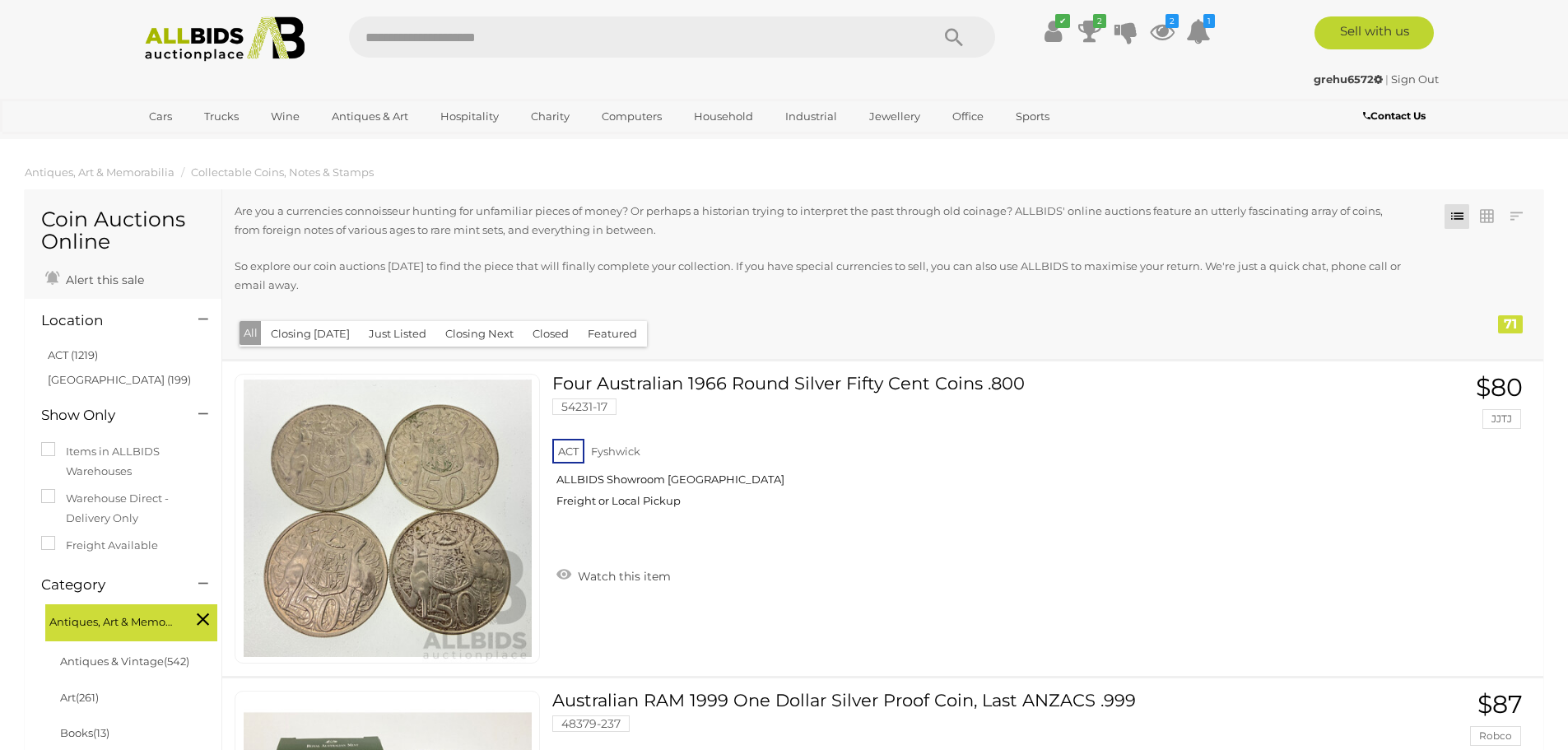
scroll to position [4227, 0]
